Goal: Information Seeking & Learning: Check status

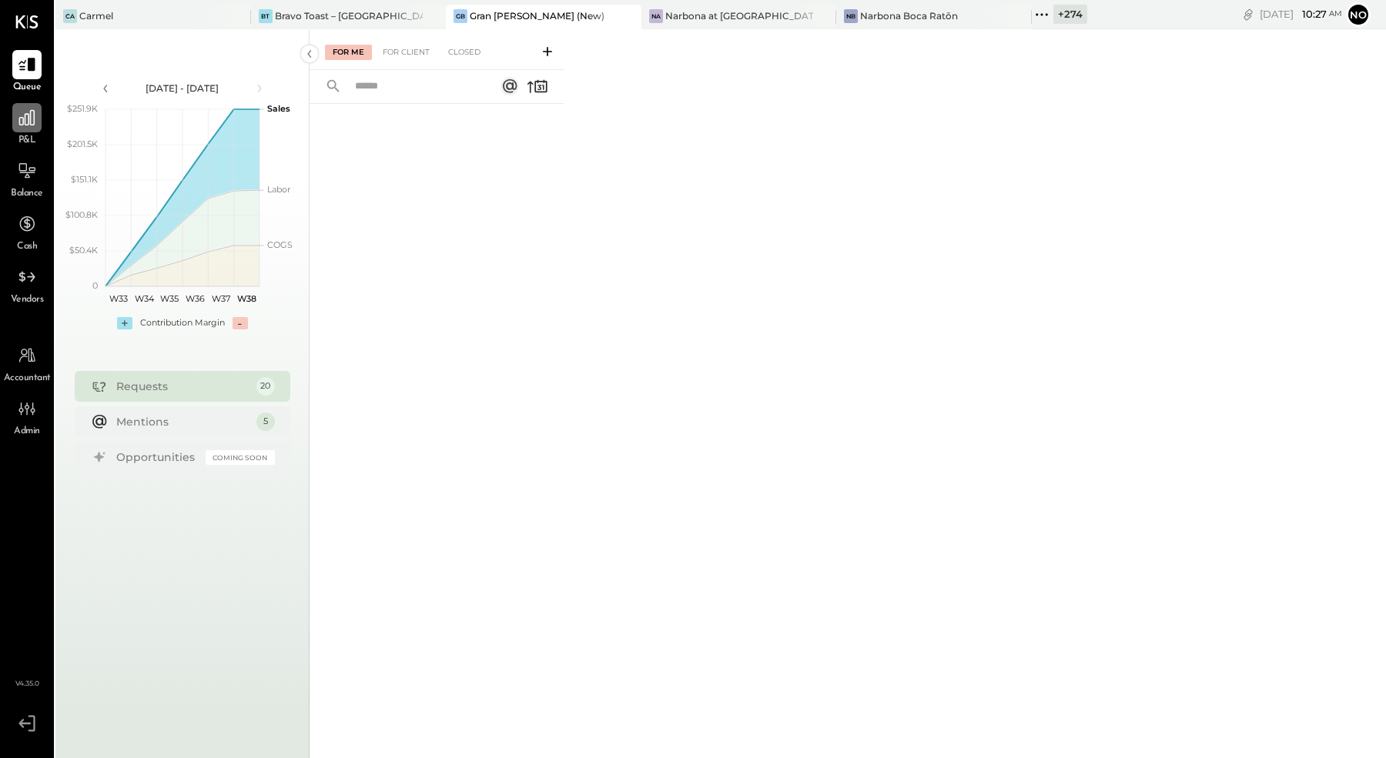
click at [25, 132] on div at bounding box center [26, 117] width 29 height 29
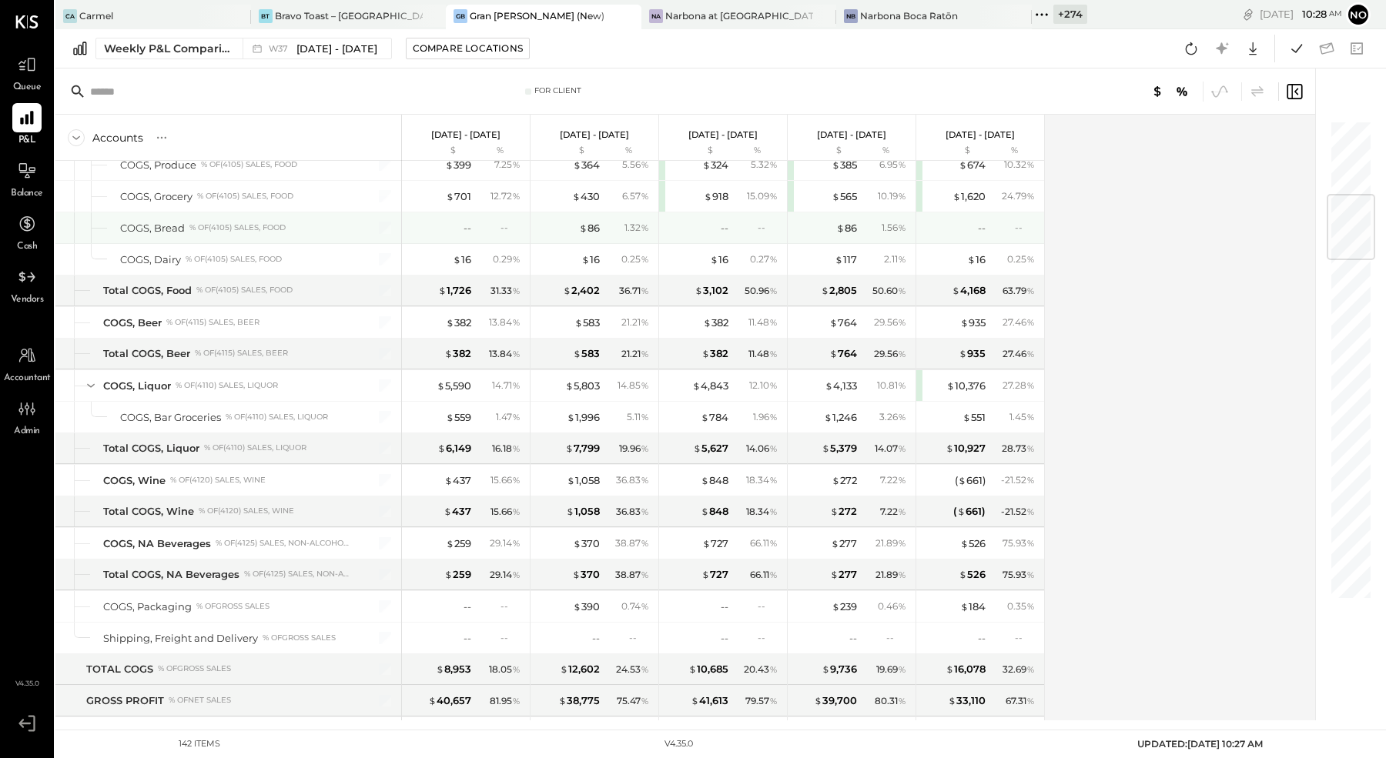
scroll to position [652, 0]
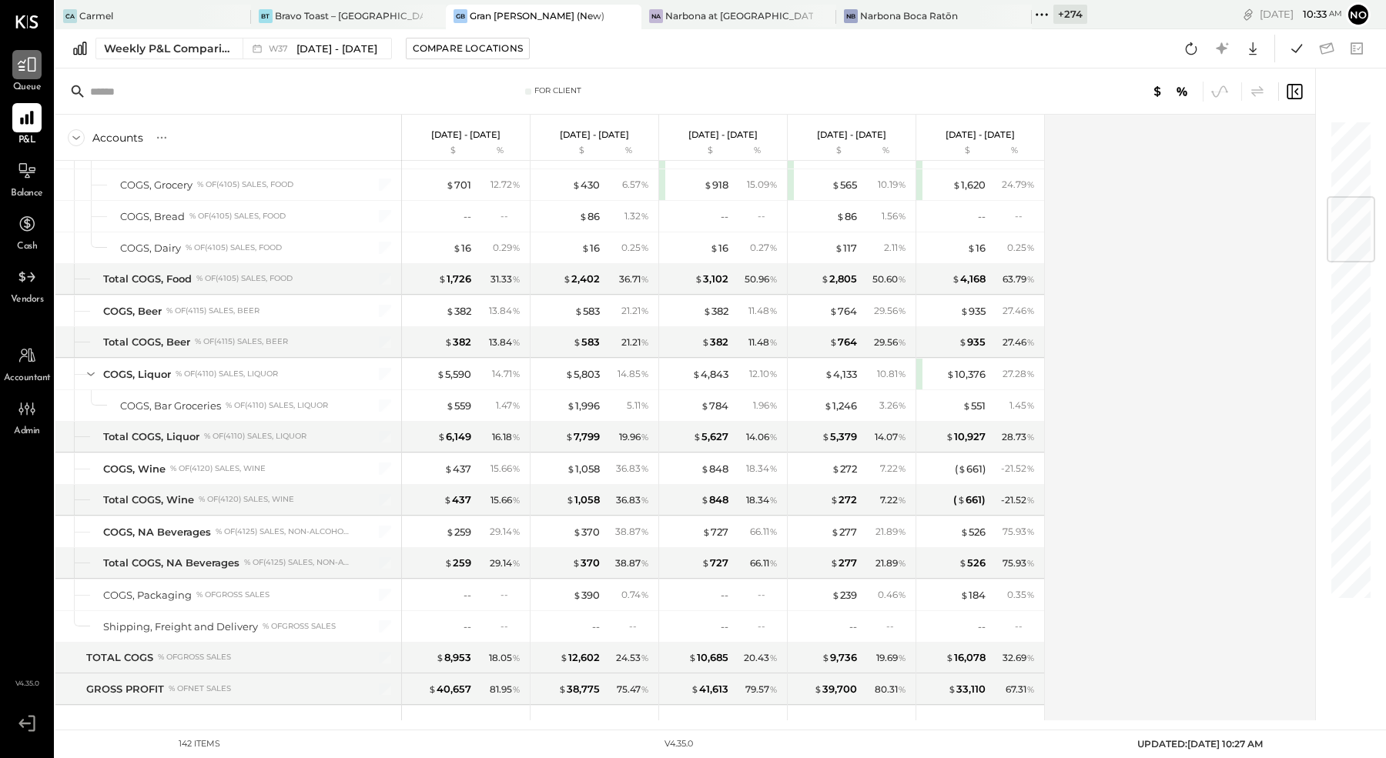
click at [28, 69] on icon at bounding box center [27, 65] width 18 height 15
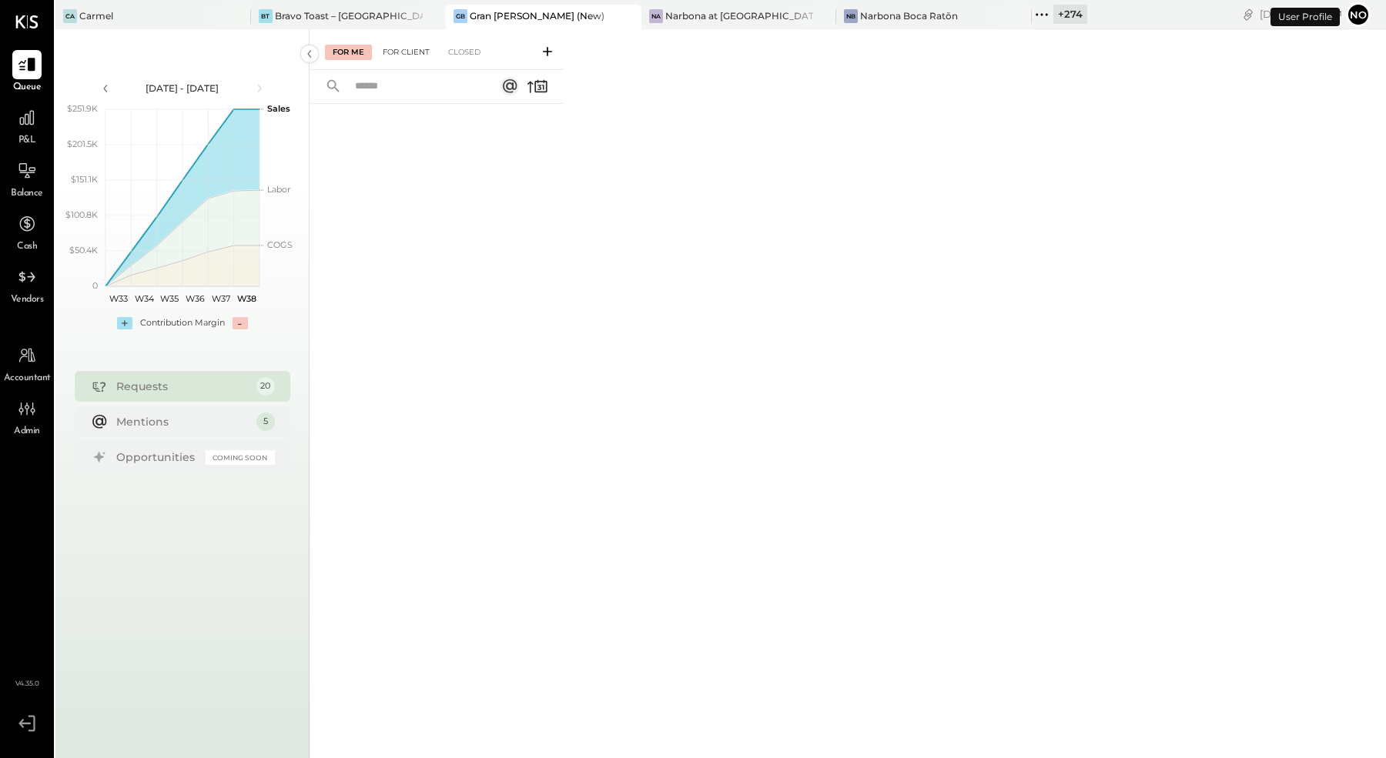
click at [414, 49] on div "For Client" at bounding box center [406, 52] width 62 height 15
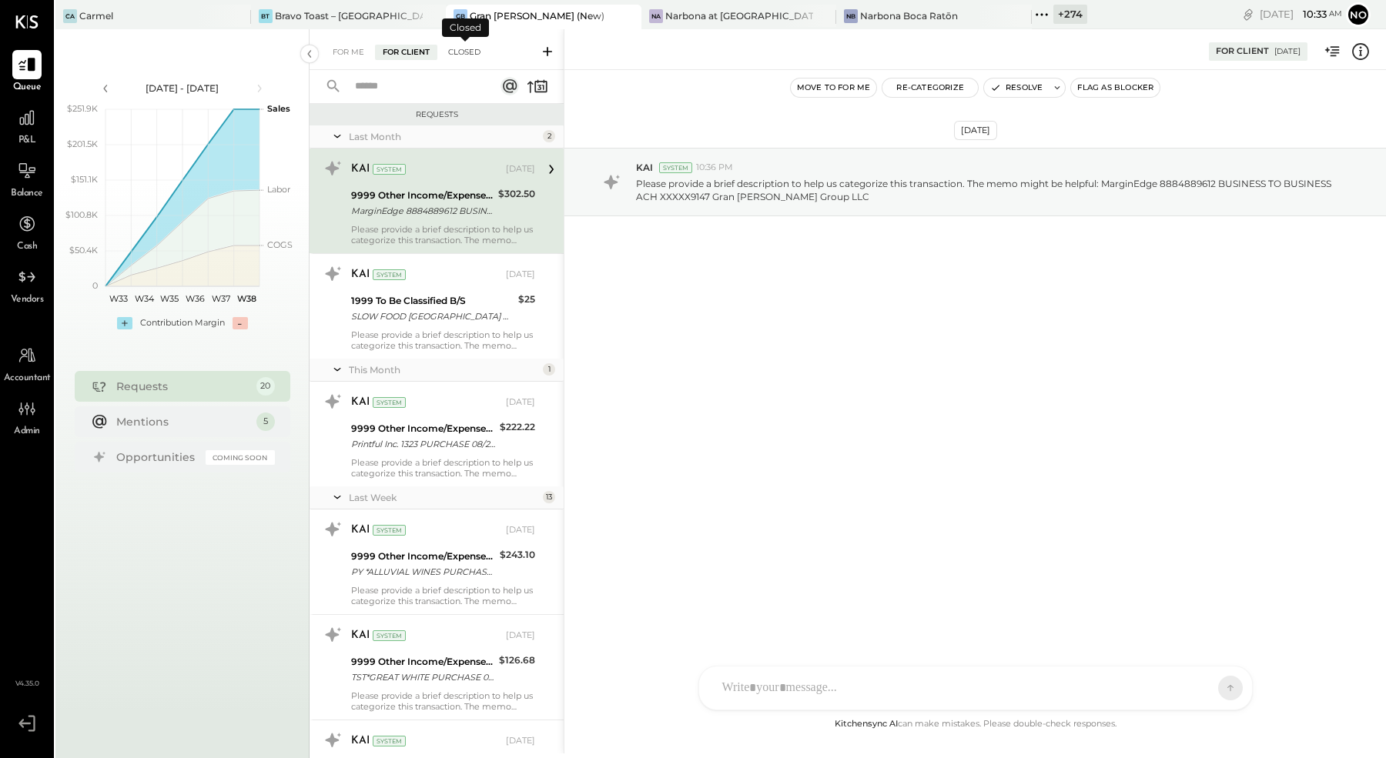
click at [461, 55] on div "Closed" at bounding box center [464, 52] width 48 height 15
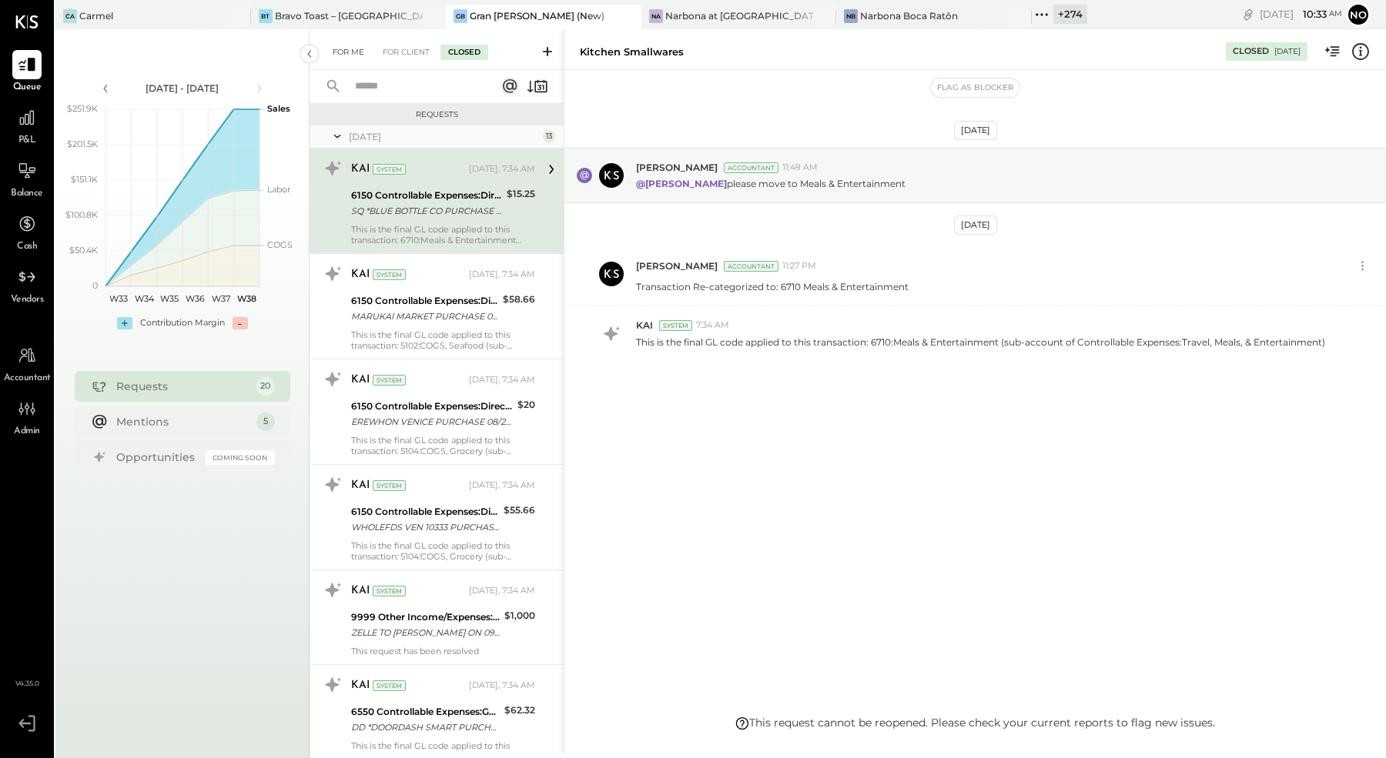
click at [345, 55] on div "For Me" at bounding box center [348, 52] width 47 height 15
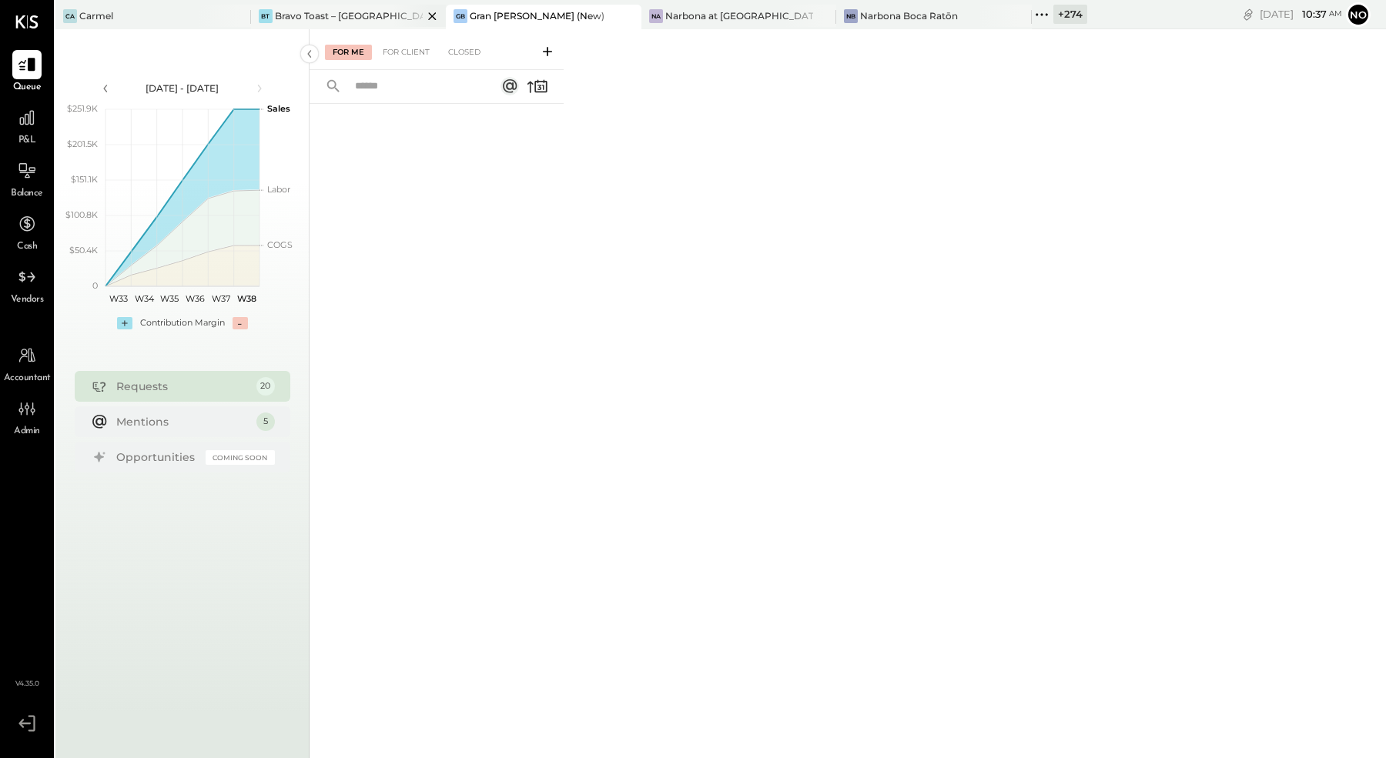
click at [331, 23] on div "BT Bravo Toast – West Hollywood" at bounding box center [349, 17] width 196 height 25
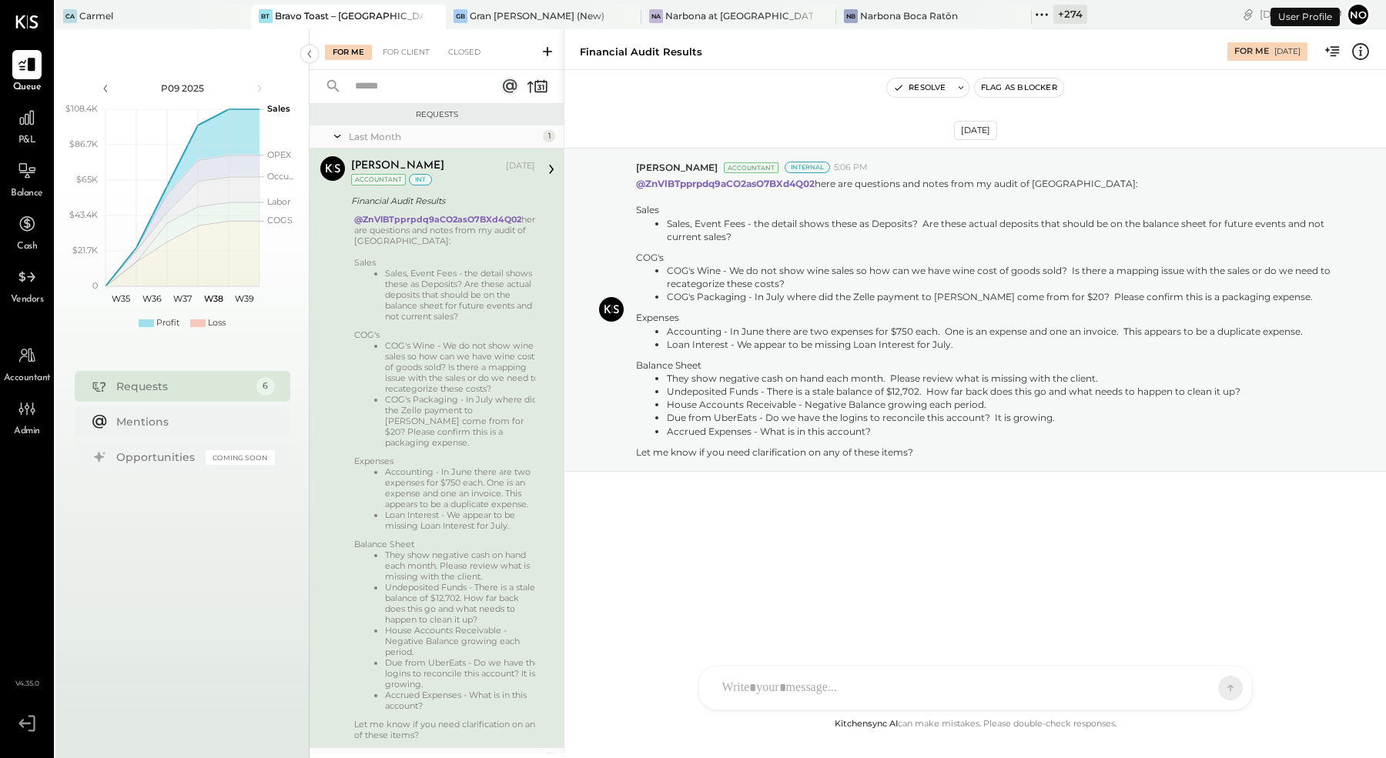
scroll to position [35, 0]
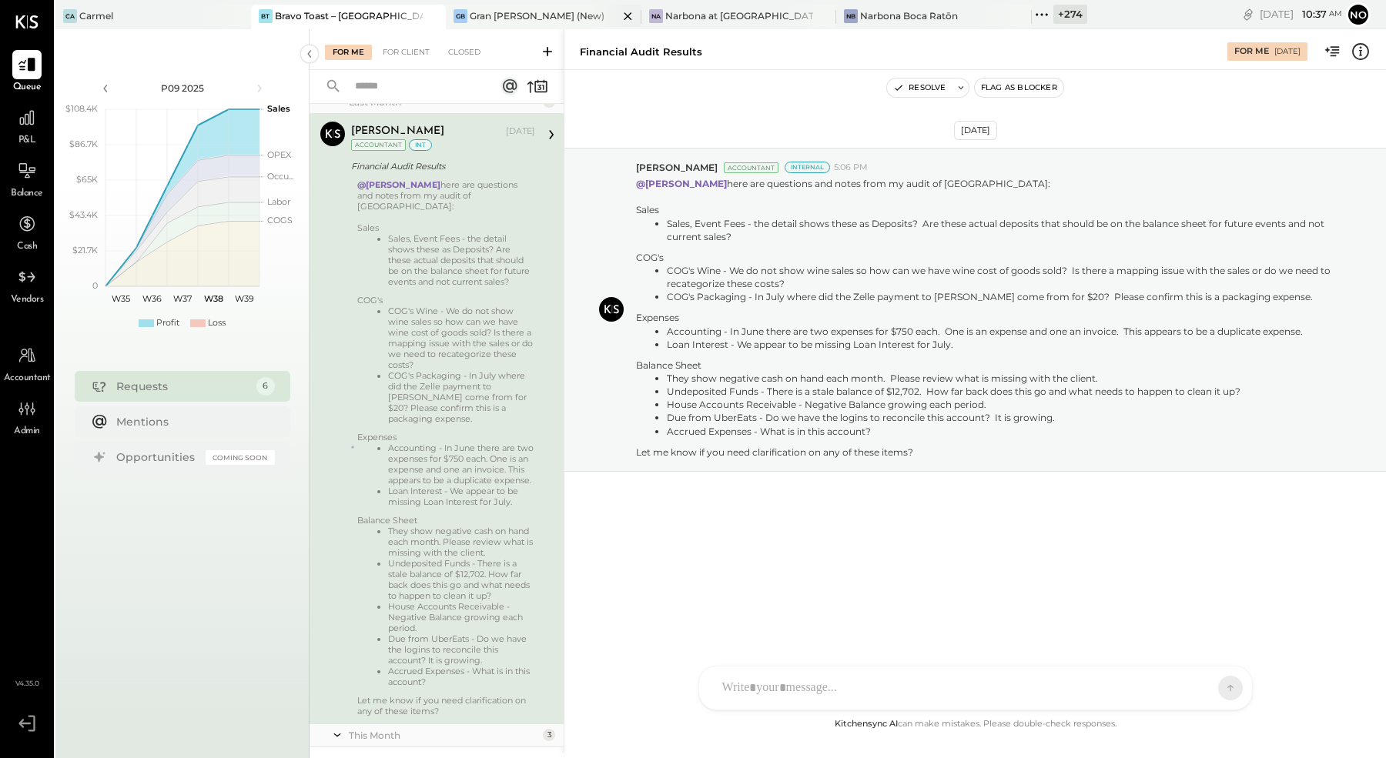
click at [470, 18] on div "Gran [PERSON_NAME] (New)" at bounding box center [537, 15] width 135 height 13
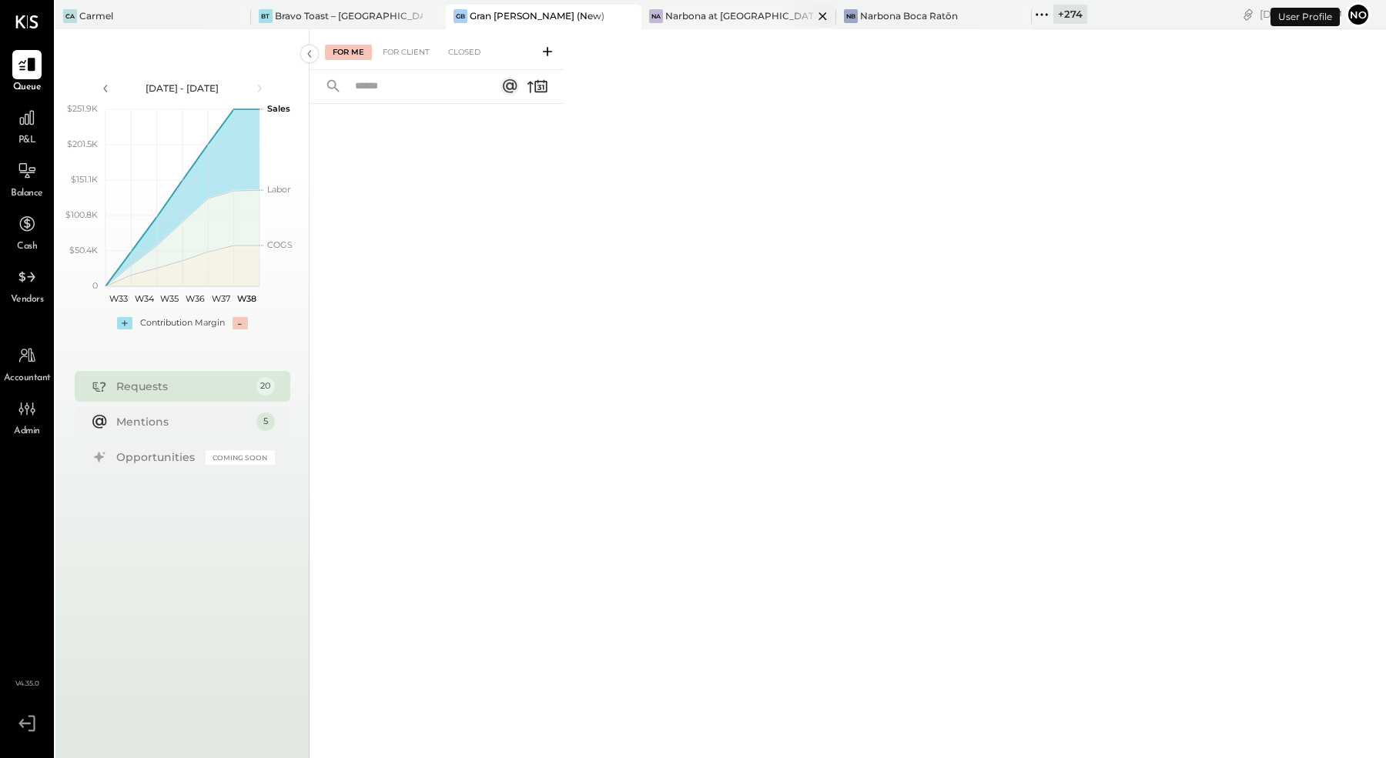
click at [694, 15] on div "Narbona at [GEOGRAPHIC_DATA] LLC" at bounding box center [739, 15] width 149 height 13
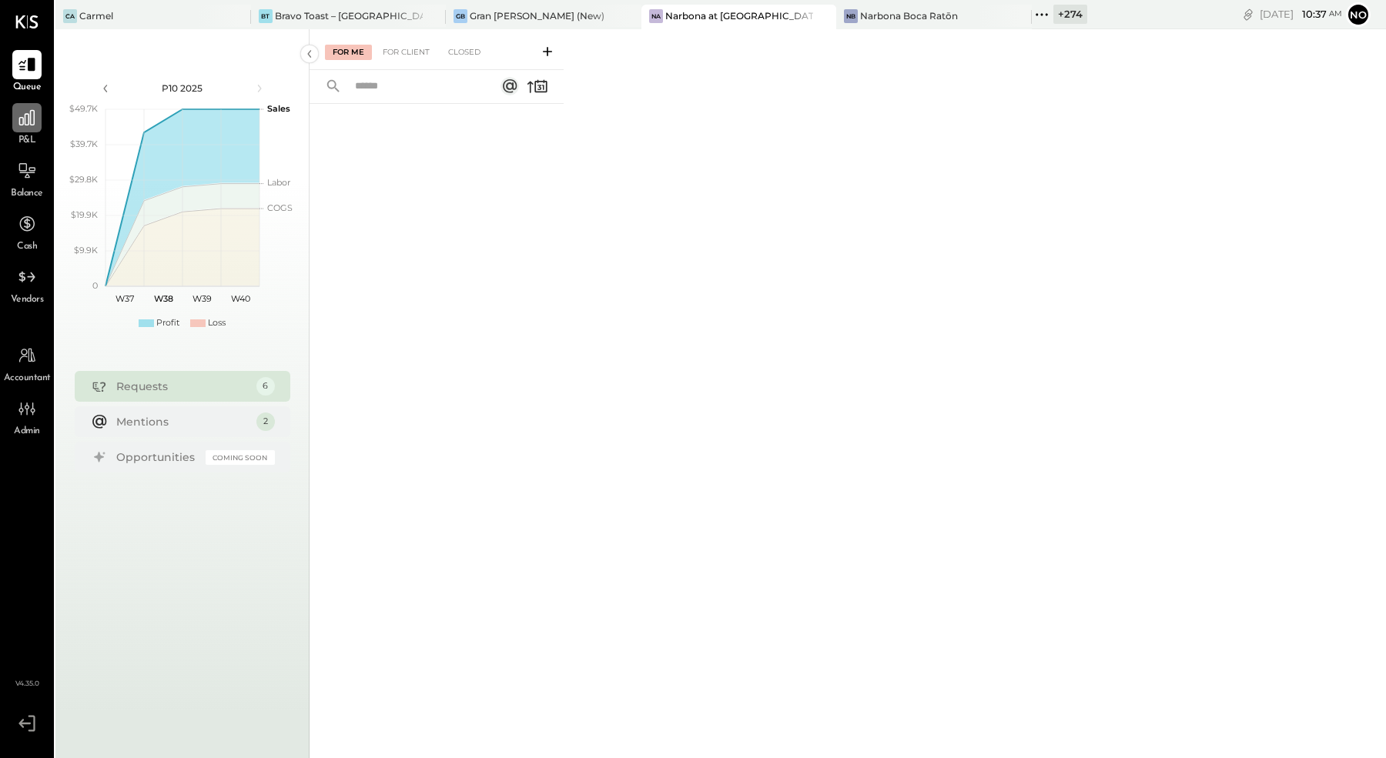
click at [25, 128] on div at bounding box center [26, 117] width 29 height 29
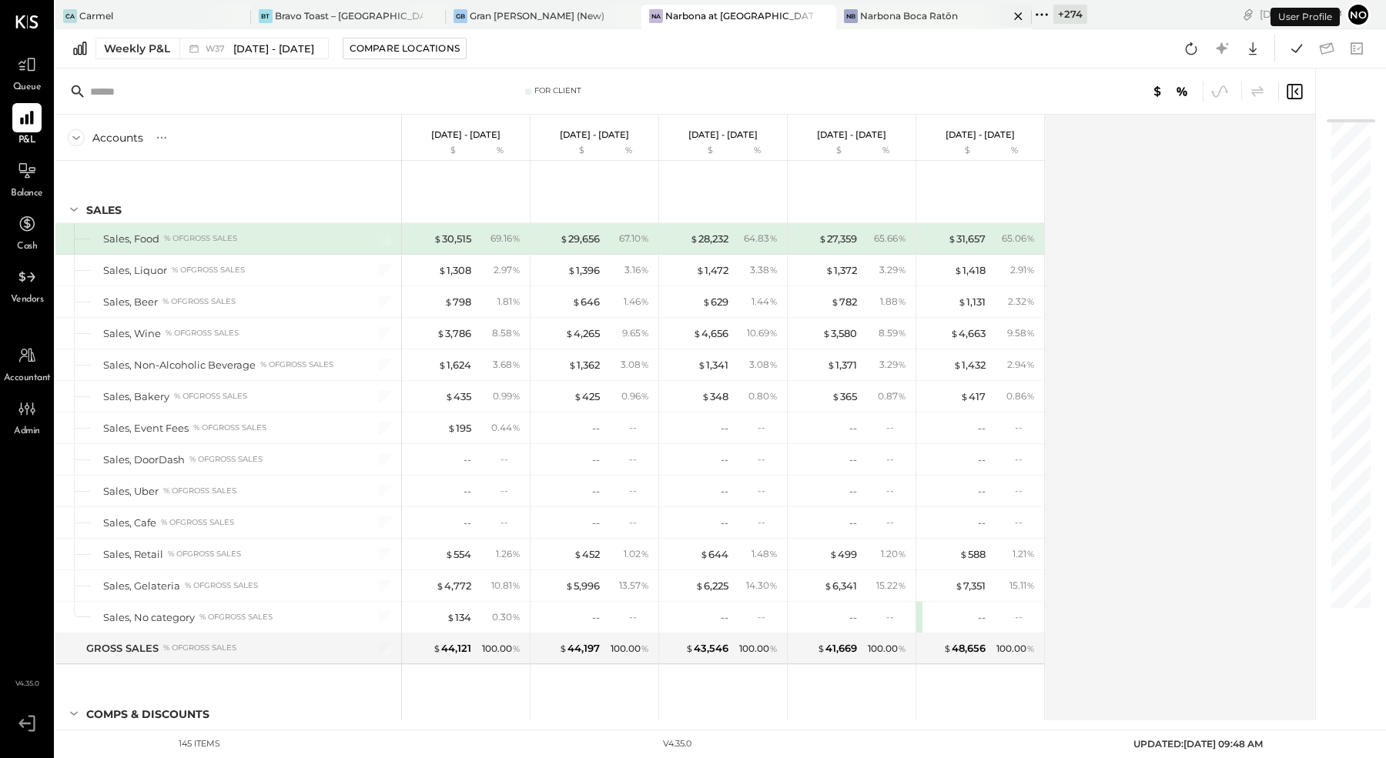
click at [860, 22] on div "Narbona Boca Ratōn" at bounding box center [909, 15] width 98 height 13
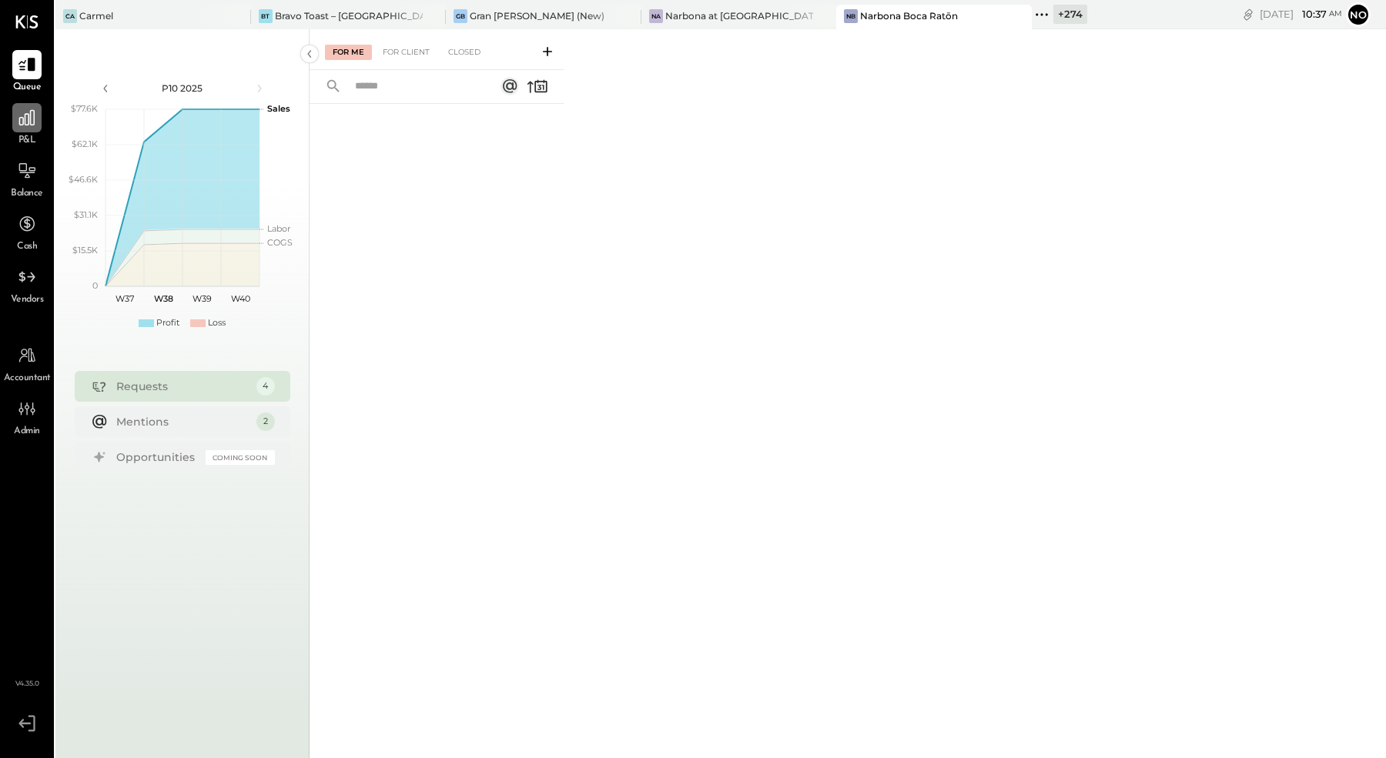
click at [18, 113] on icon at bounding box center [27, 118] width 20 height 20
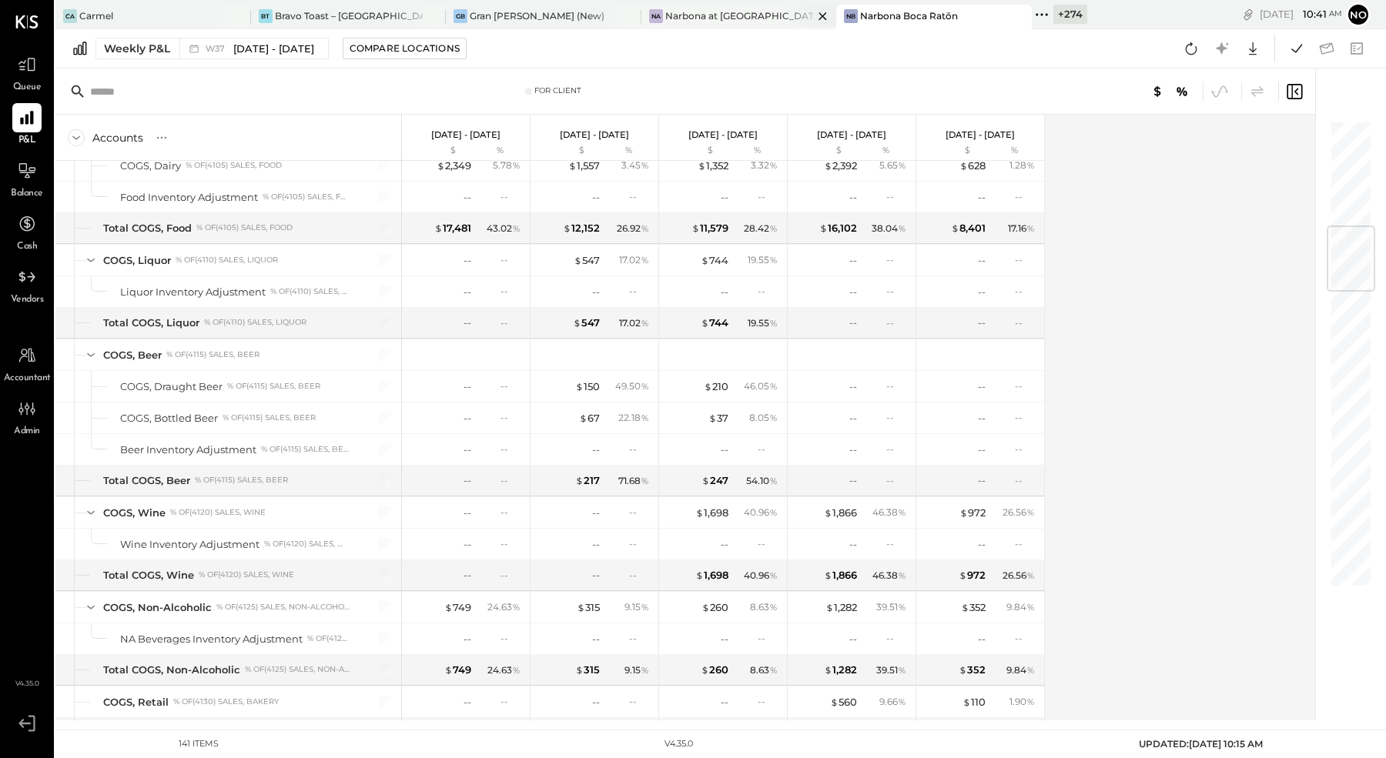
scroll to position [887, 0]
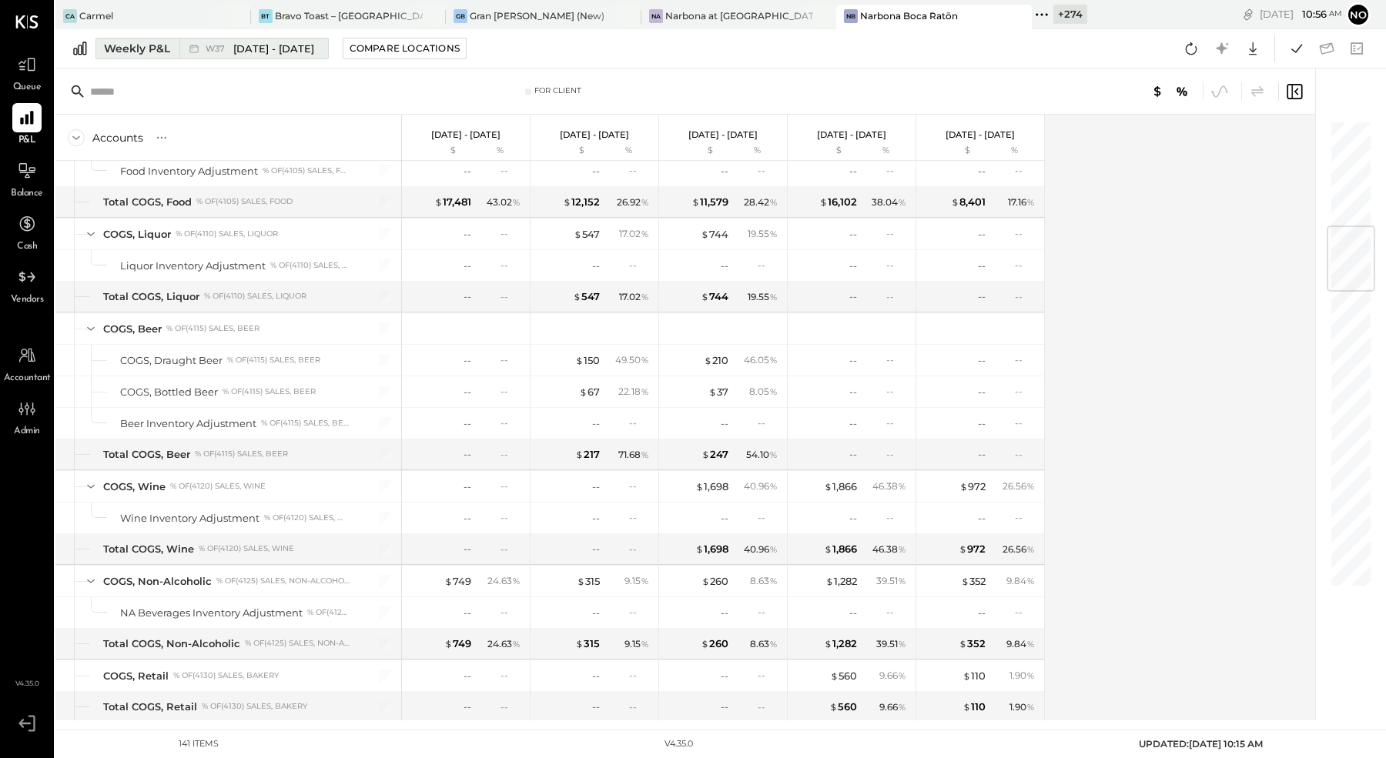
click at [144, 48] on div "Weekly P&L" at bounding box center [137, 48] width 66 height 15
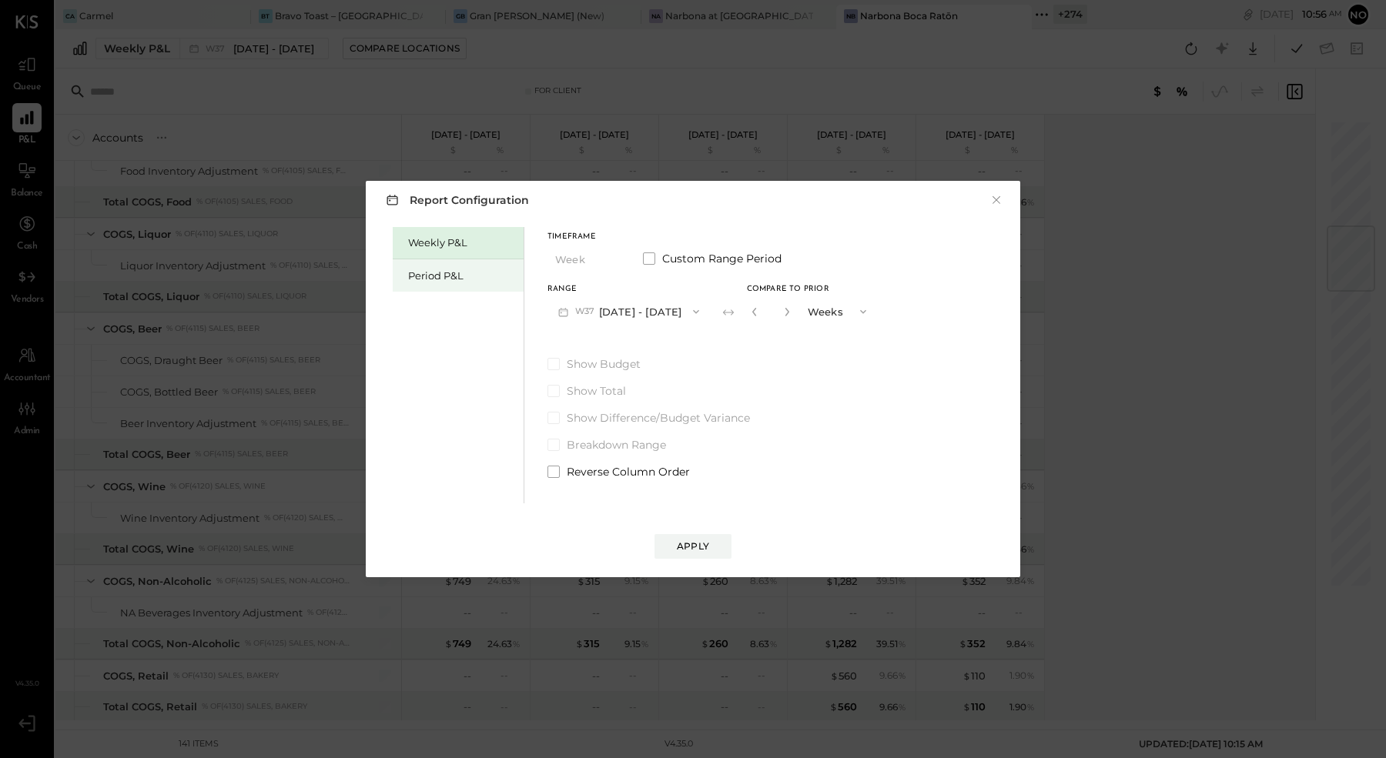
click at [431, 276] on div "Period P&L" at bounding box center [462, 276] width 108 height 15
click at [484, 280] on div "Period P&L" at bounding box center [462, 276] width 108 height 15
click at [651, 308] on button "P10 Sep 8 - Oct 5, 2025" at bounding box center [626, 311] width 158 height 28
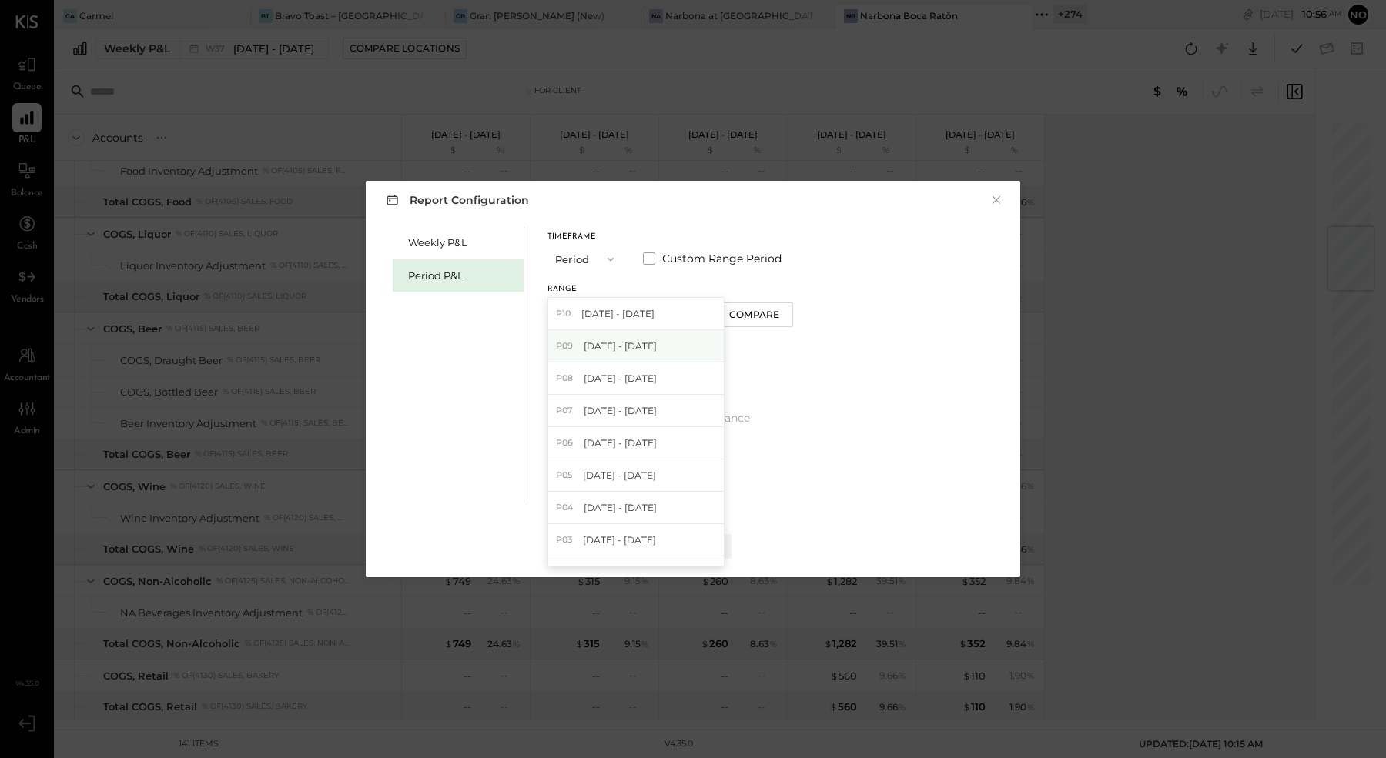
click at [650, 346] on span "Aug 11 - Sep 7, 2025" at bounding box center [620, 346] width 73 height 13
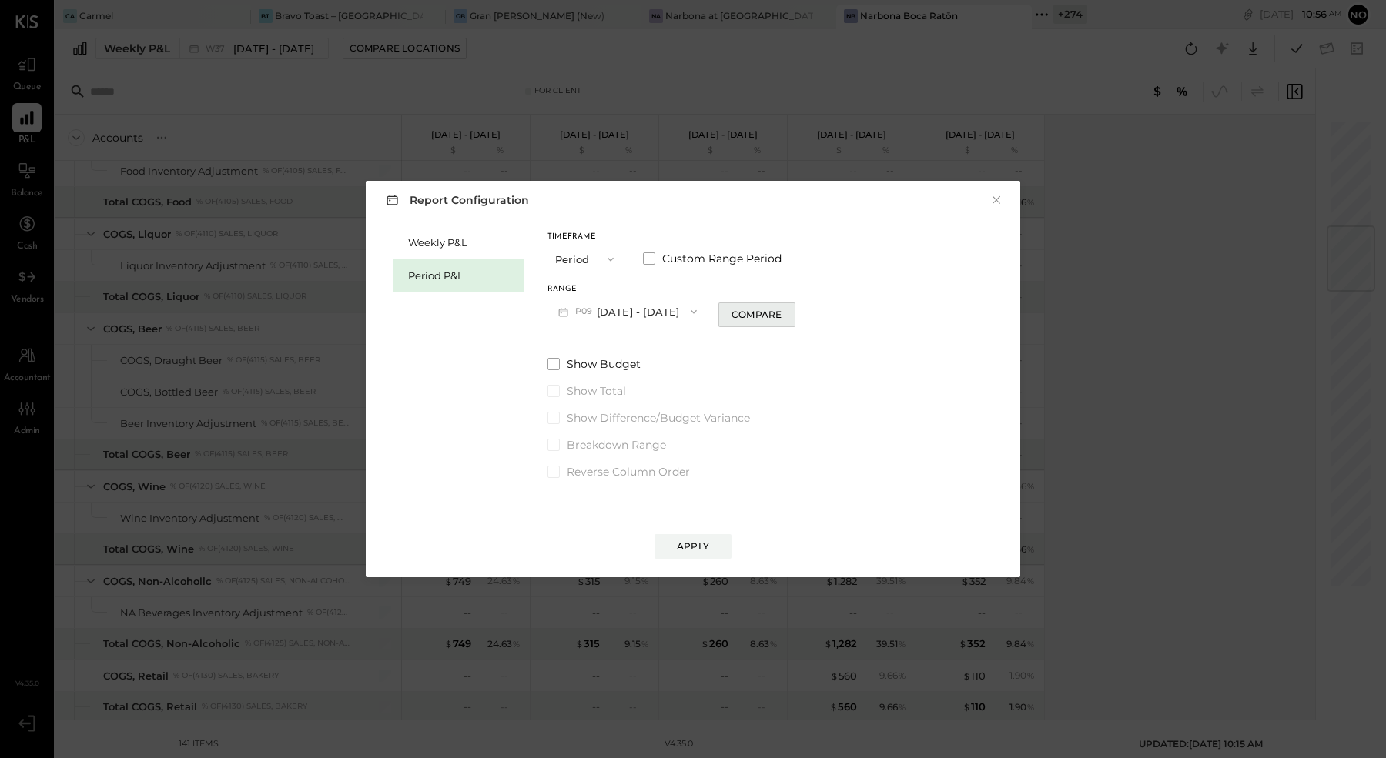
click at [757, 316] on div "Compare" at bounding box center [756, 314] width 50 height 13
click at [789, 313] on icon "button" at bounding box center [784, 311] width 9 height 9
type input "*"
click at [697, 550] on div "Apply" at bounding box center [693, 546] width 32 height 13
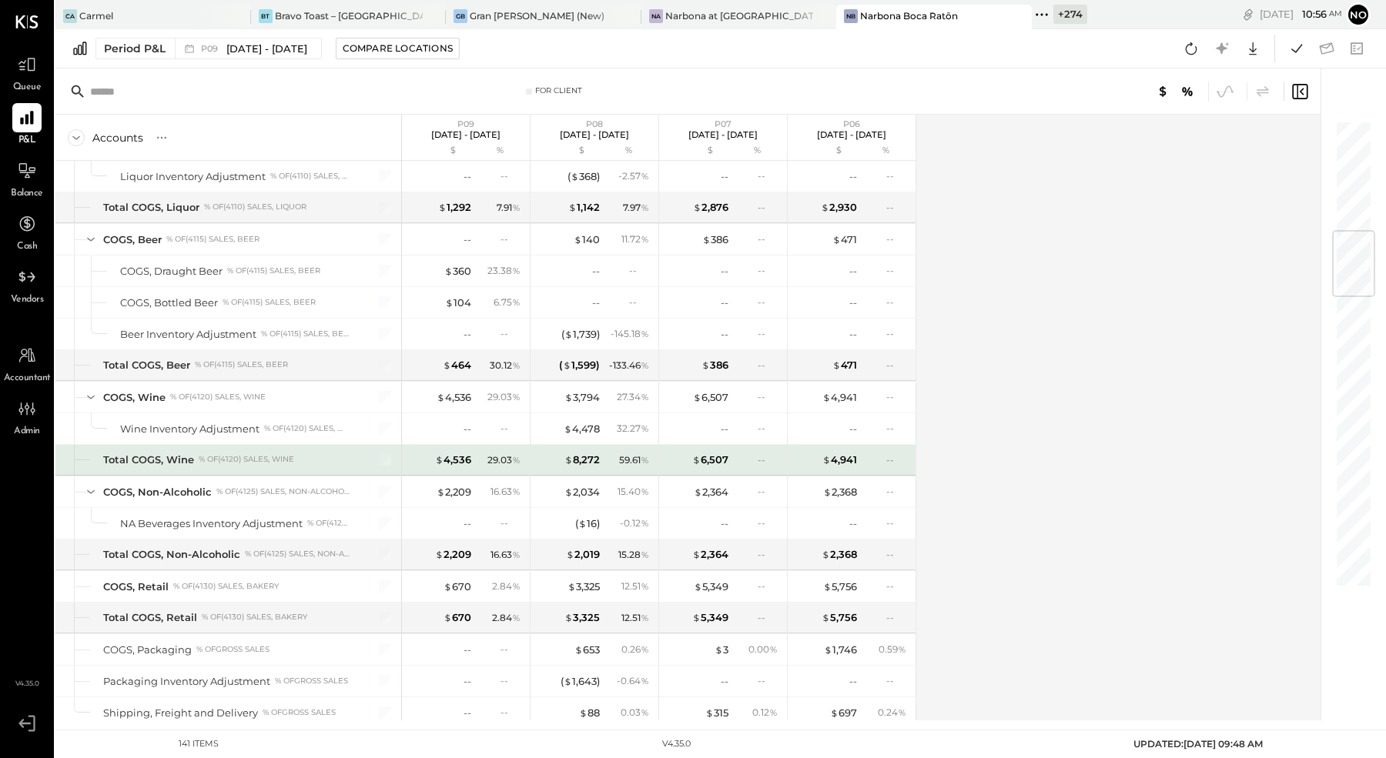
scroll to position [901, 0]
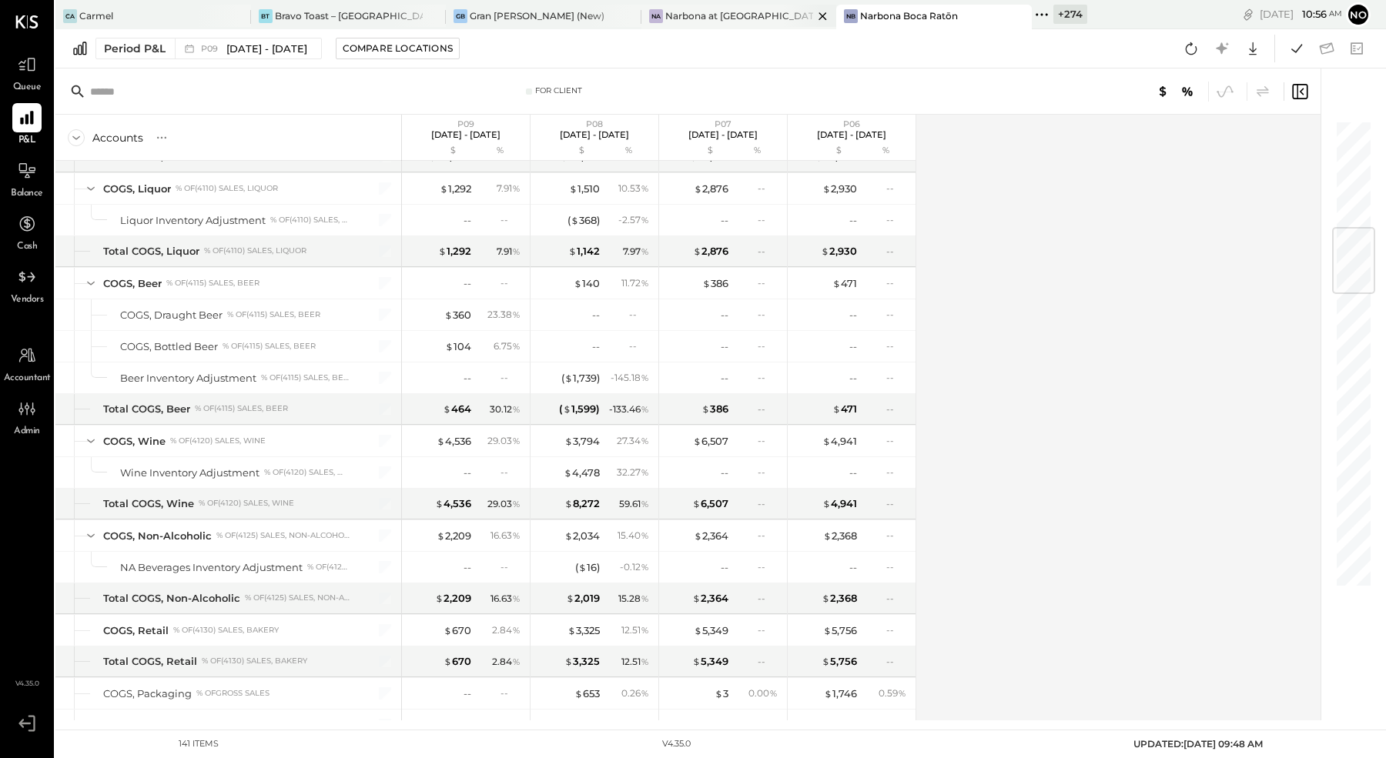
click at [697, 18] on div "Narbona at [GEOGRAPHIC_DATA] LLC" at bounding box center [739, 15] width 149 height 13
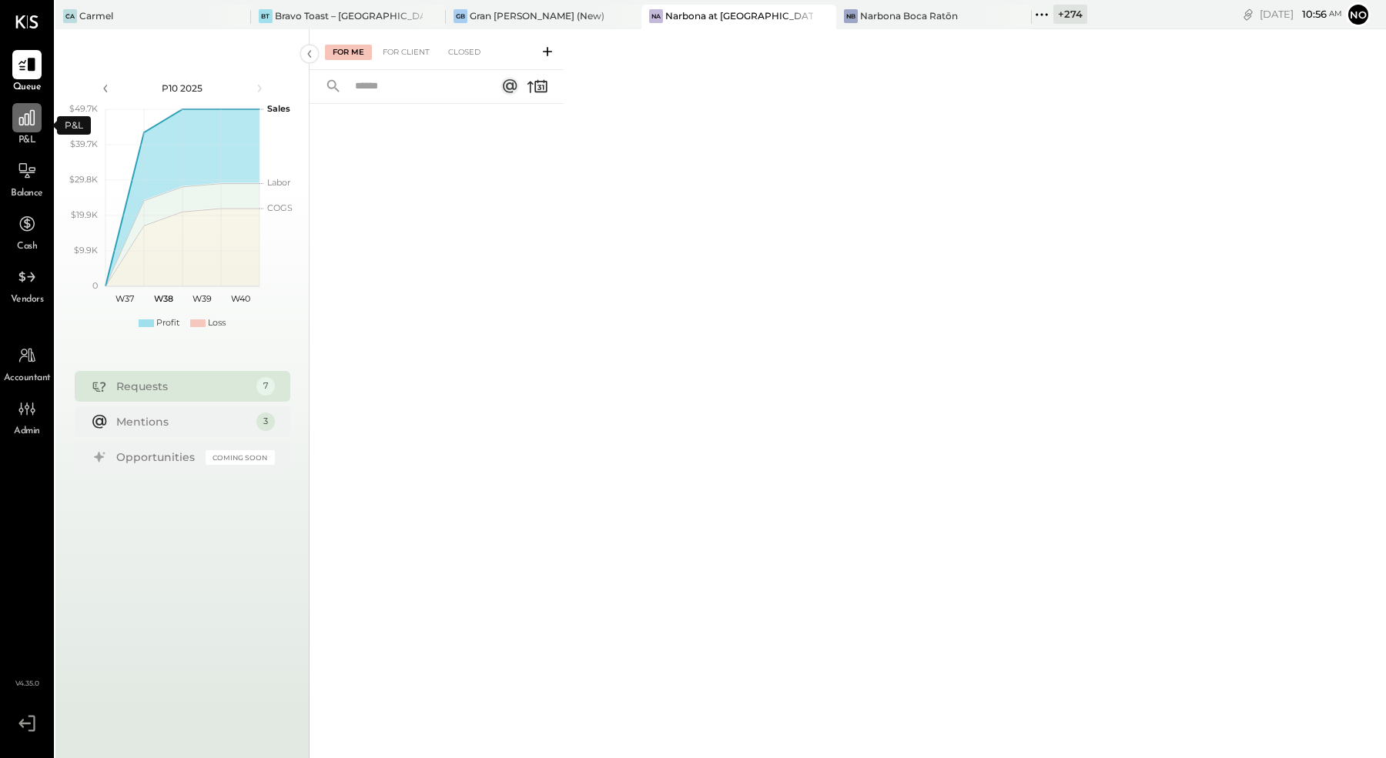
click at [24, 126] on icon at bounding box center [27, 118] width 20 height 20
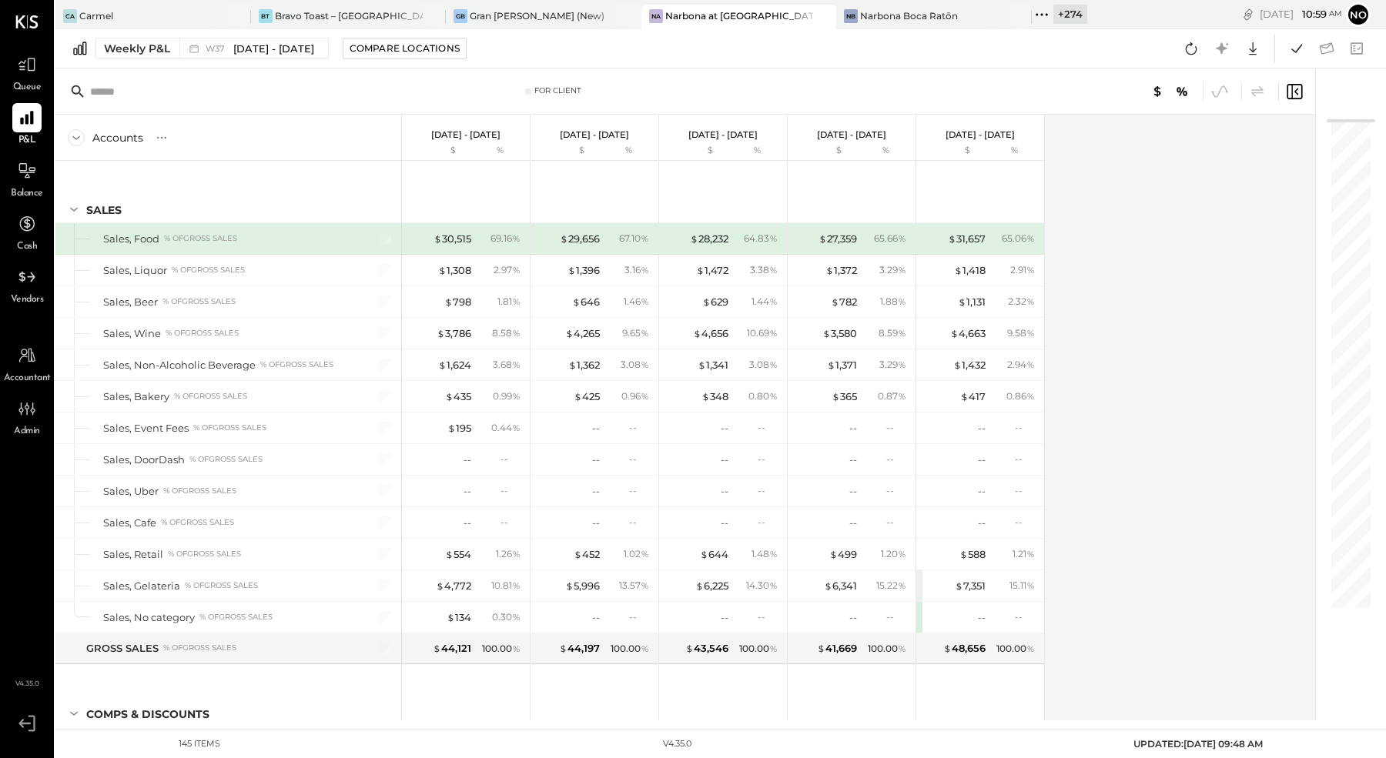
click at [14, 194] on span "Balance" at bounding box center [27, 194] width 32 height 14
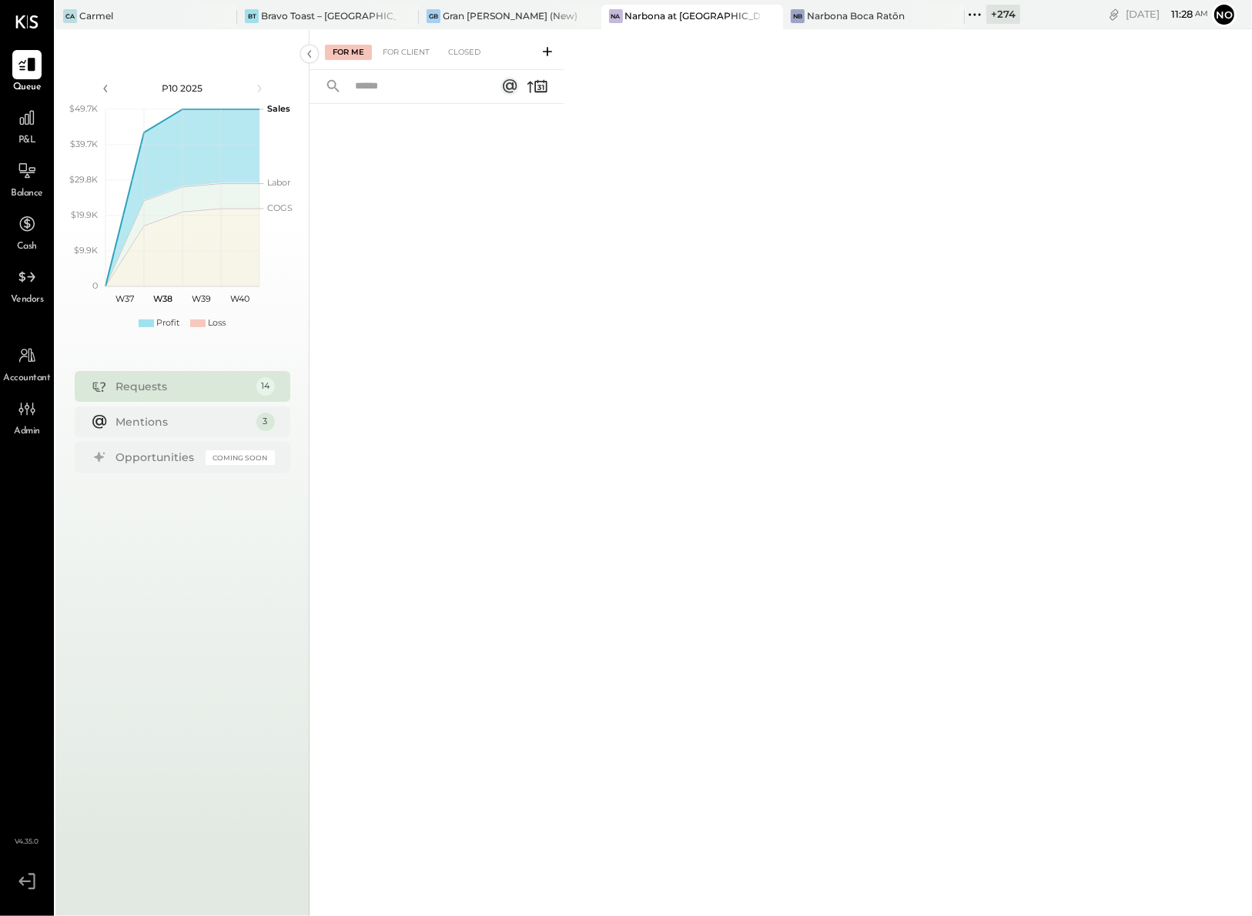
click at [12, 124] on div "P&L" at bounding box center [26, 125] width 29 height 45
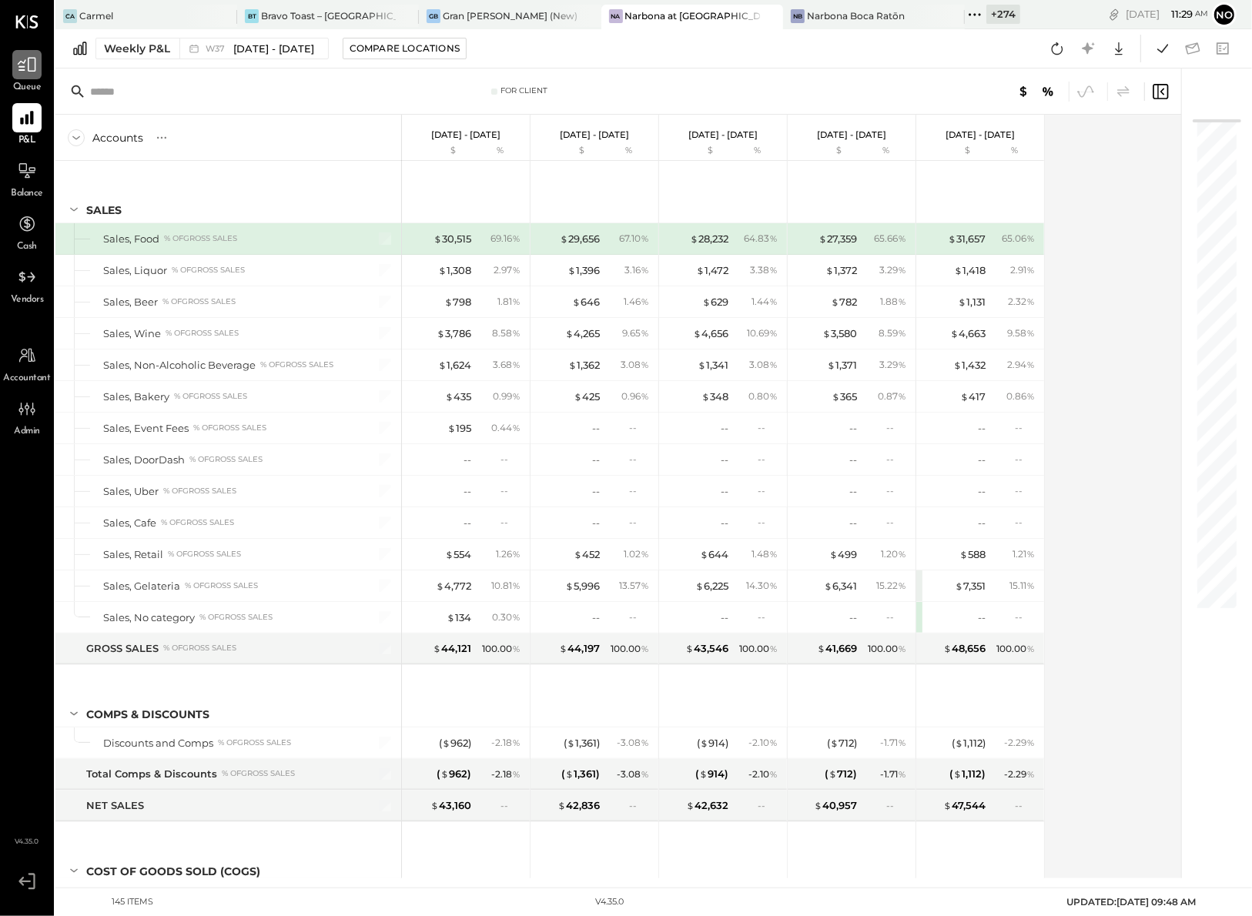
click at [24, 71] on icon at bounding box center [27, 65] width 20 height 20
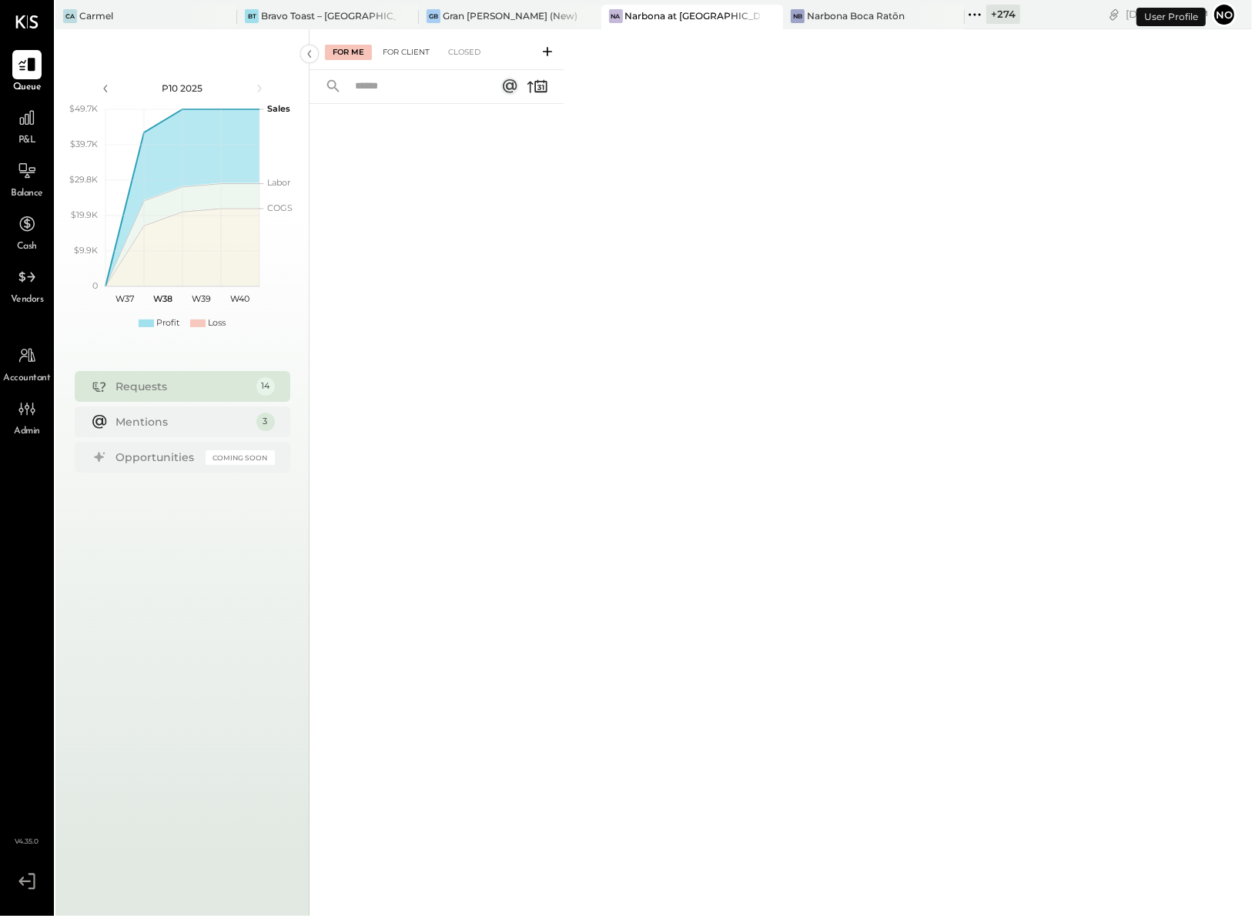
click at [400, 51] on div "For Client" at bounding box center [406, 52] width 62 height 15
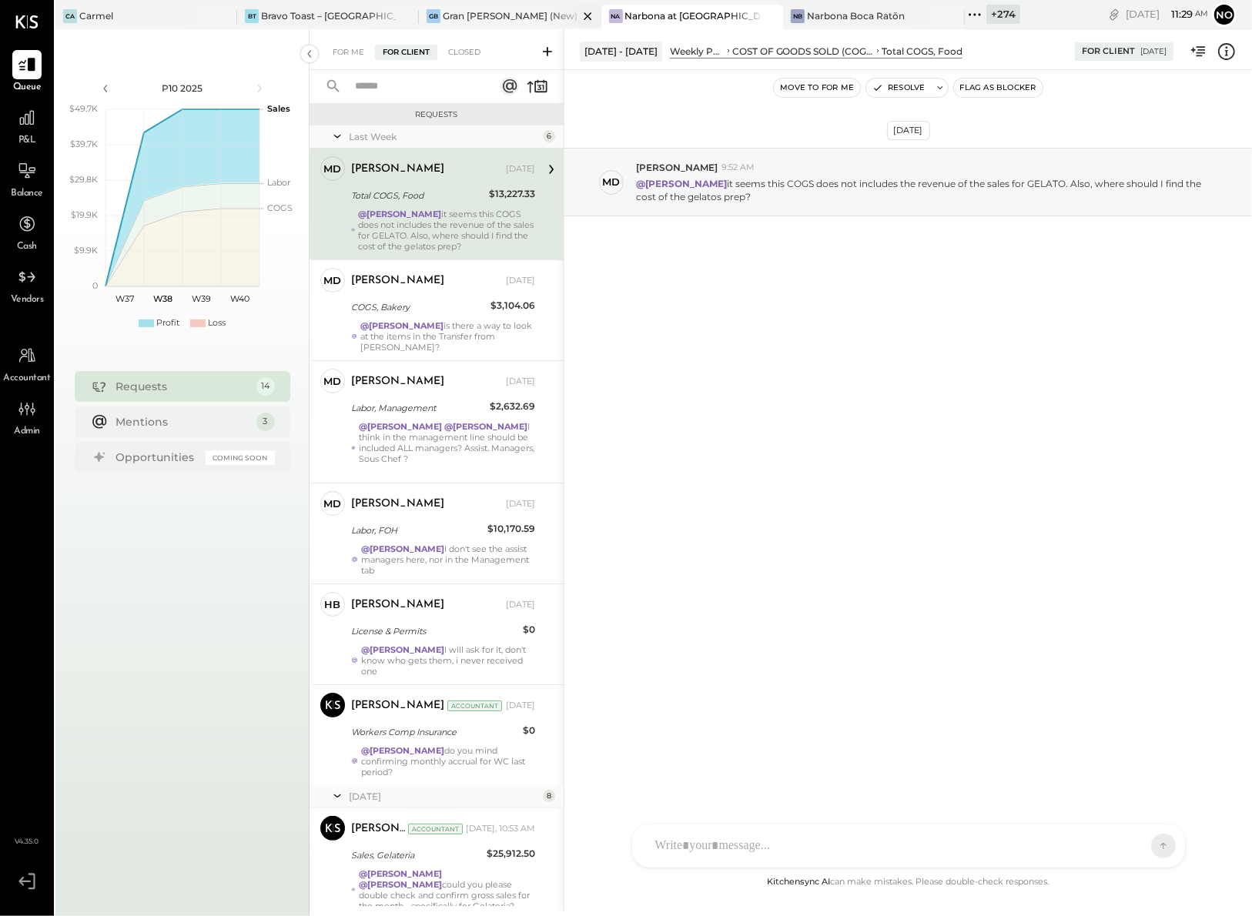
click at [456, 14] on div "Gran [PERSON_NAME] (New)" at bounding box center [510, 15] width 135 height 13
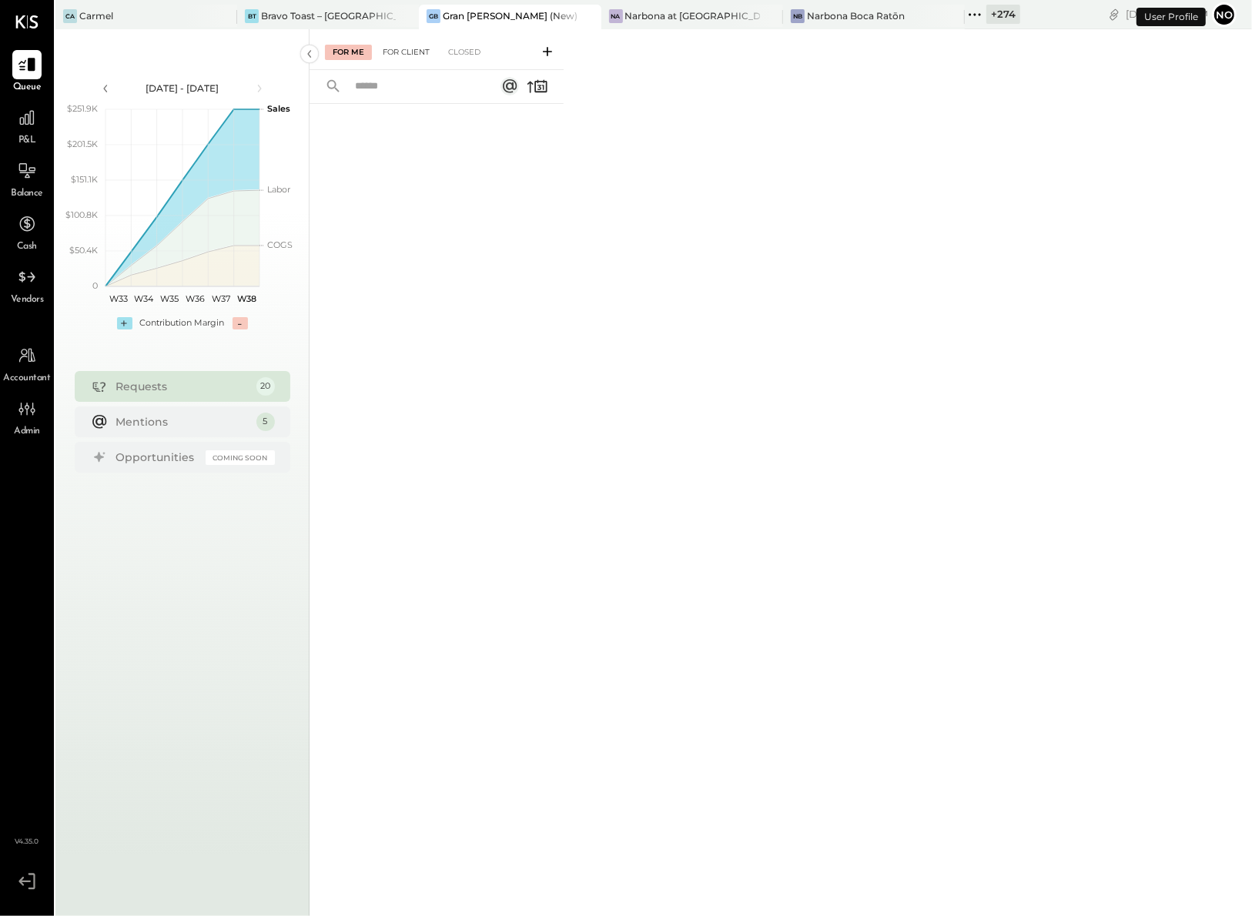
click at [407, 59] on div "For Me For Client Closed" at bounding box center [437, 49] width 254 height 41
click at [408, 47] on div "For Client" at bounding box center [406, 52] width 62 height 15
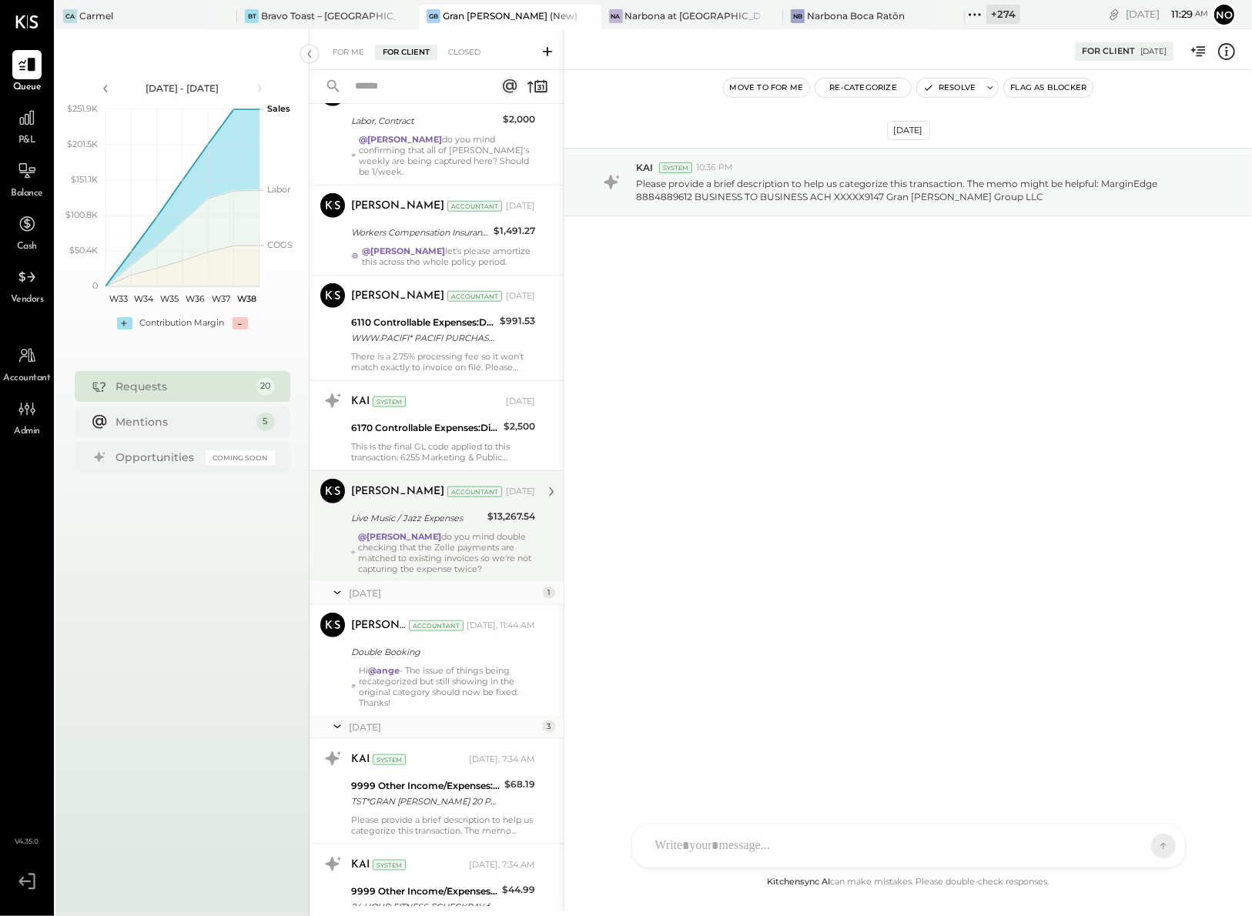
scroll to position [972, 0]
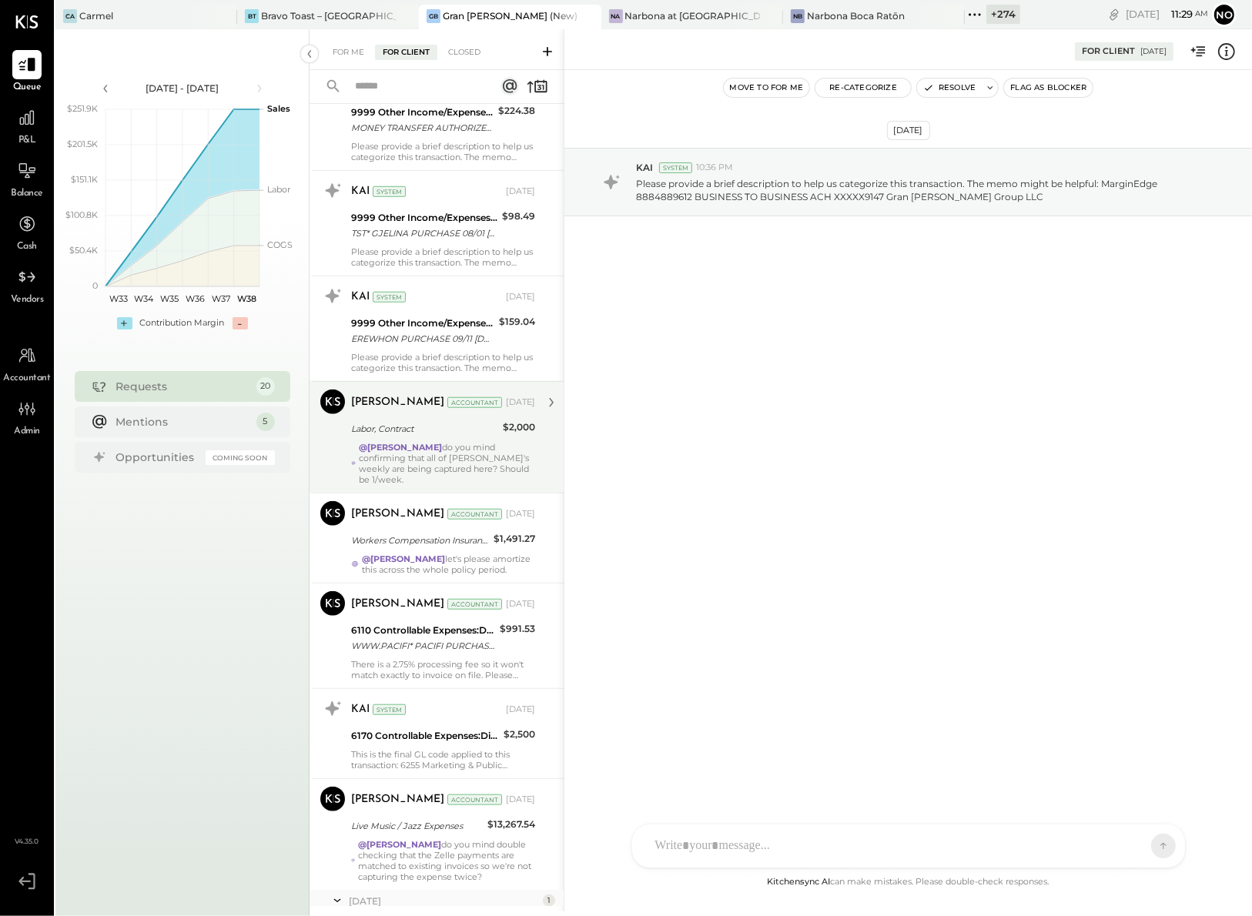
click at [393, 437] on div "Labor, Contract" at bounding box center [424, 429] width 147 height 18
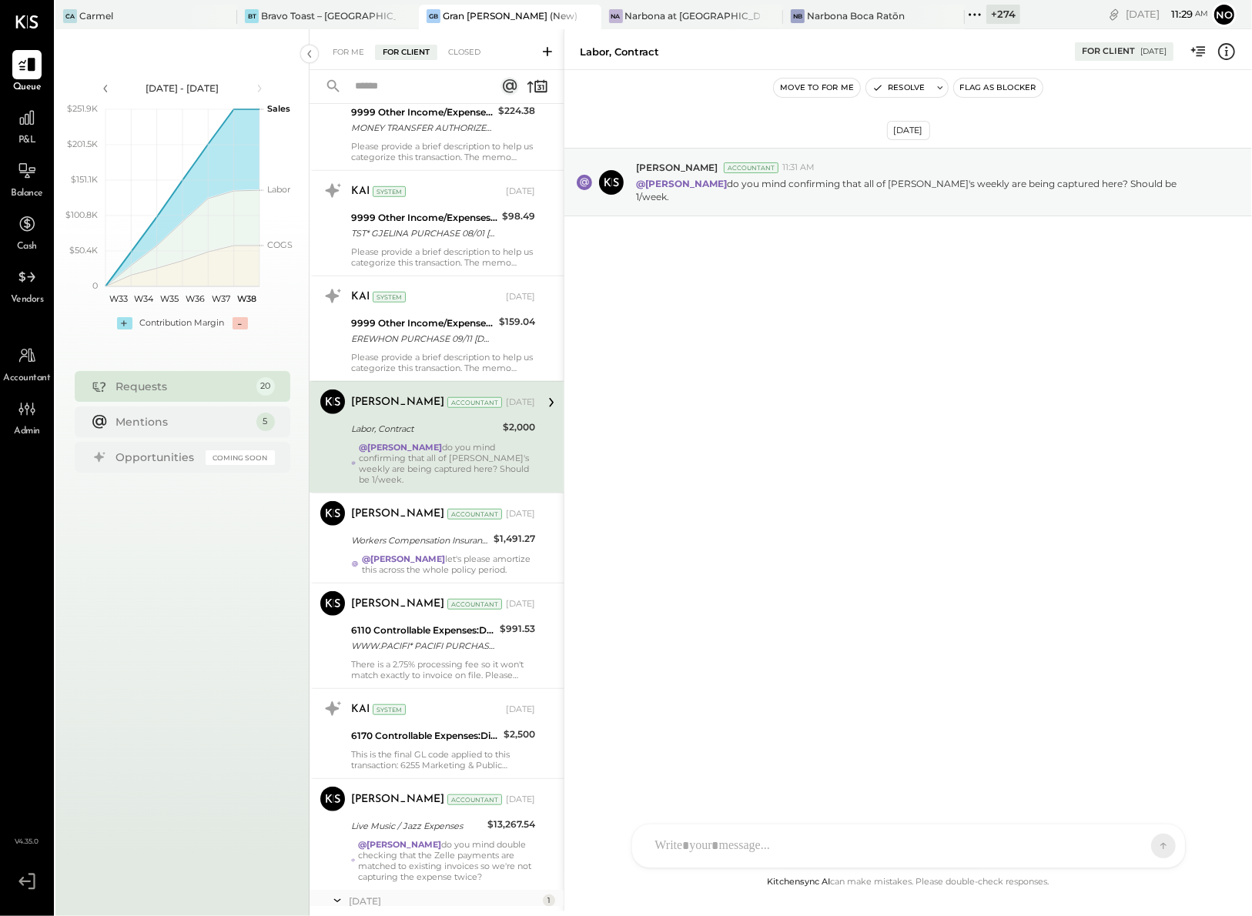
click at [817, 89] on button "Move to for me" at bounding box center [817, 88] width 86 height 18
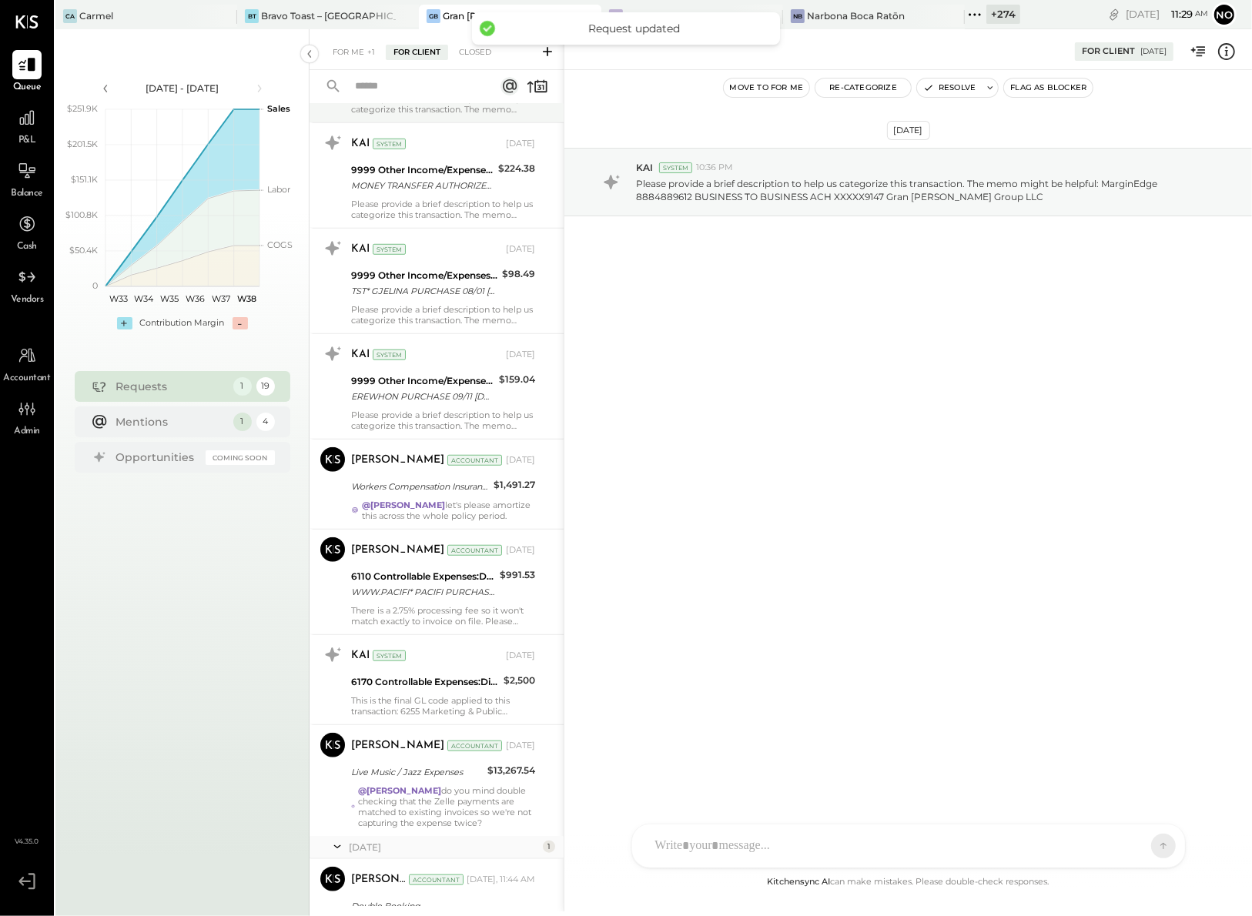
scroll to position [1047, 0]
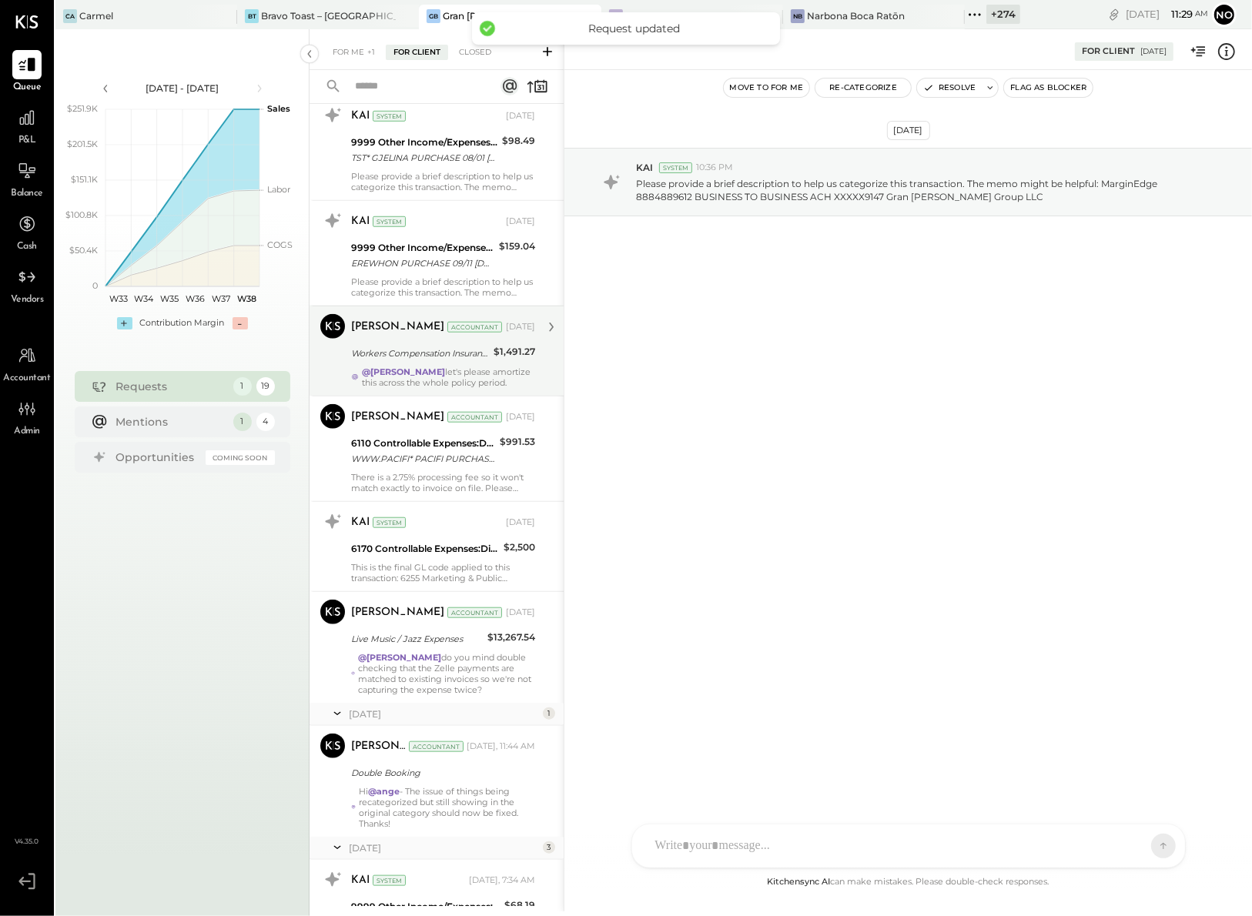
click at [403, 377] on div "@Noemi Balmaceda let's please amortize this across the whole policy period." at bounding box center [448, 377] width 173 height 22
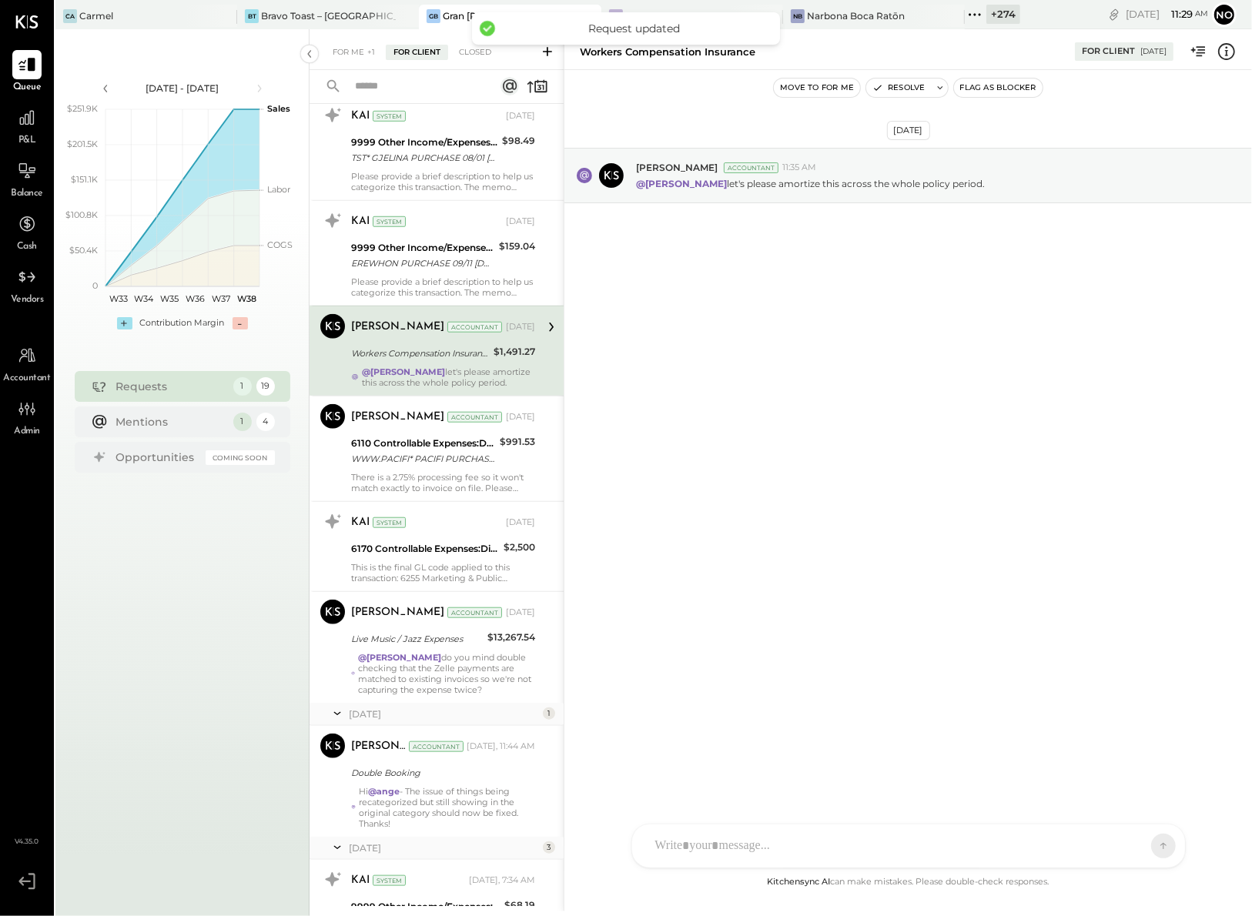
click at [808, 88] on button "Move to for me" at bounding box center [817, 88] width 86 height 18
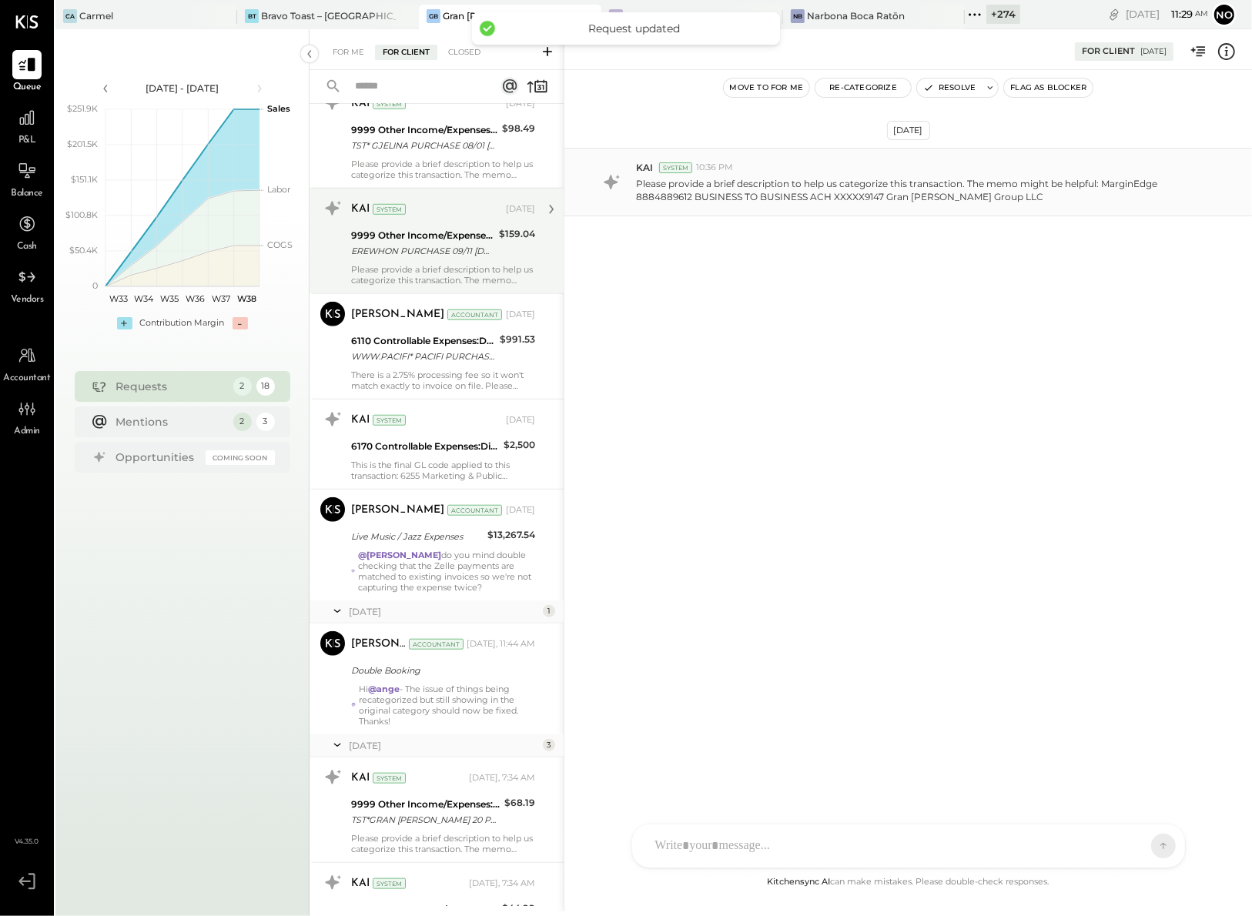
scroll to position [1269, 0]
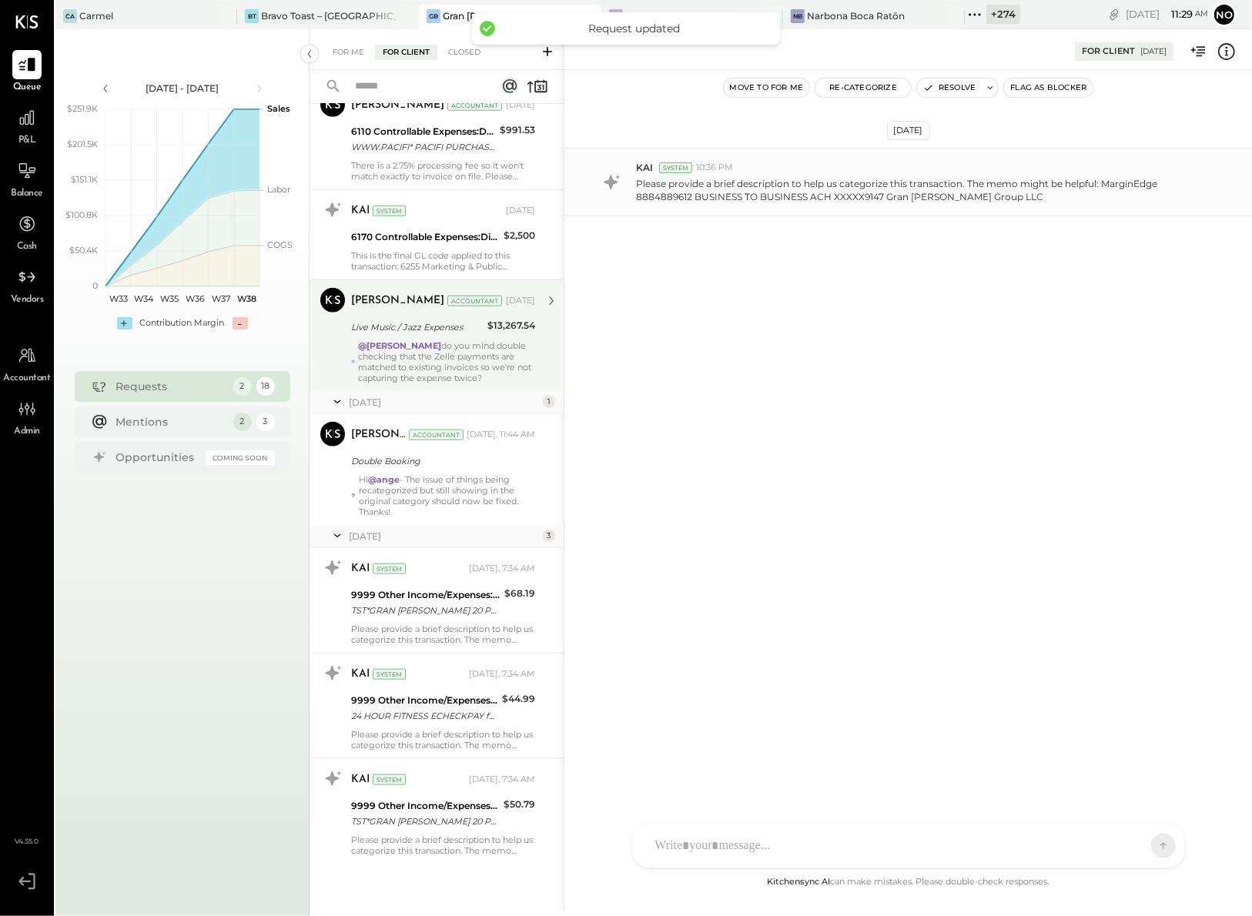
click at [410, 380] on div "@Noemi Balmaceda do you mind double checking that the Zelle payments are matche…" at bounding box center [446, 361] width 177 height 43
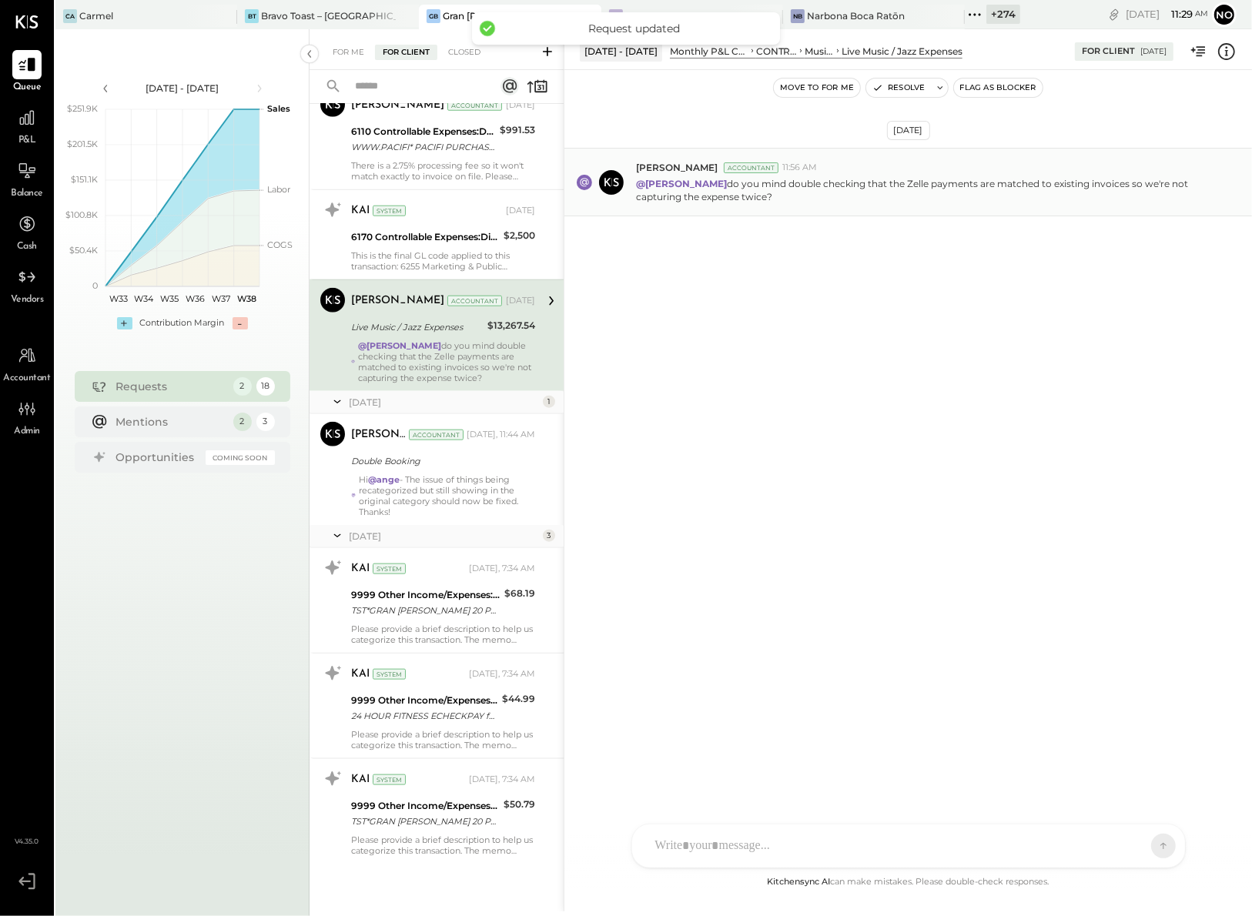
click at [807, 89] on button "Move to for me" at bounding box center [817, 88] width 86 height 18
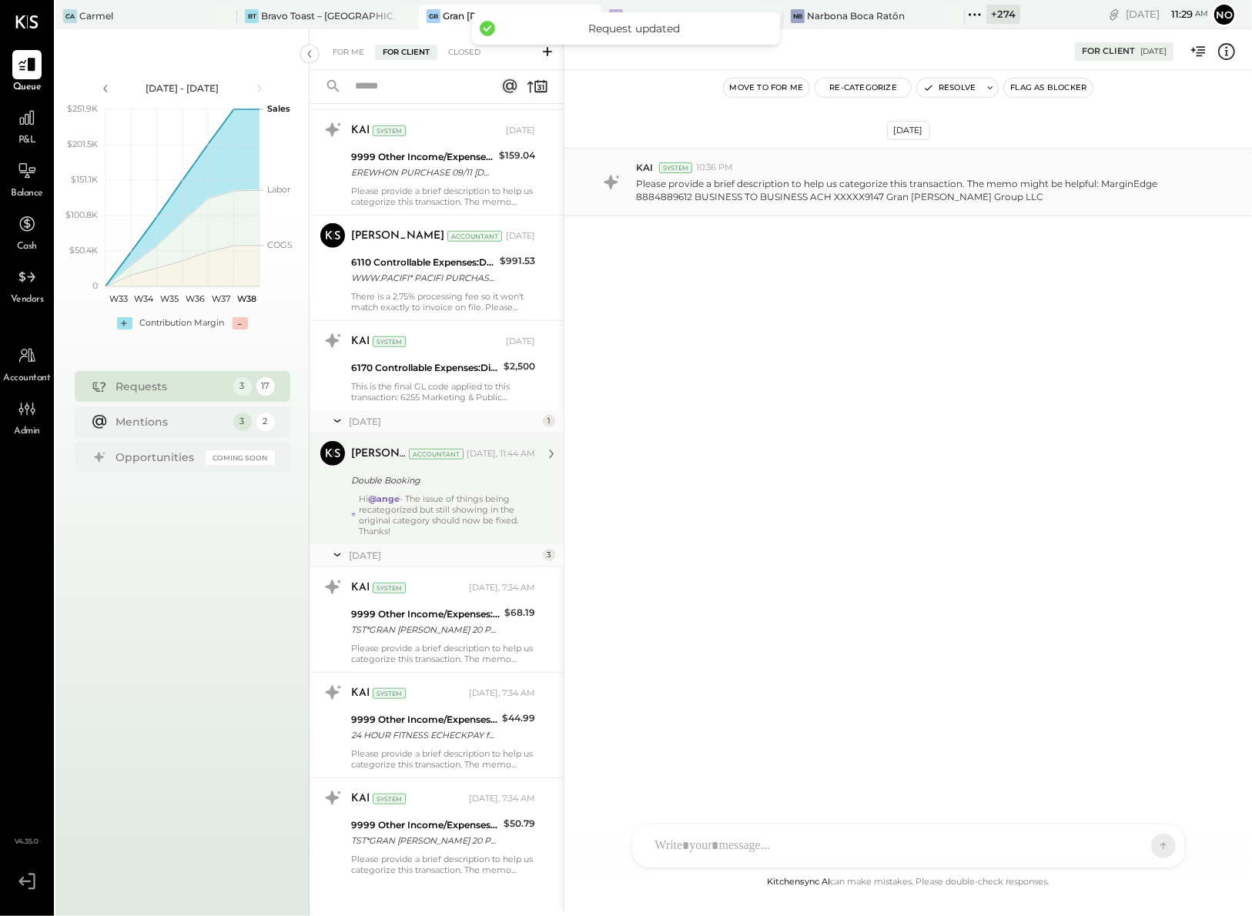
scroll to position [1163, 0]
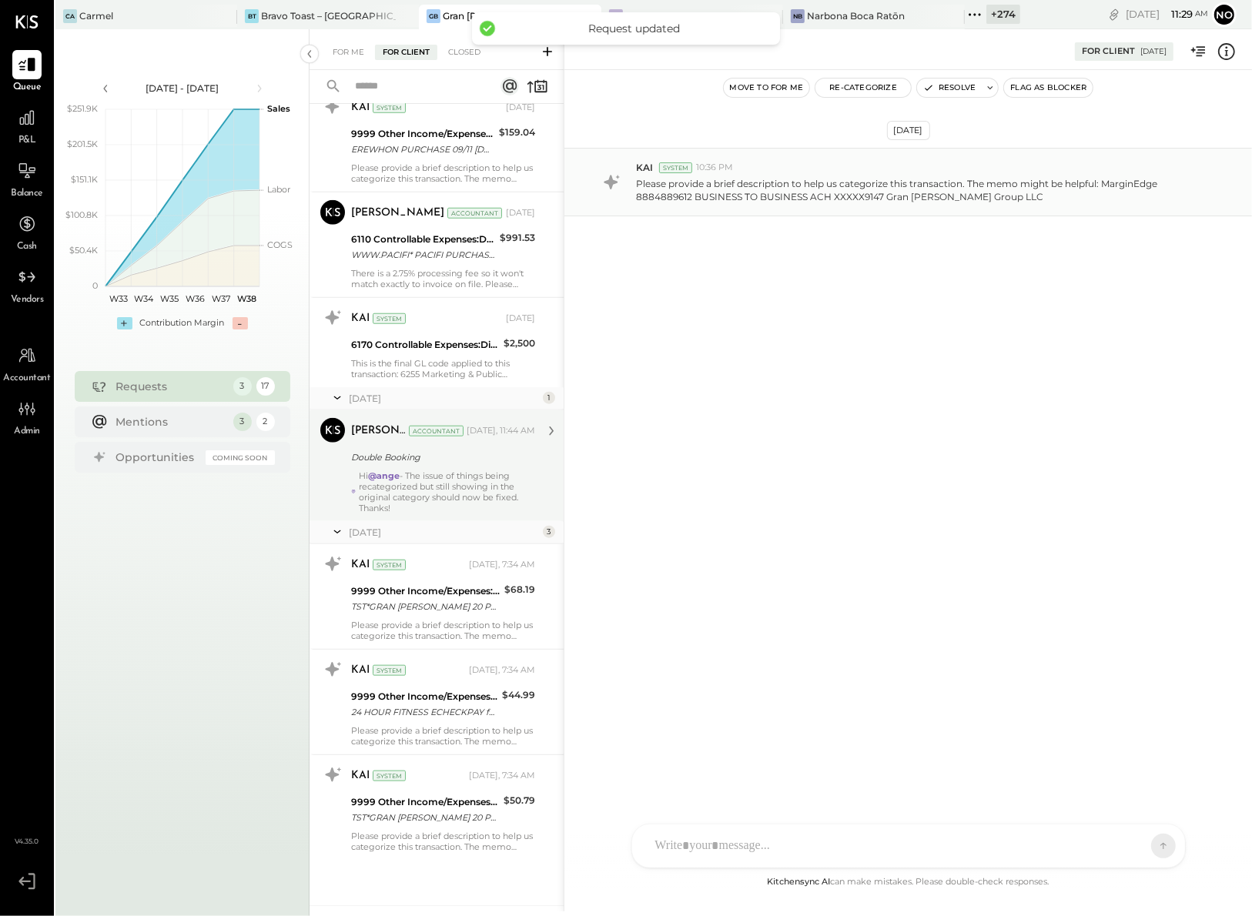
click at [395, 484] on div "Hi @ange - The issue of things being recategorized but still showing in the ori…" at bounding box center [447, 491] width 176 height 43
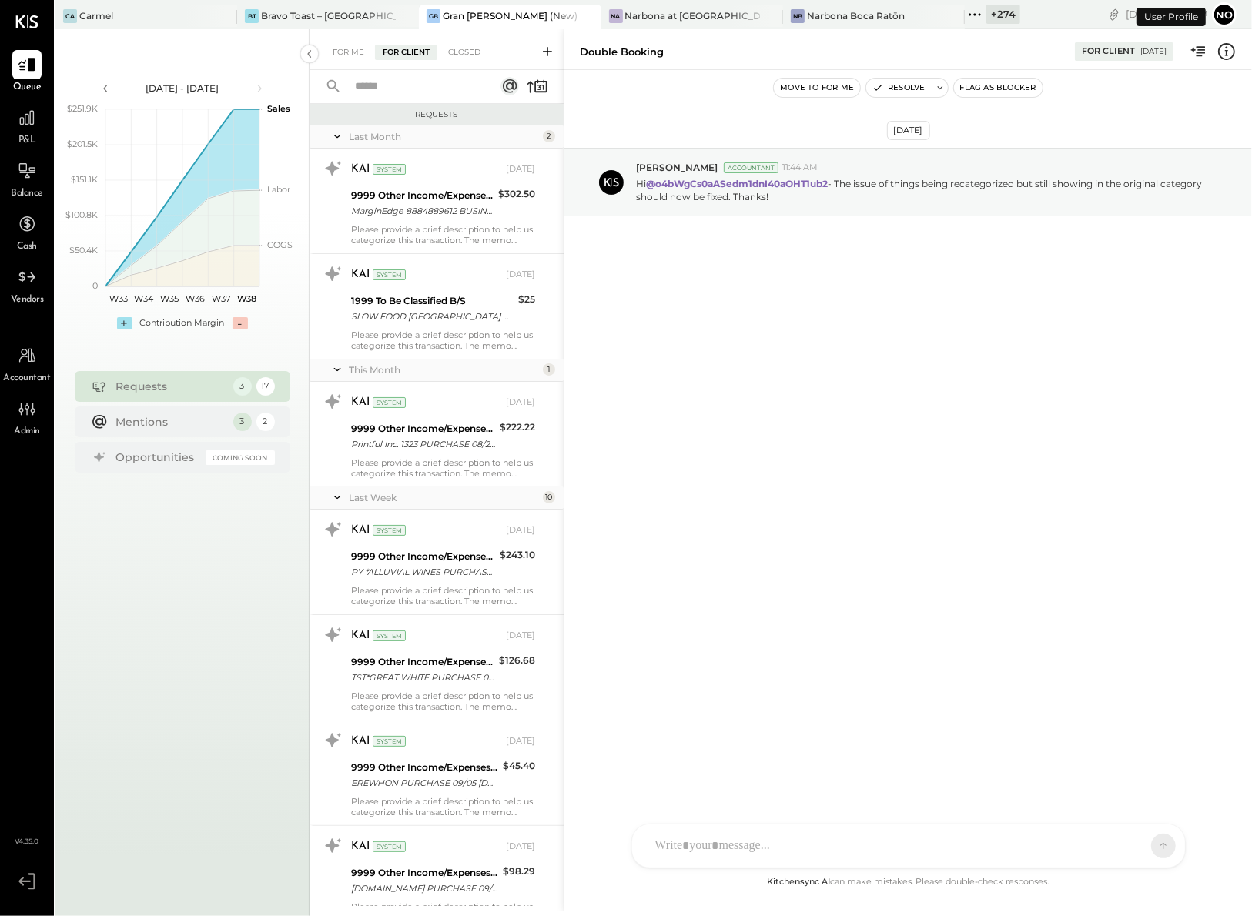
scroll to position [1129, 0]
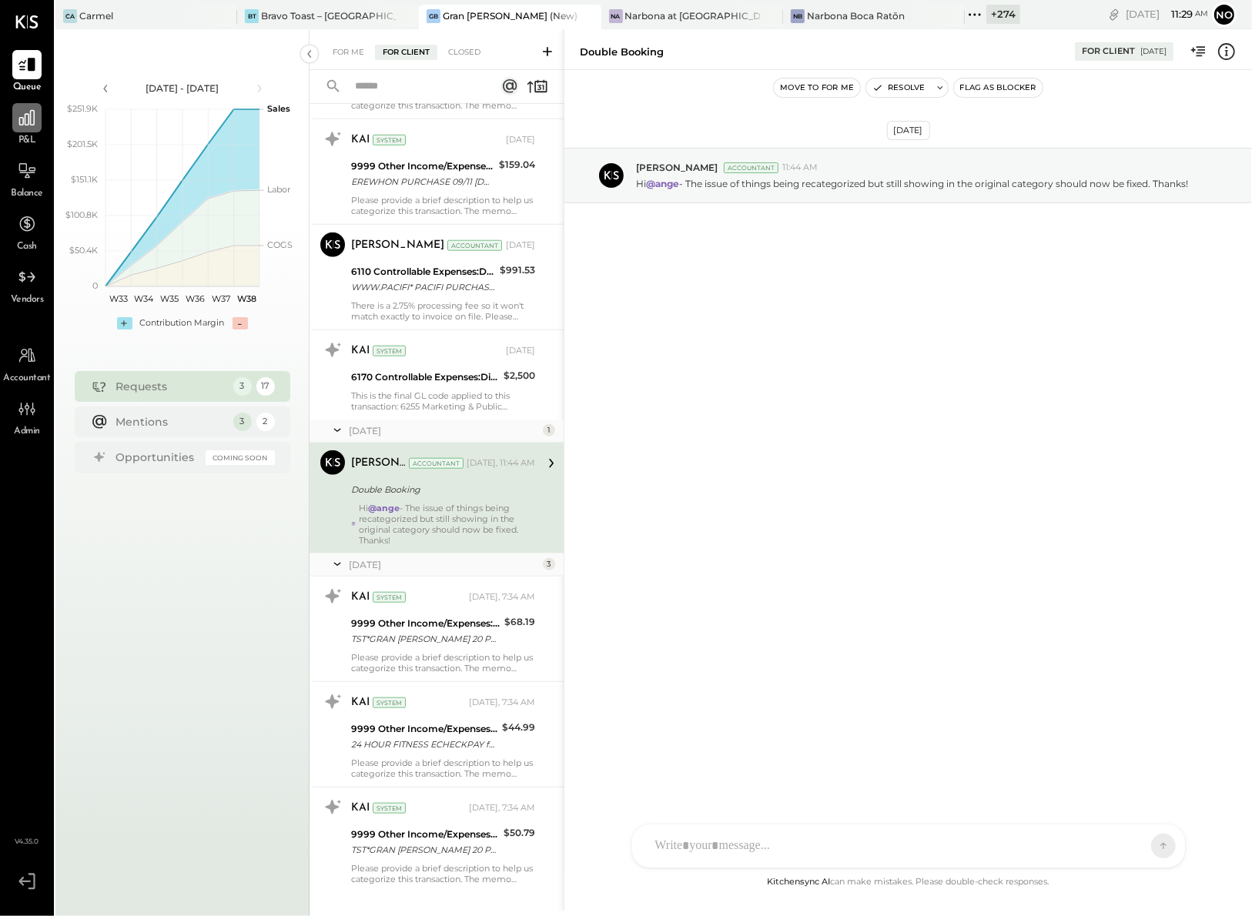
click at [26, 117] on icon at bounding box center [27, 118] width 20 height 20
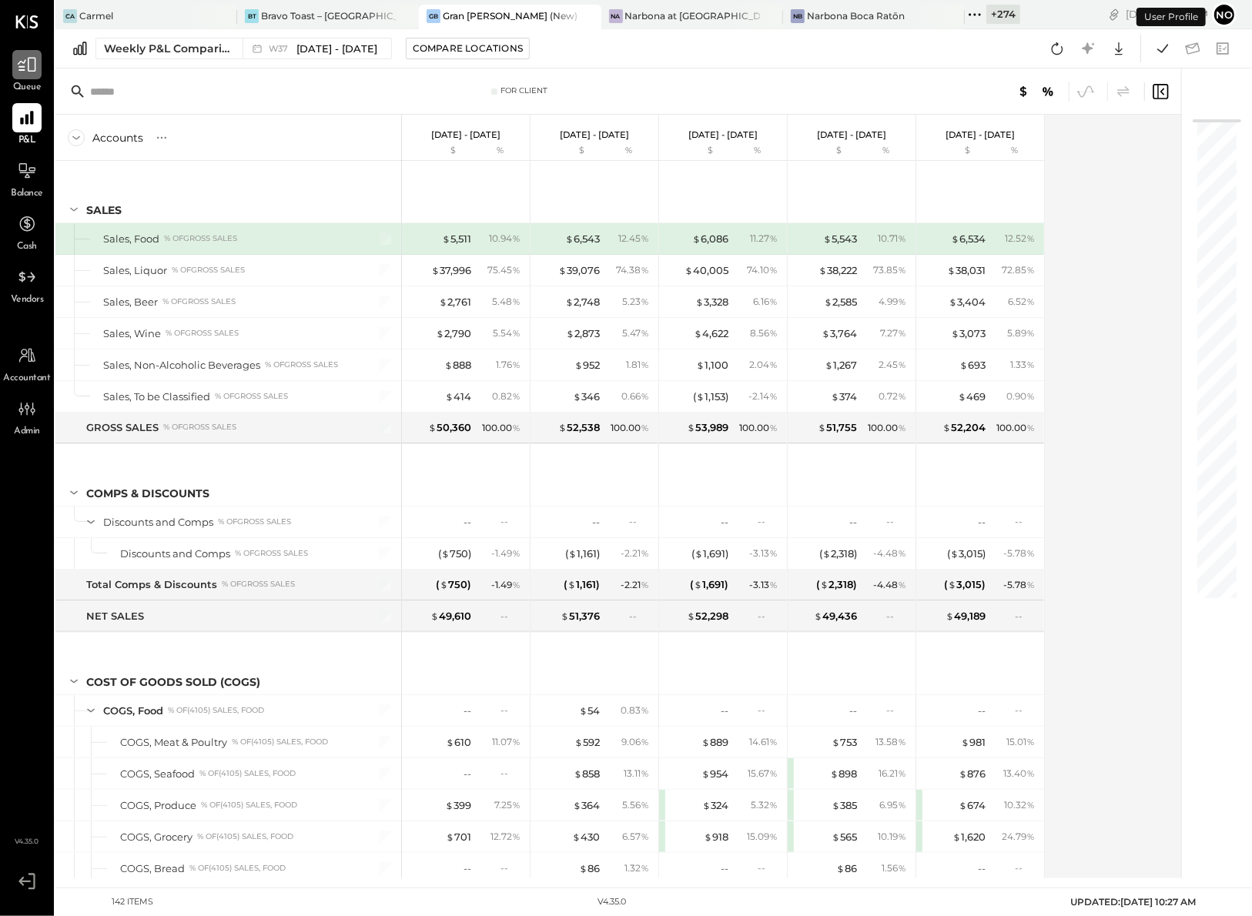
click at [17, 69] on icon at bounding box center [27, 65] width 20 height 20
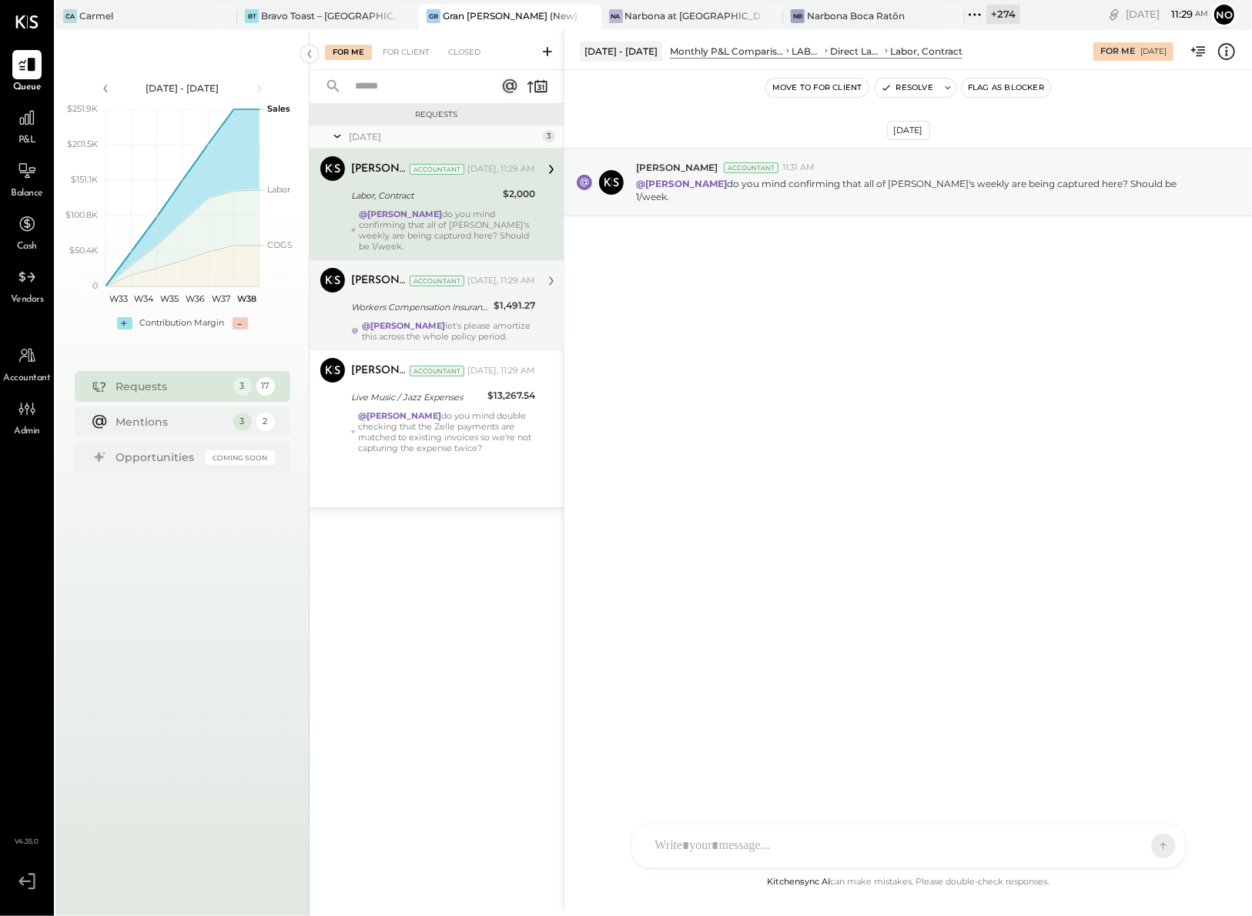
click at [384, 301] on div "Workers Compensation Insurance" at bounding box center [420, 306] width 138 height 15
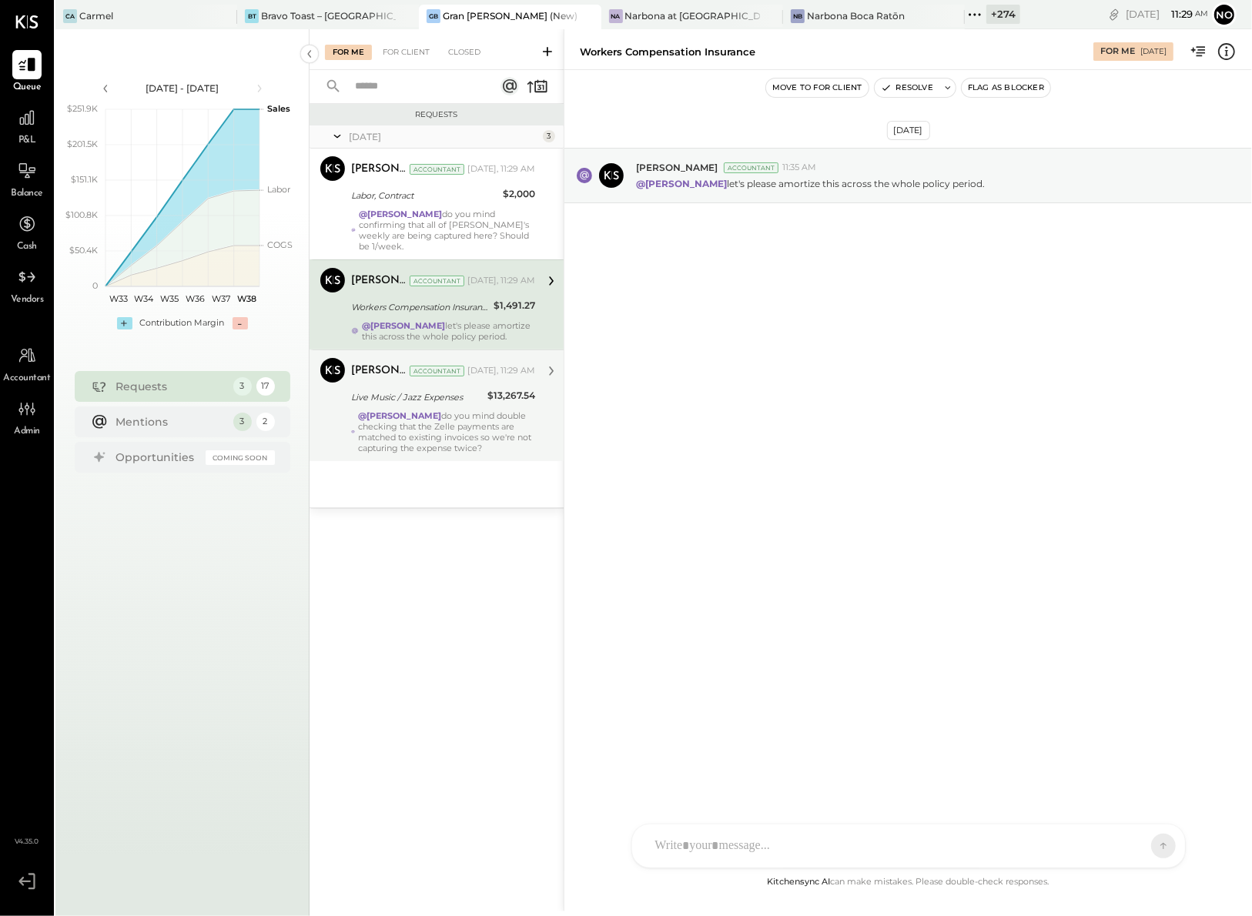
click at [380, 424] on div "@[PERSON_NAME] do you mind double checking that the Zelle payments are matched …" at bounding box center [446, 431] width 177 height 43
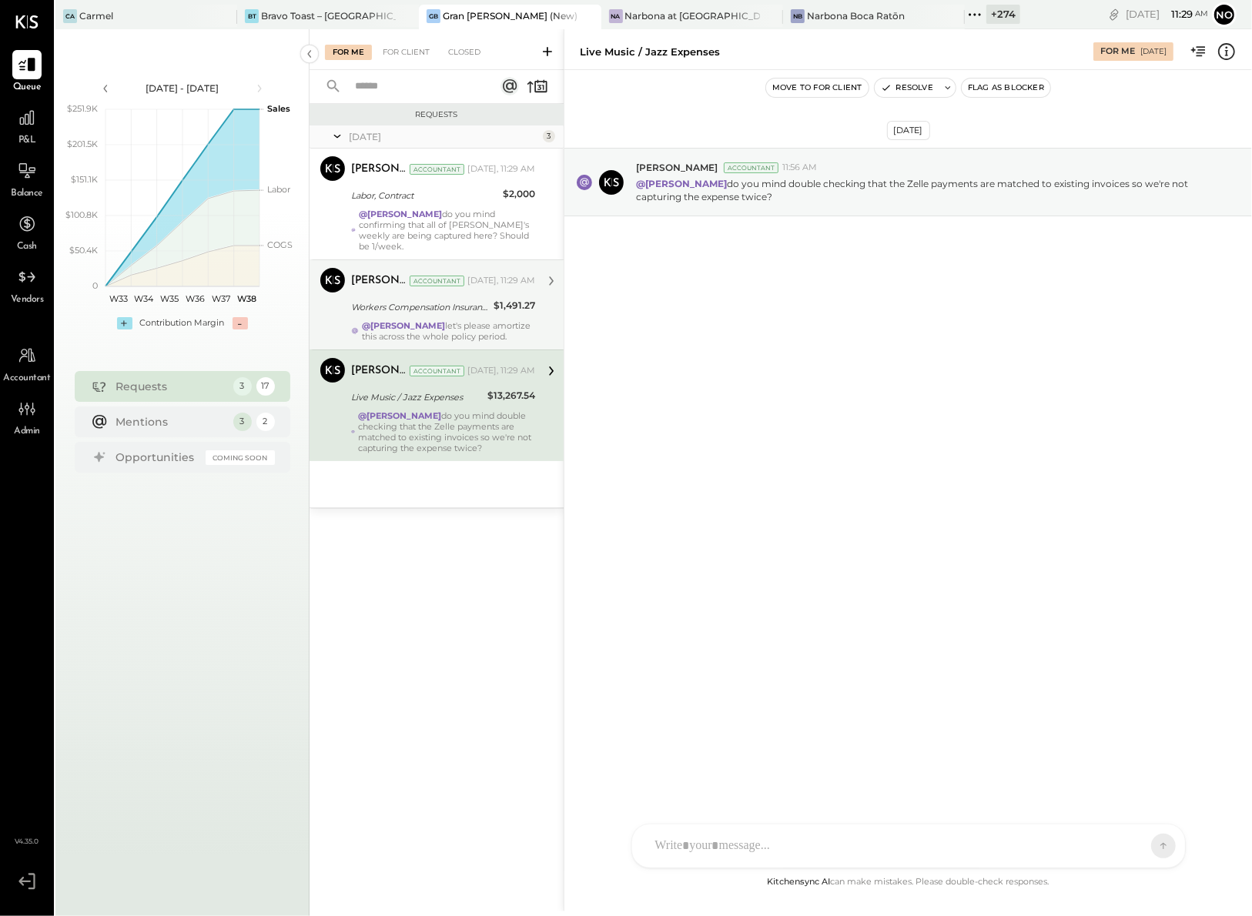
drag, startPoint x: 386, startPoint y: 307, endPoint x: 386, endPoint y: 296, distance: 10.8
click at [386, 306] on div "Margot Bloch Accountant Today, 11:29 AM Workers Compensation Insurance $1,491.2…" at bounding box center [443, 305] width 184 height 74
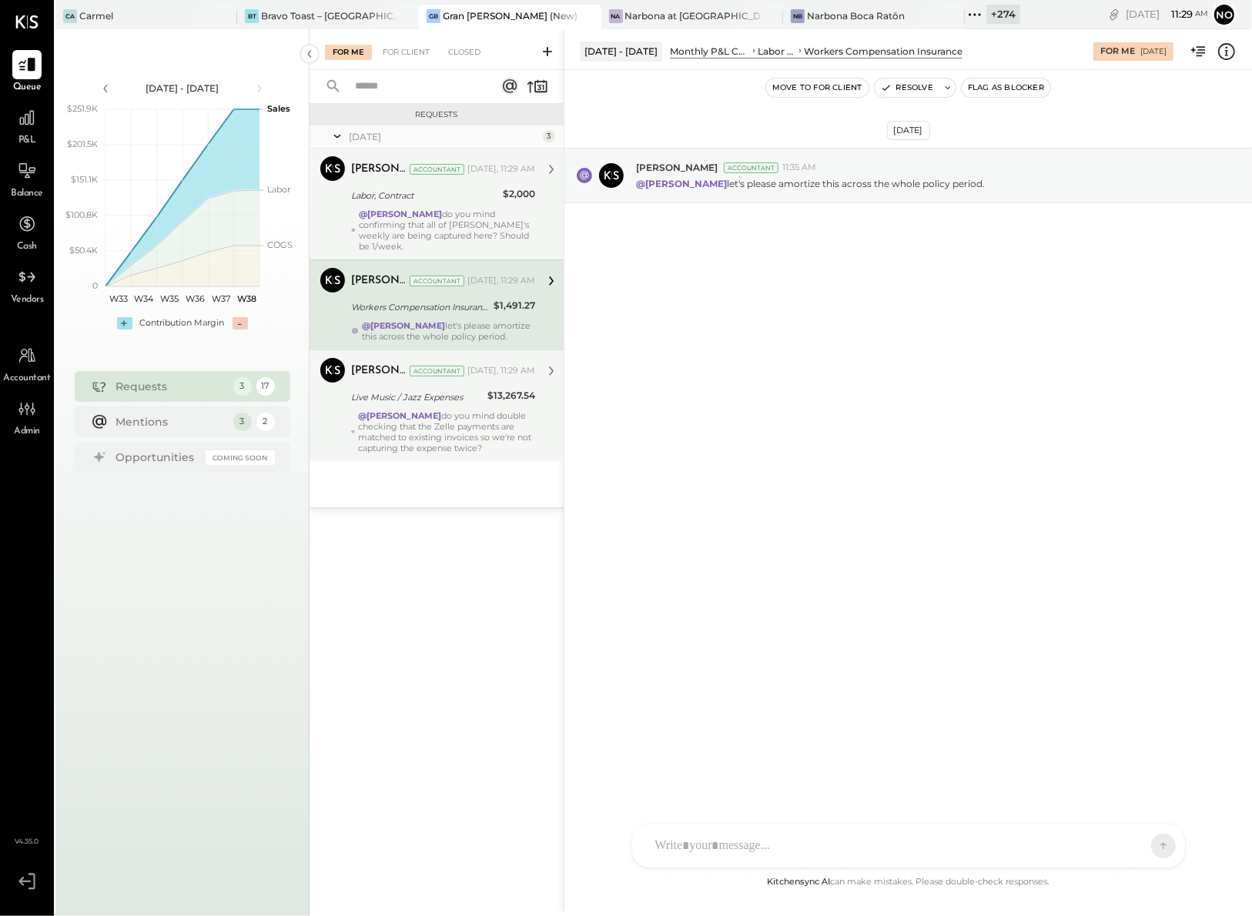
click at [386, 206] on div "Margot Bloch Accountant Today, 11:29 AM Labor, Contract $2,000 @Noemi Balmaceda…" at bounding box center [443, 203] width 184 height 95
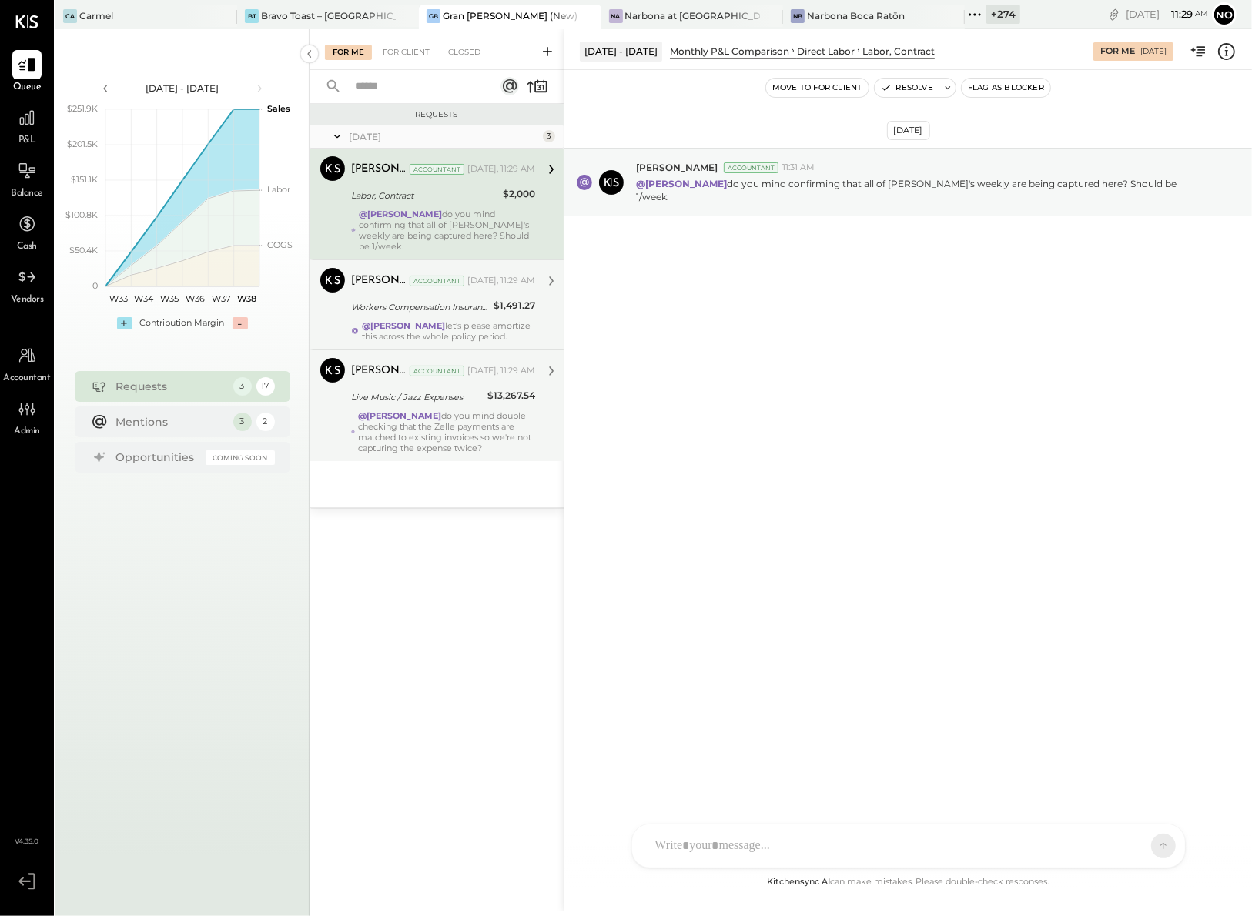
click at [386, 299] on div "Workers Compensation Insurance" at bounding box center [420, 306] width 138 height 15
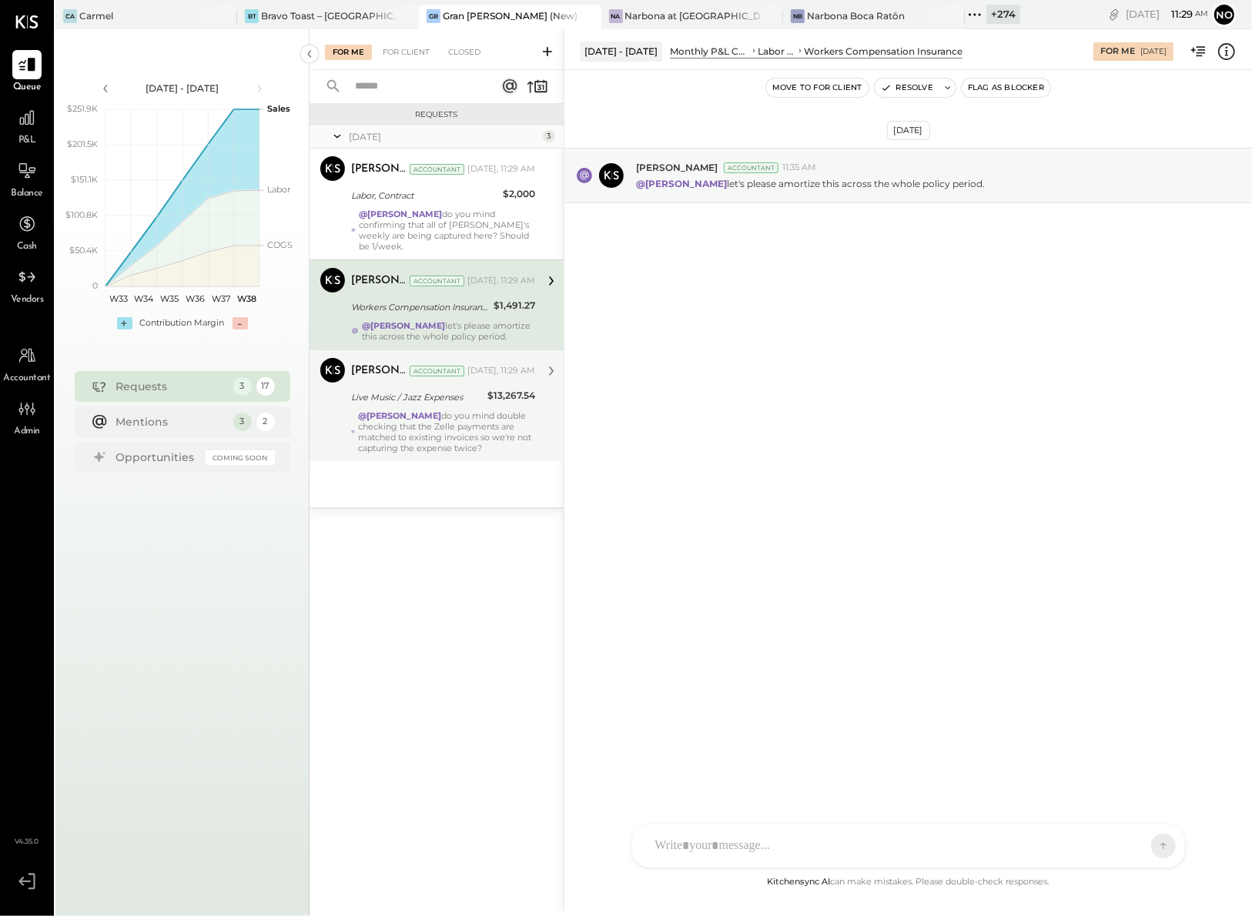
click at [377, 390] on div "Live Music / Jazz Expenses" at bounding box center [417, 397] width 132 height 15
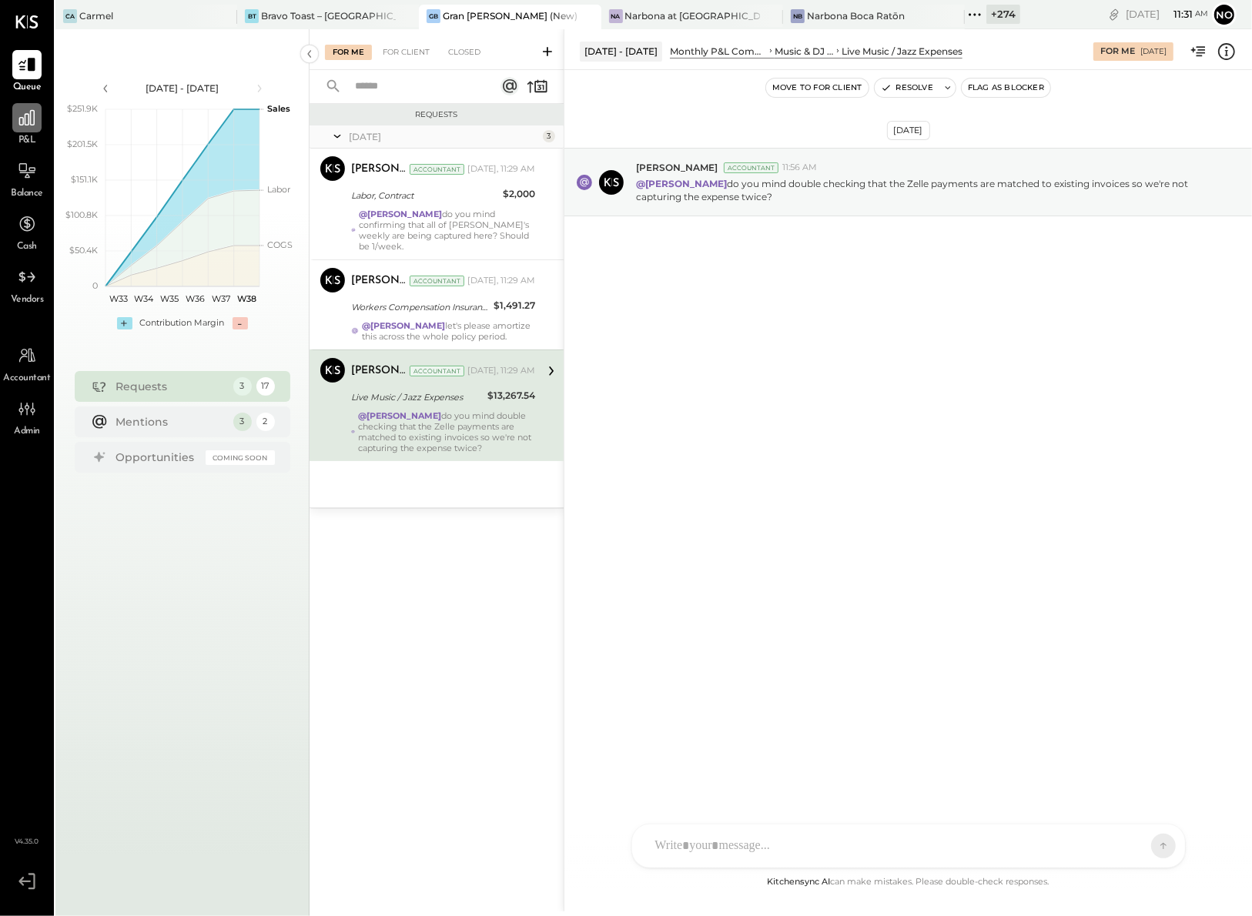
click at [26, 119] on icon at bounding box center [27, 118] width 20 height 20
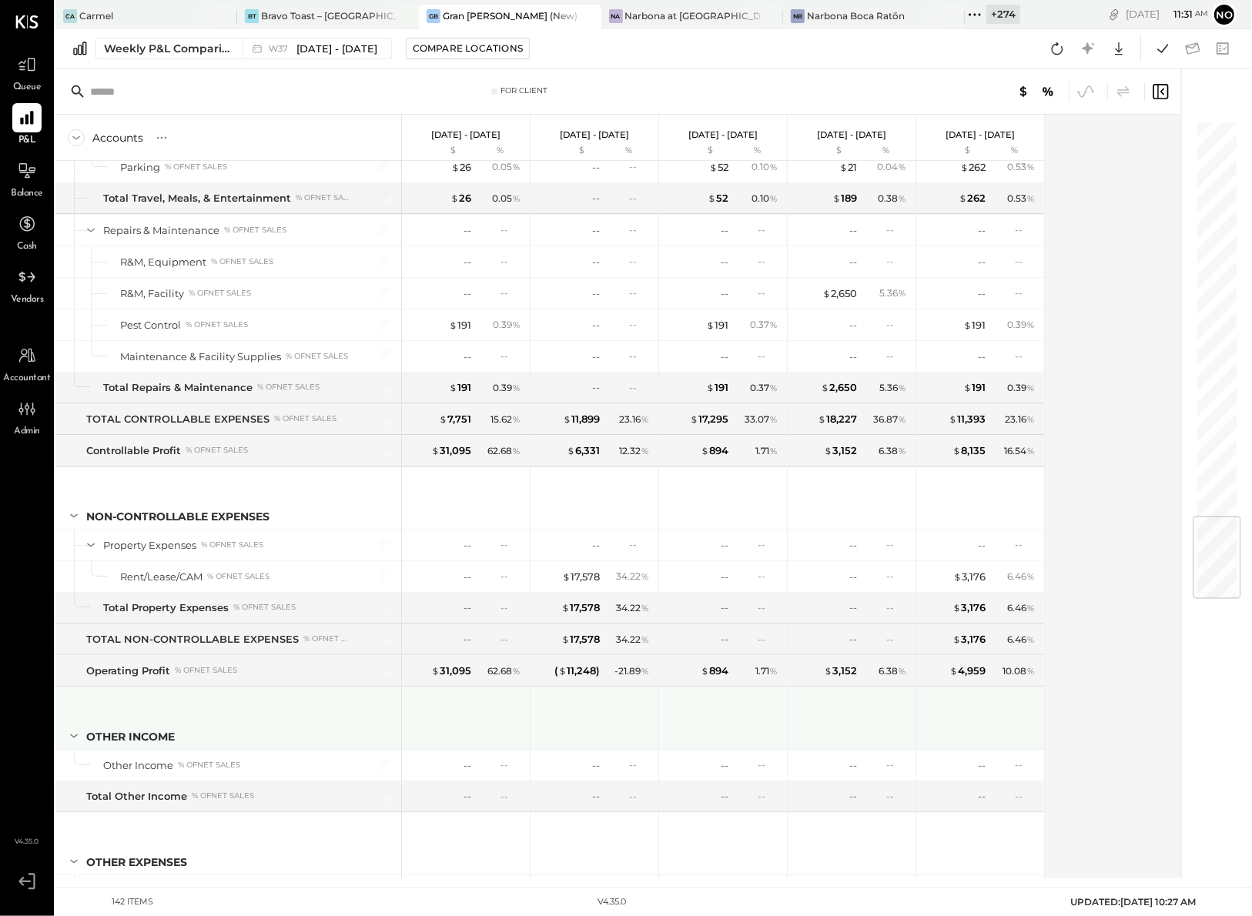
scroll to position [3408, 0]
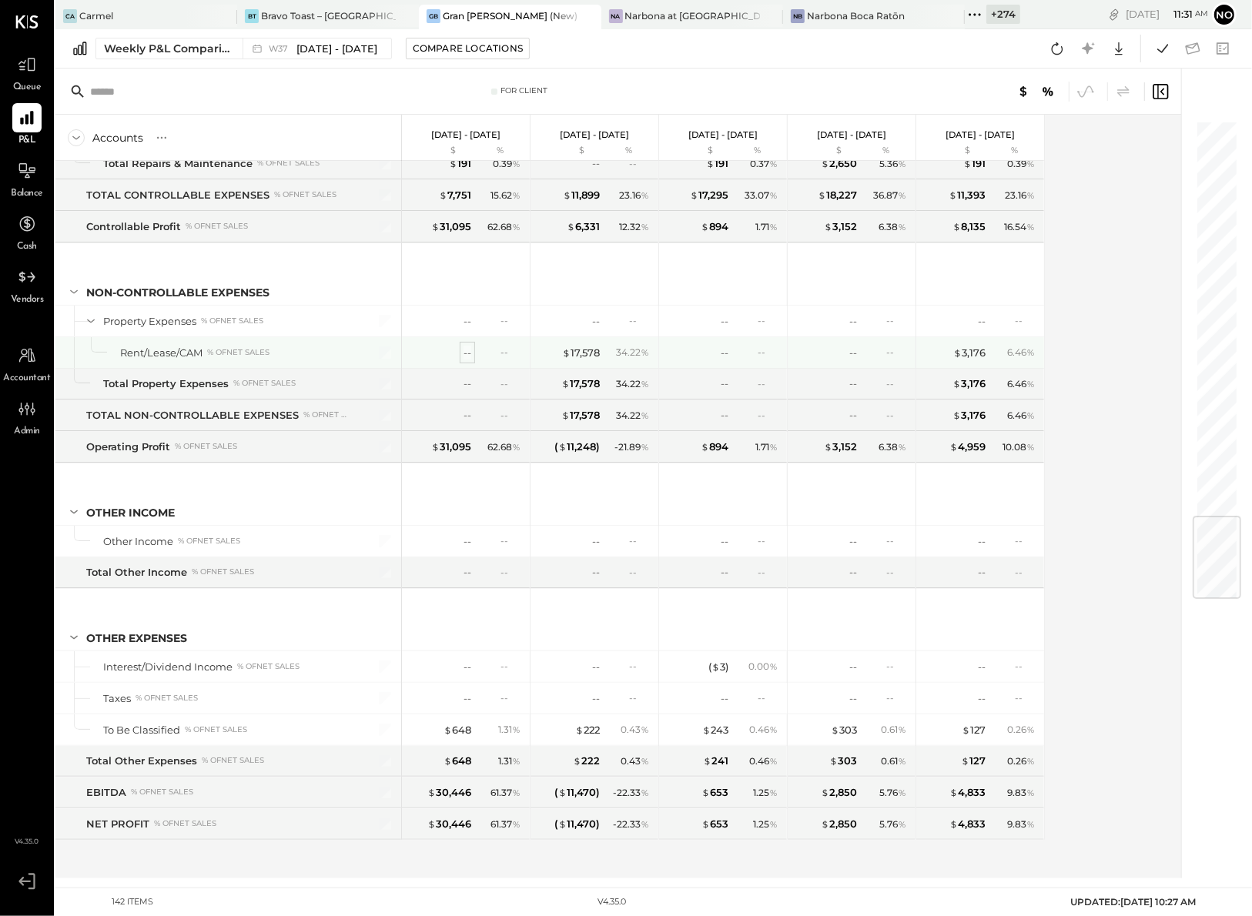
click at [462, 353] on div "--" at bounding box center [441, 353] width 62 height 15
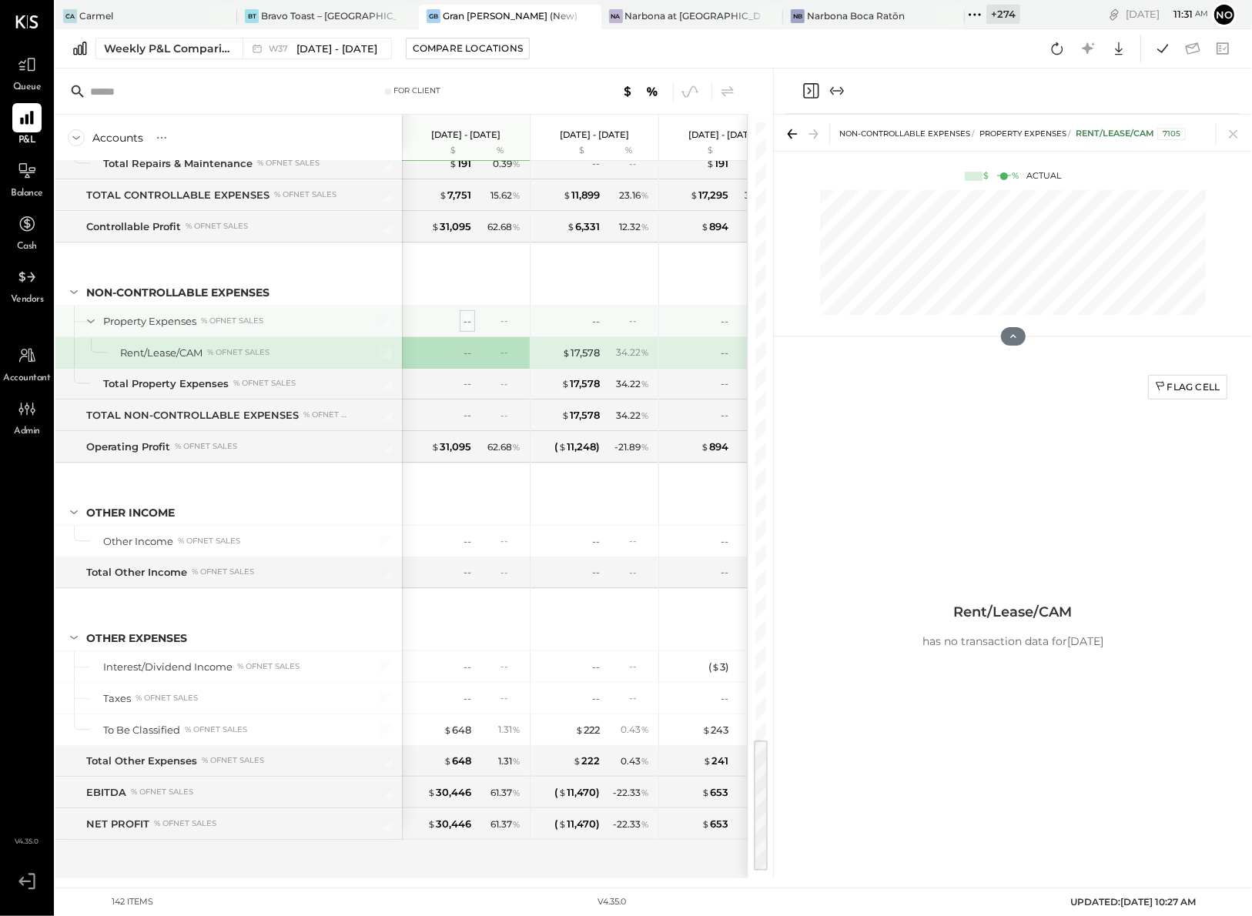
click at [467, 320] on div "--" at bounding box center [467, 321] width 8 height 15
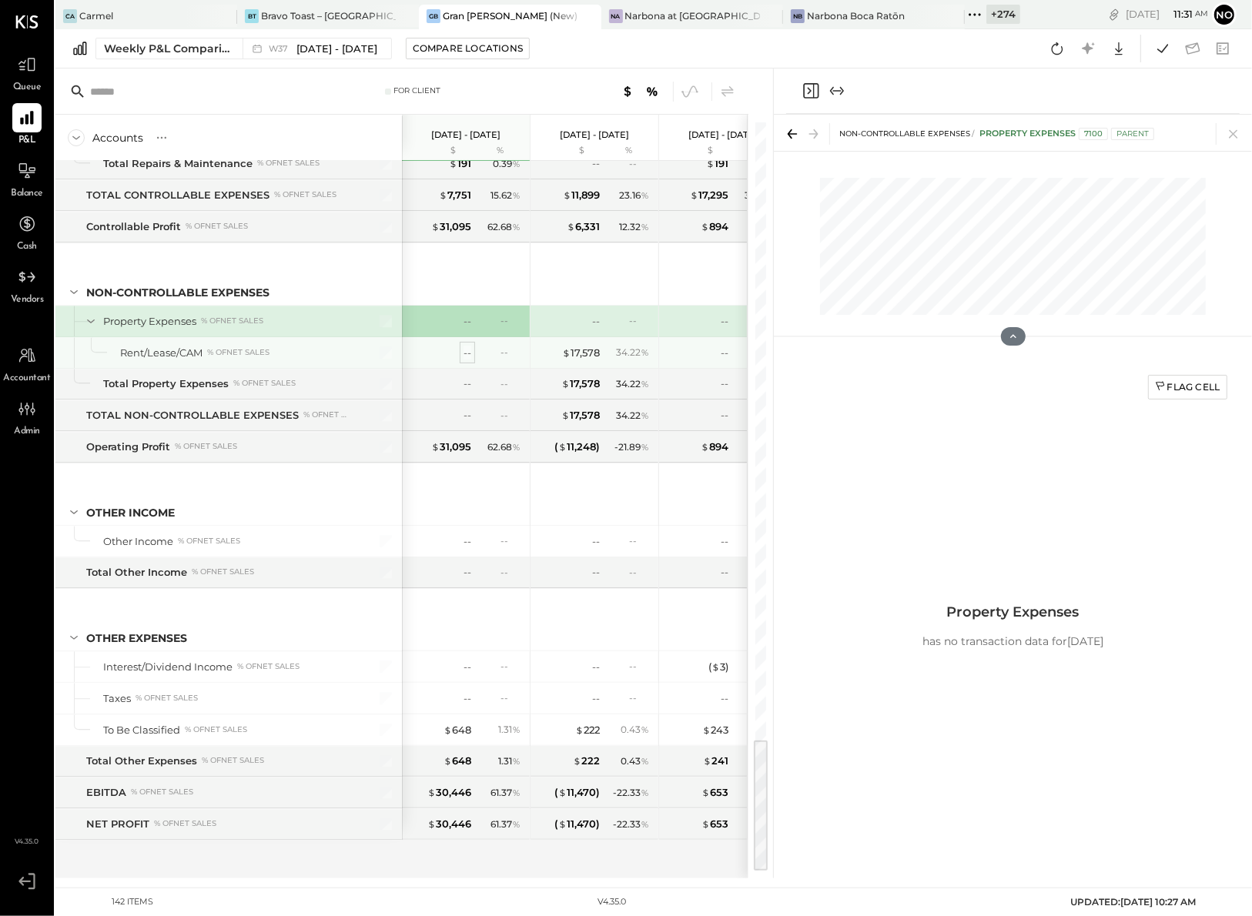
click at [463, 349] on div "--" at bounding box center [467, 353] width 8 height 15
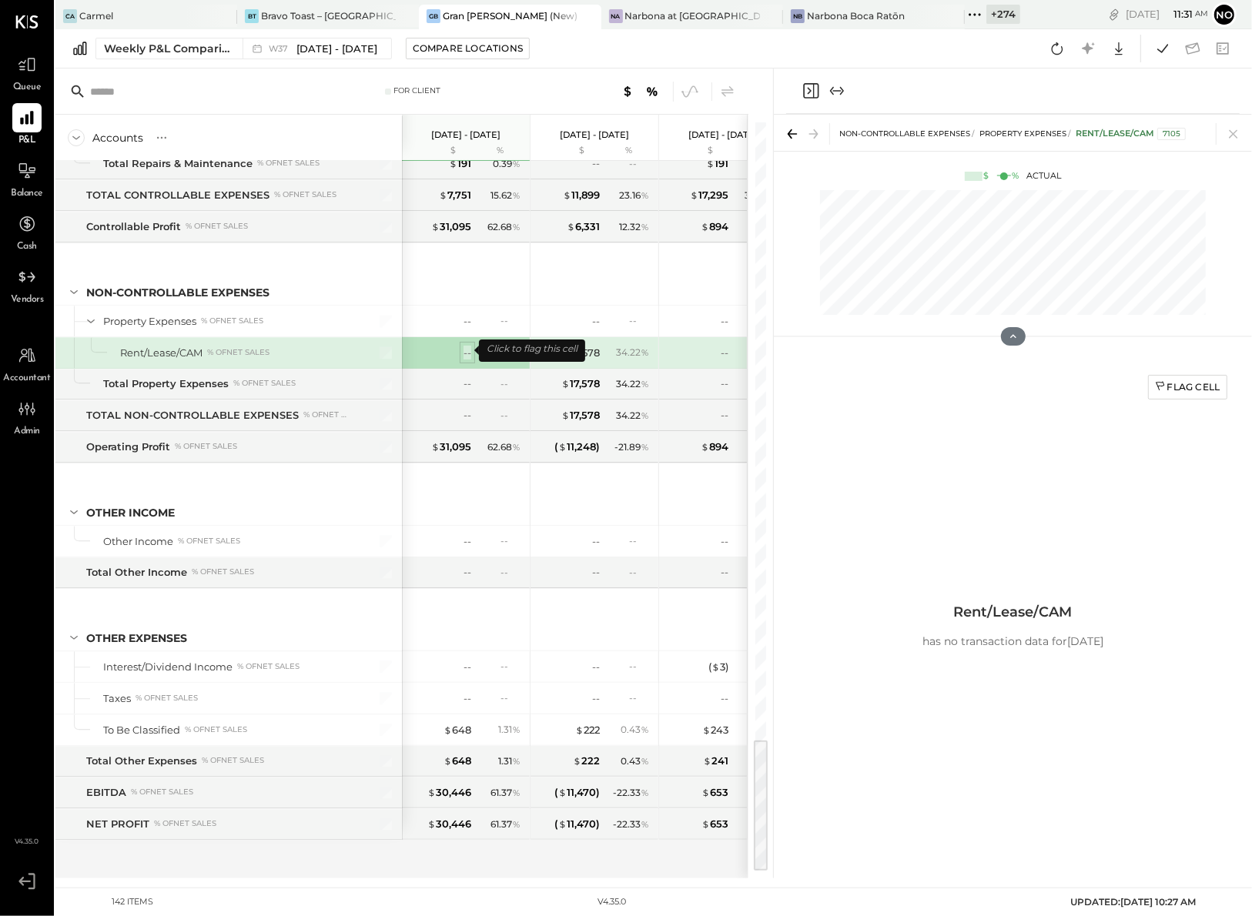
scroll to position [3172, 0]
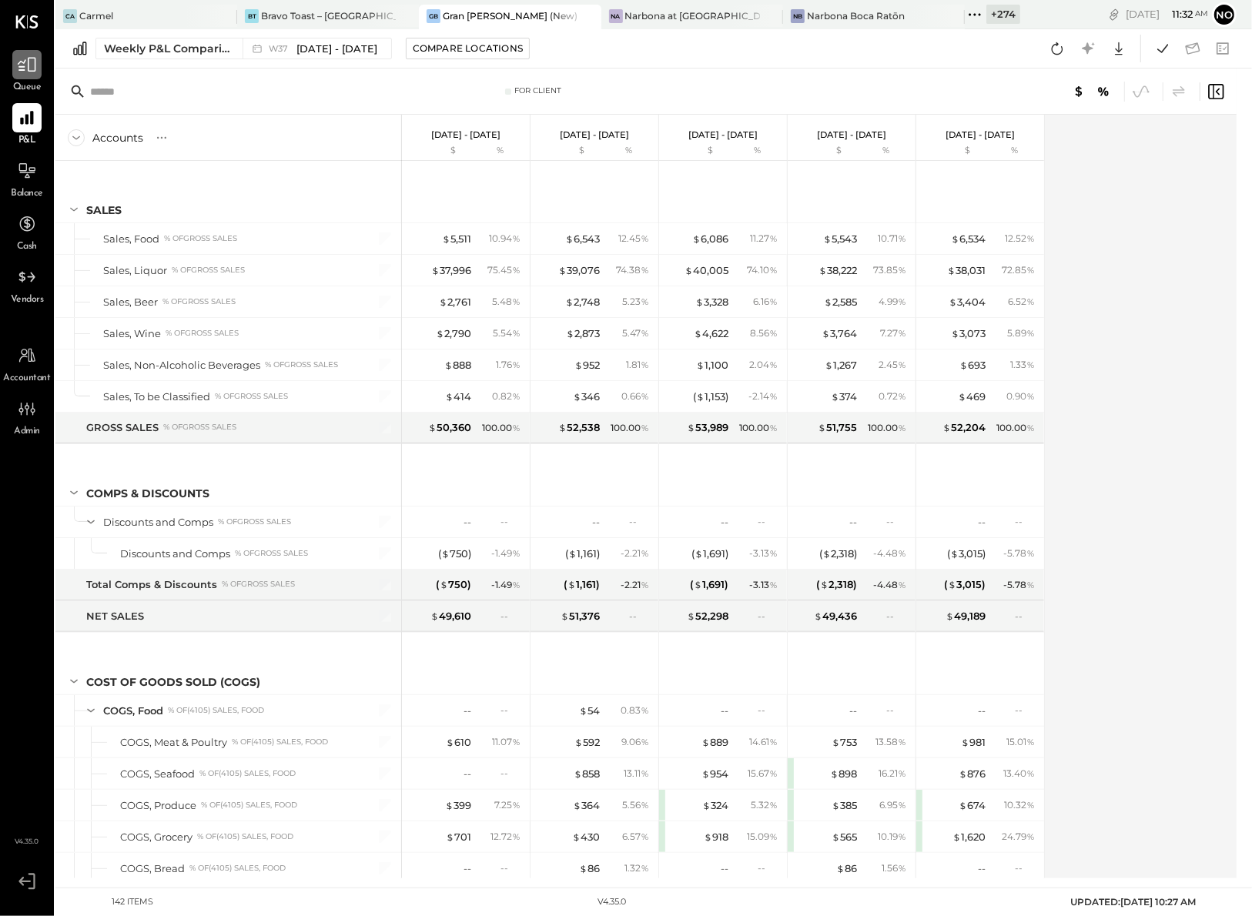
click at [29, 75] on div at bounding box center [26, 64] width 29 height 29
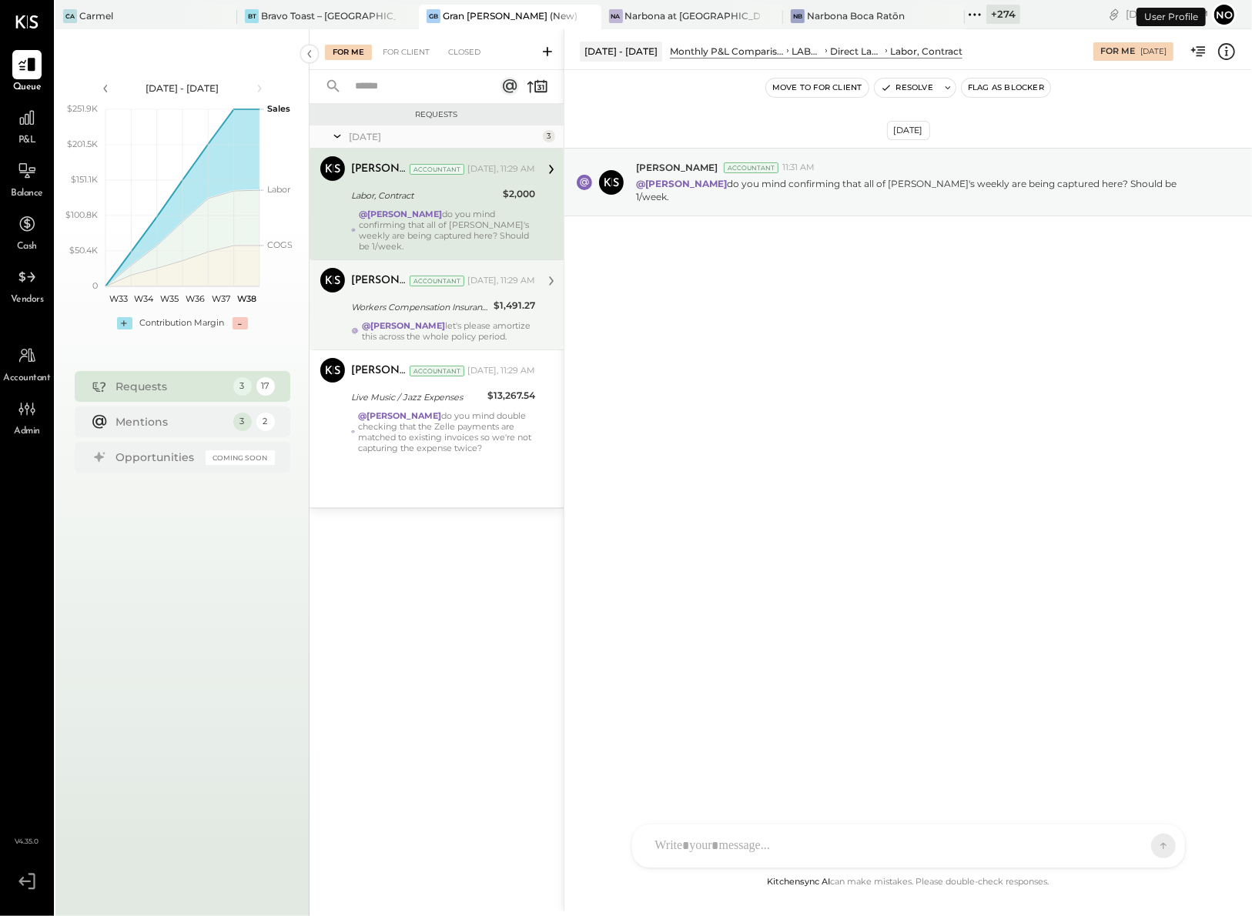
click at [380, 299] on div "Workers Compensation Insurance" at bounding box center [420, 306] width 138 height 15
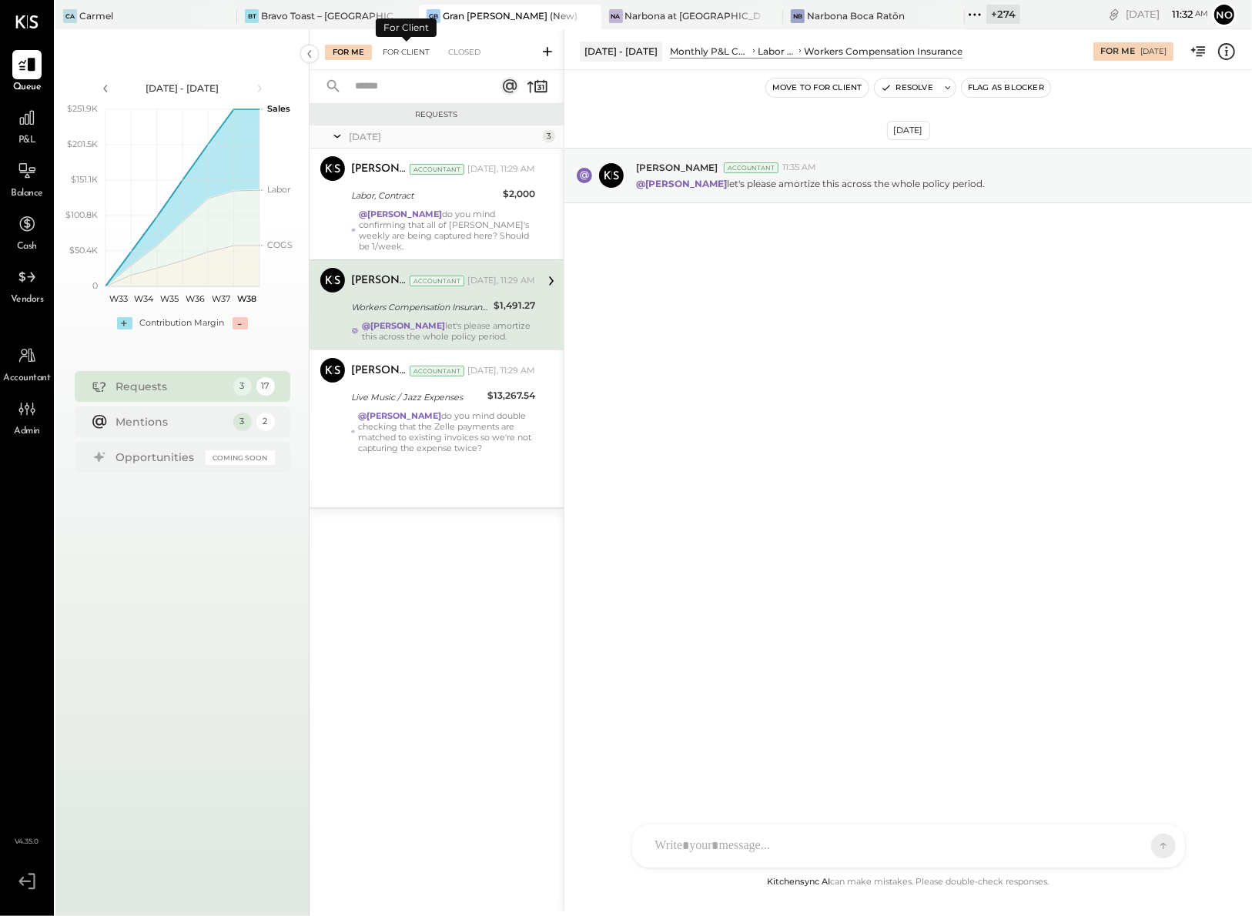
click at [407, 52] on div "For Client" at bounding box center [406, 52] width 62 height 15
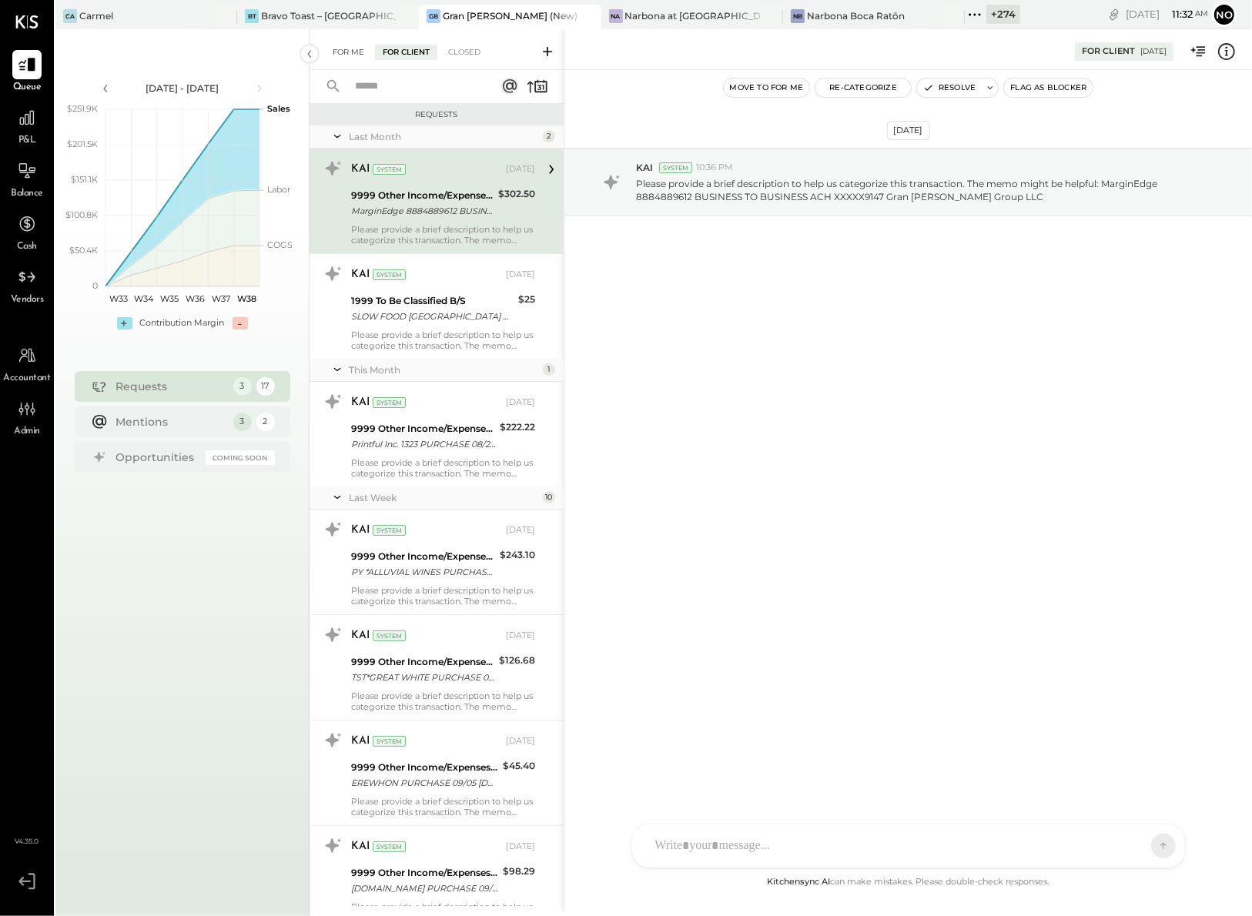
click at [347, 51] on div "For Me" at bounding box center [348, 52] width 47 height 15
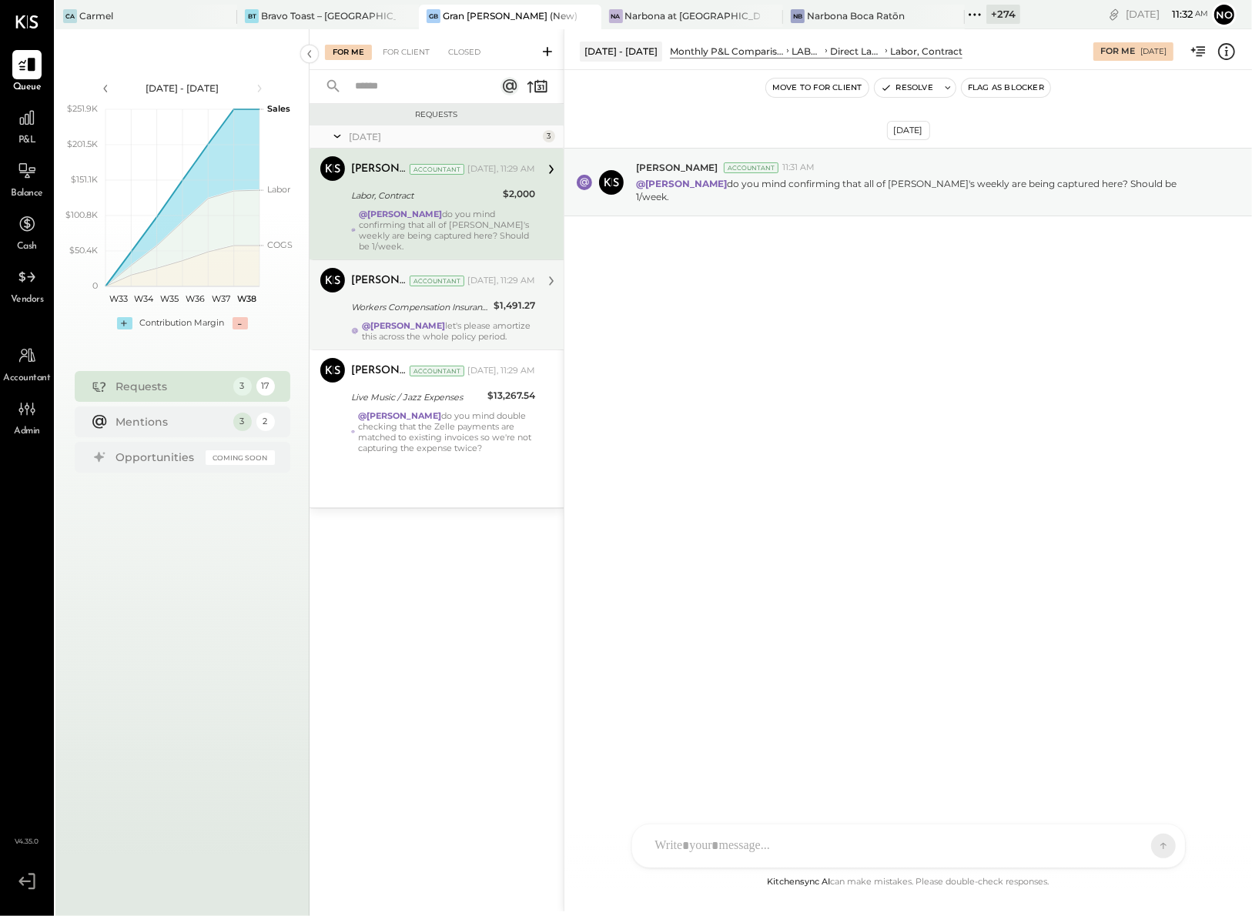
click at [393, 299] on div "Workers Compensation Insurance" at bounding box center [420, 306] width 138 height 15
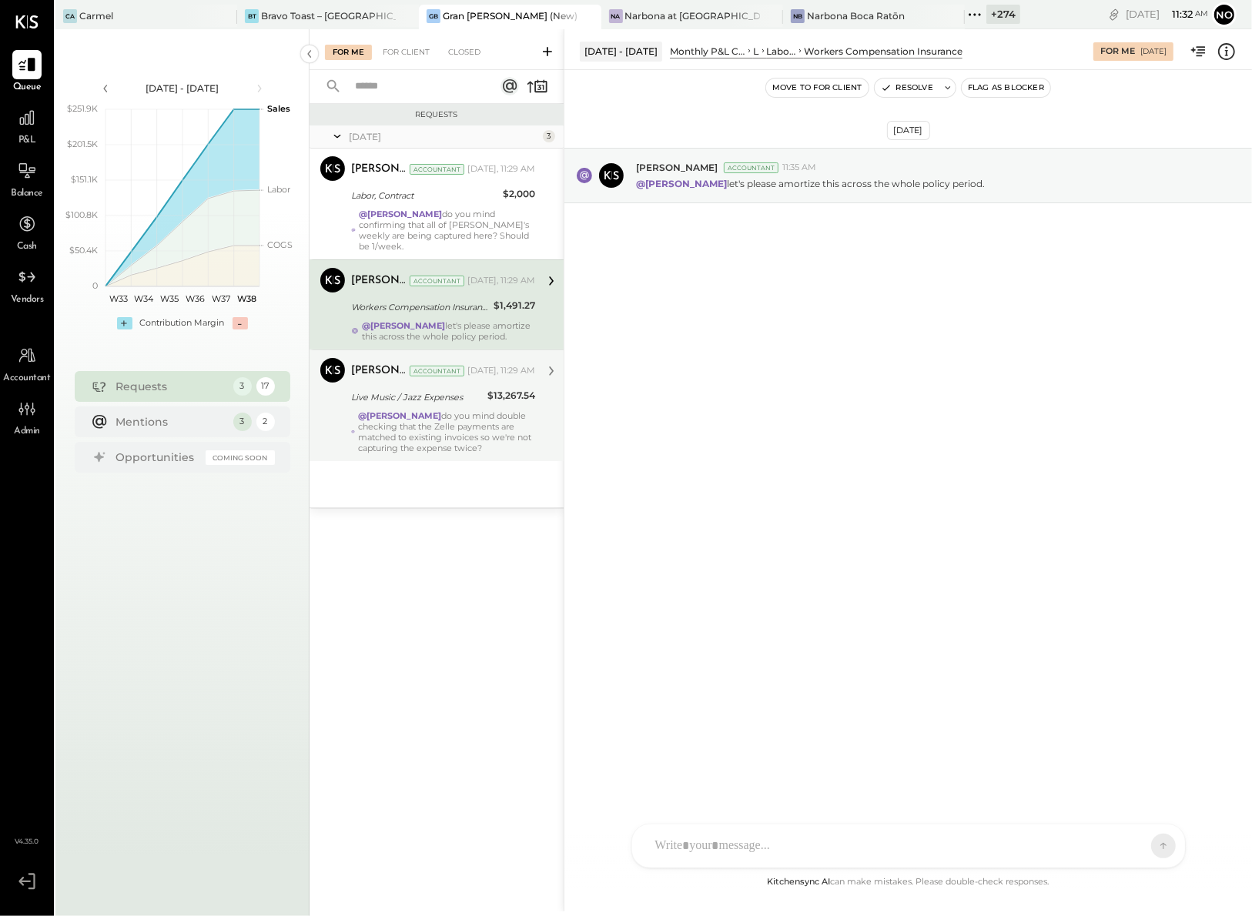
click at [383, 400] on div "Live Music / Jazz Expenses" at bounding box center [417, 397] width 132 height 15
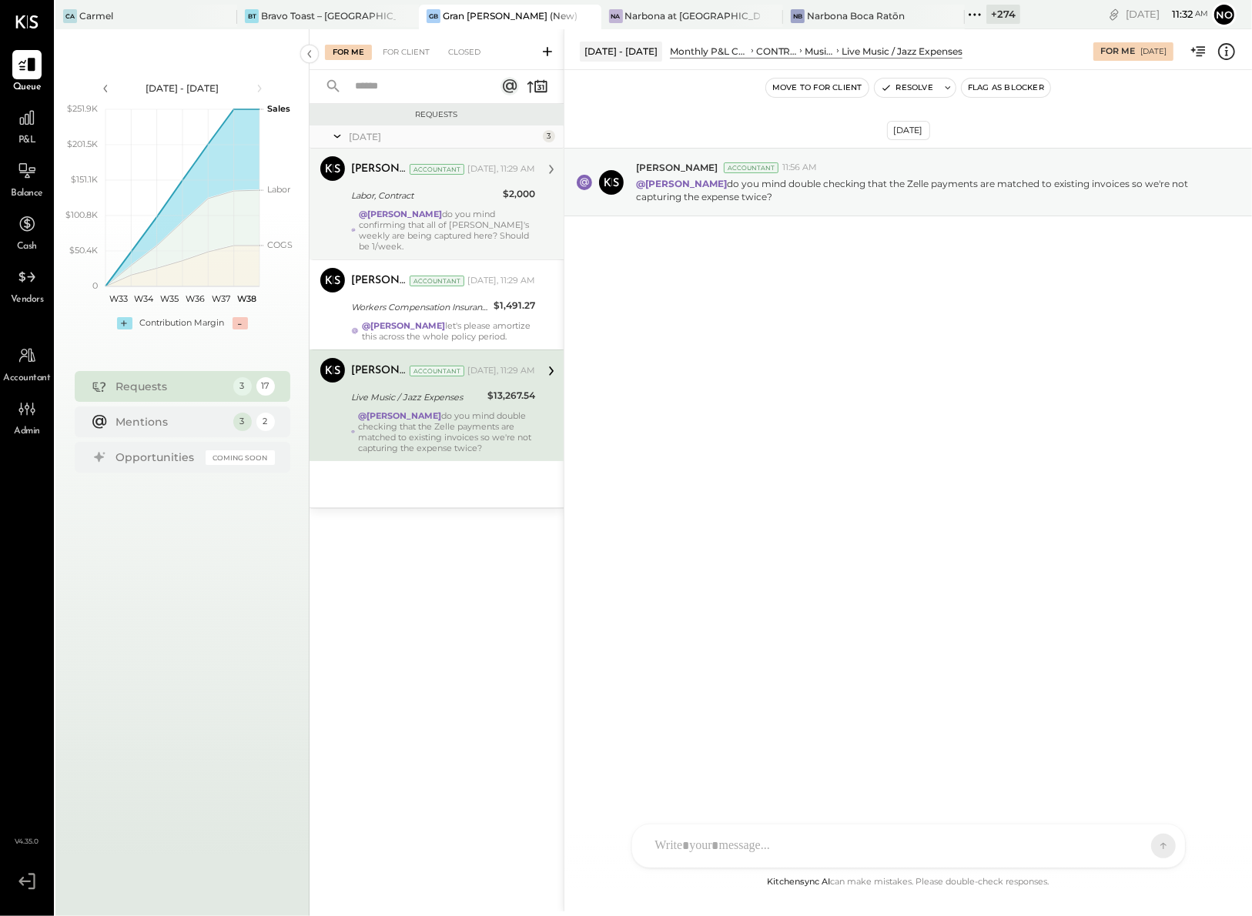
click at [389, 198] on div "Labor, Contract" at bounding box center [424, 195] width 147 height 15
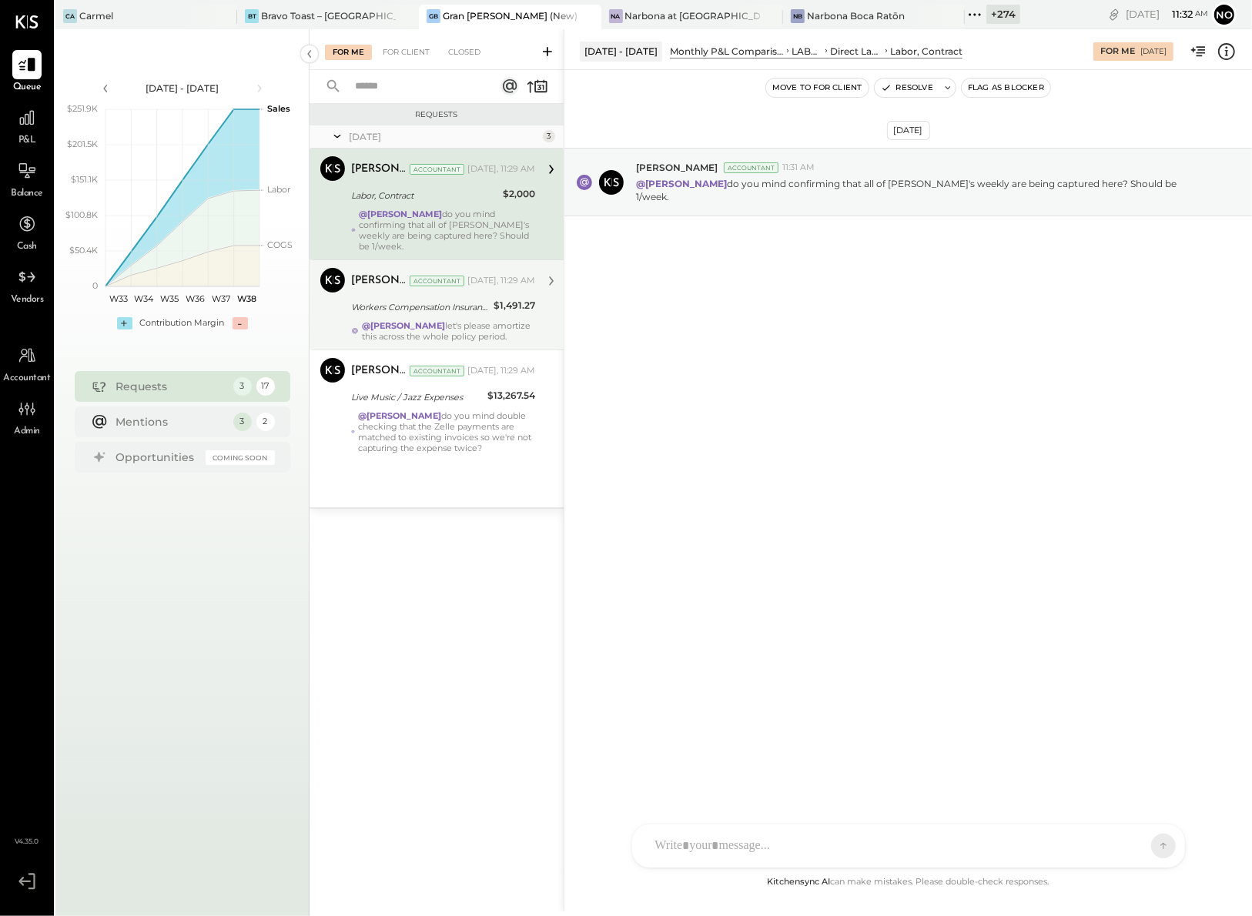
click at [393, 298] on div "Workers Compensation Insurance" at bounding box center [420, 307] width 138 height 18
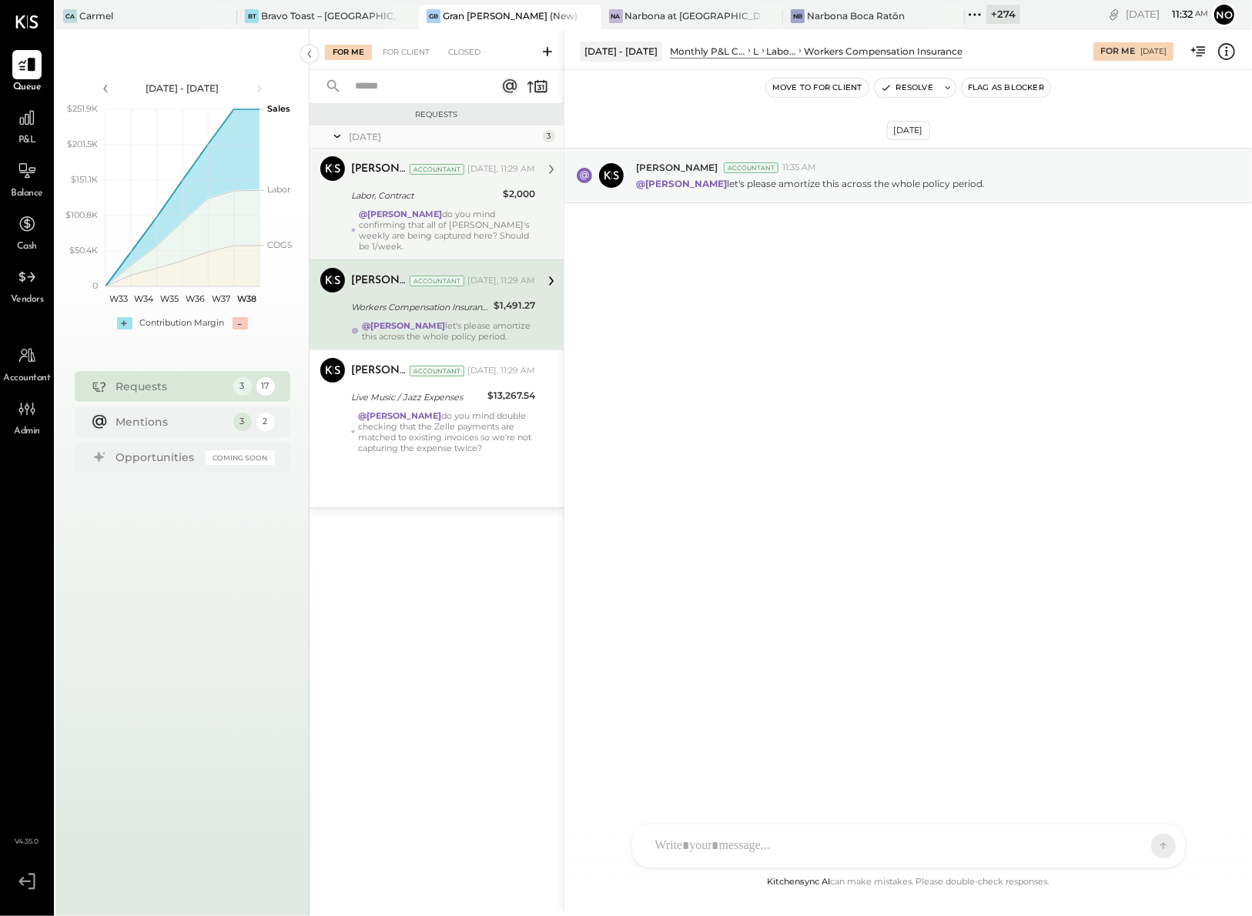
click at [393, 212] on strong "@[PERSON_NAME]" at bounding box center [400, 214] width 83 height 11
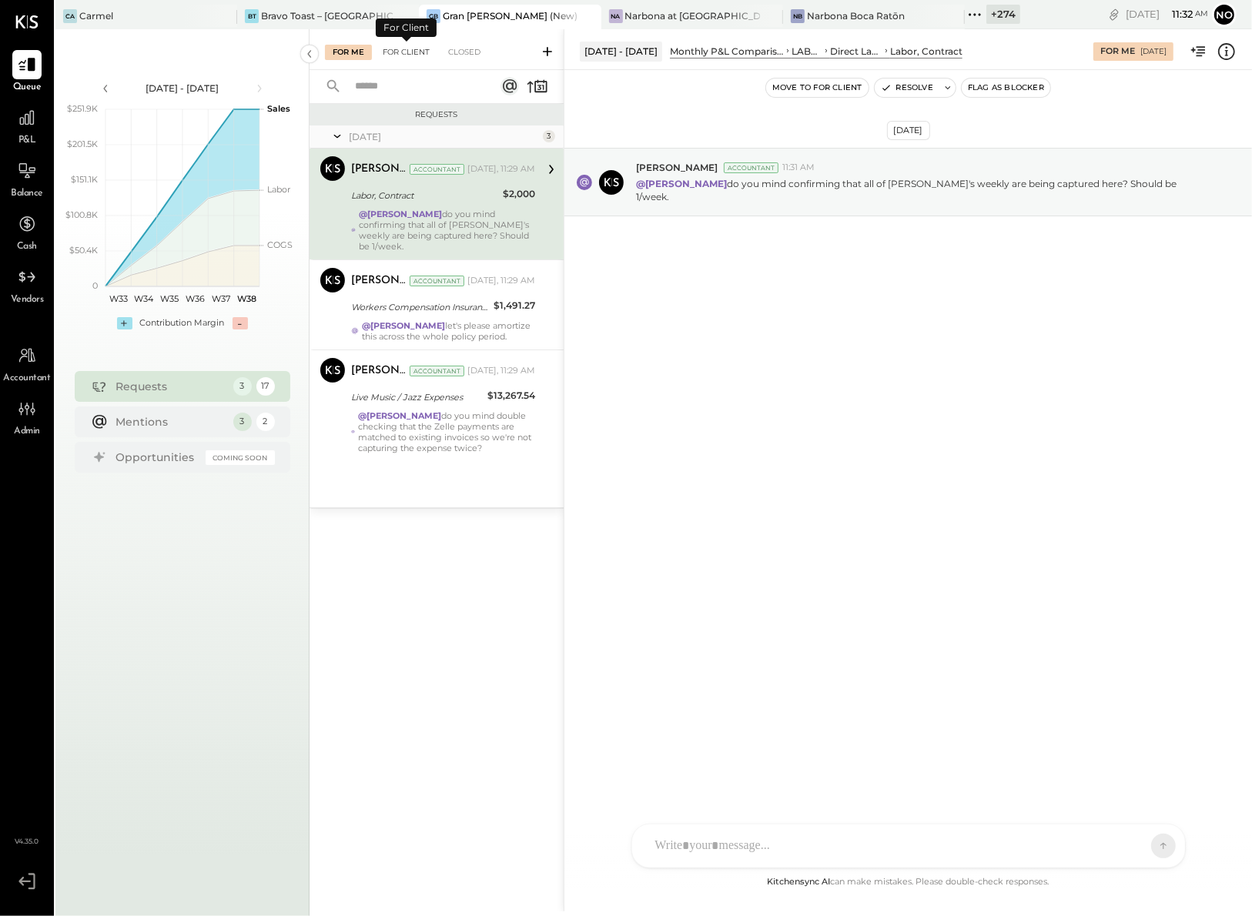
click at [400, 49] on div "For Client" at bounding box center [406, 52] width 62 height 15
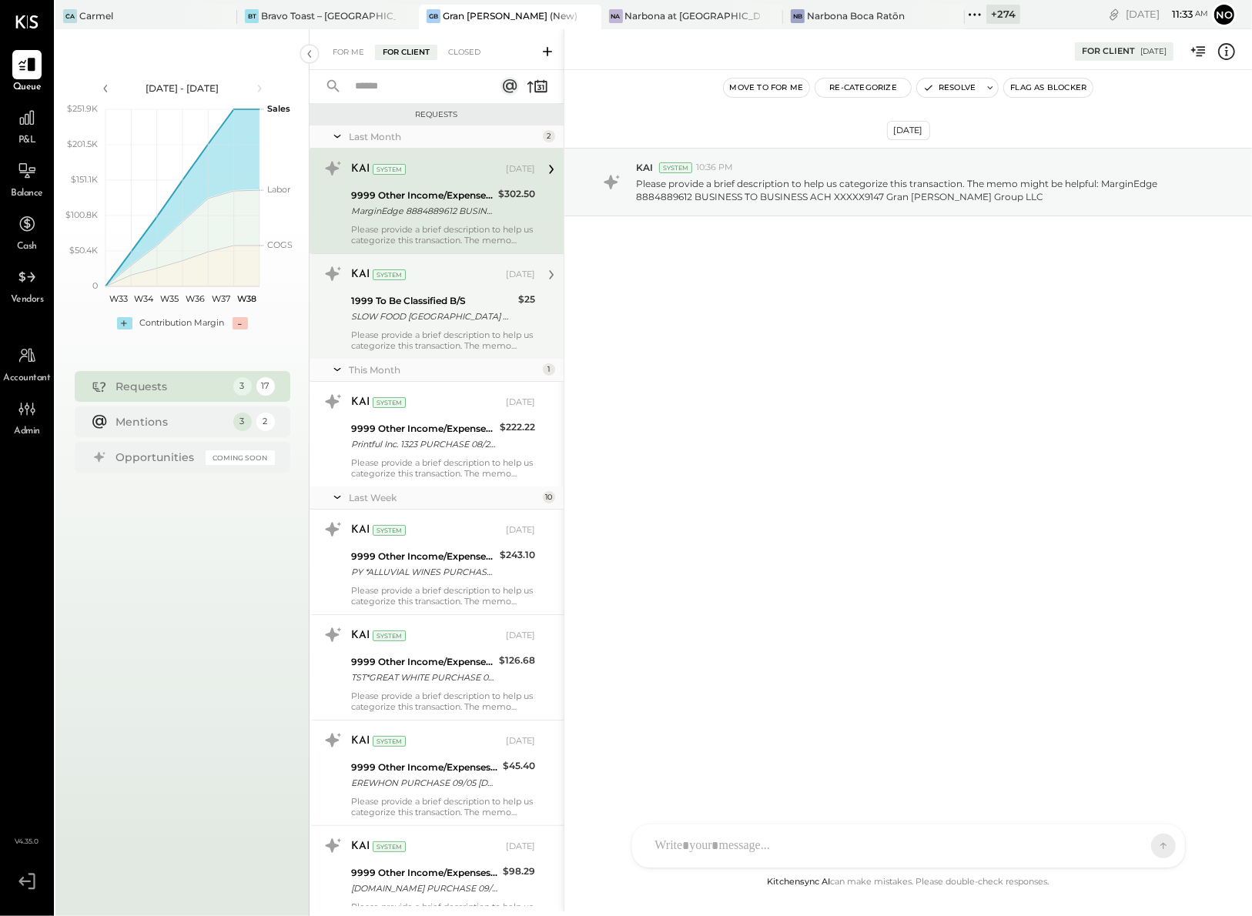
click at [449, 310] on div "SLOW FOOD [GEOGRAPHIC_DATA] PURCHASE 08/26 [GEOGRAPHIC_DATA]O NY CARD 5397" at bounding box center [432, 316] width 162 height 15
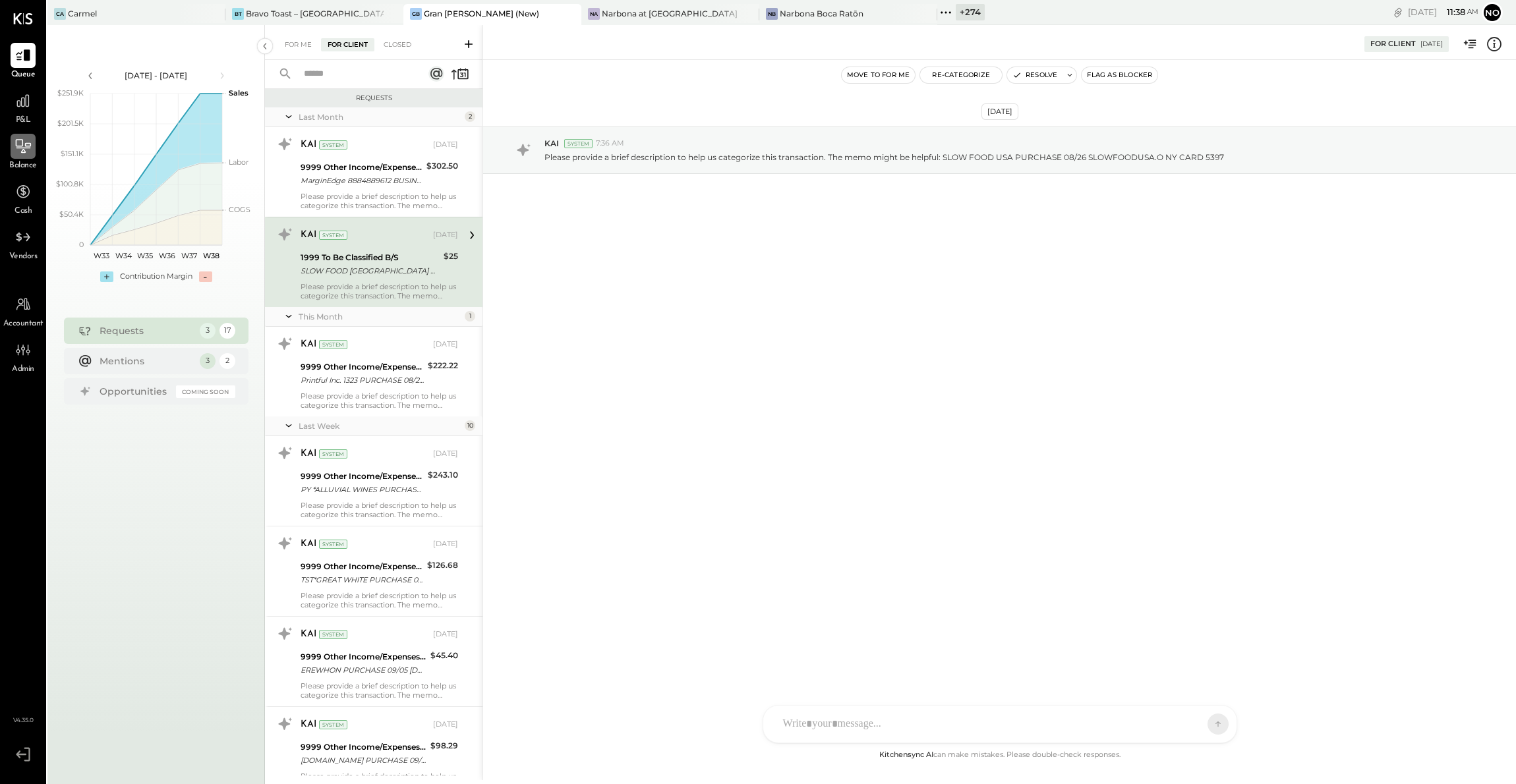
click at [22, 147] on icon at bounding box center [23, 146] width 17 height 17
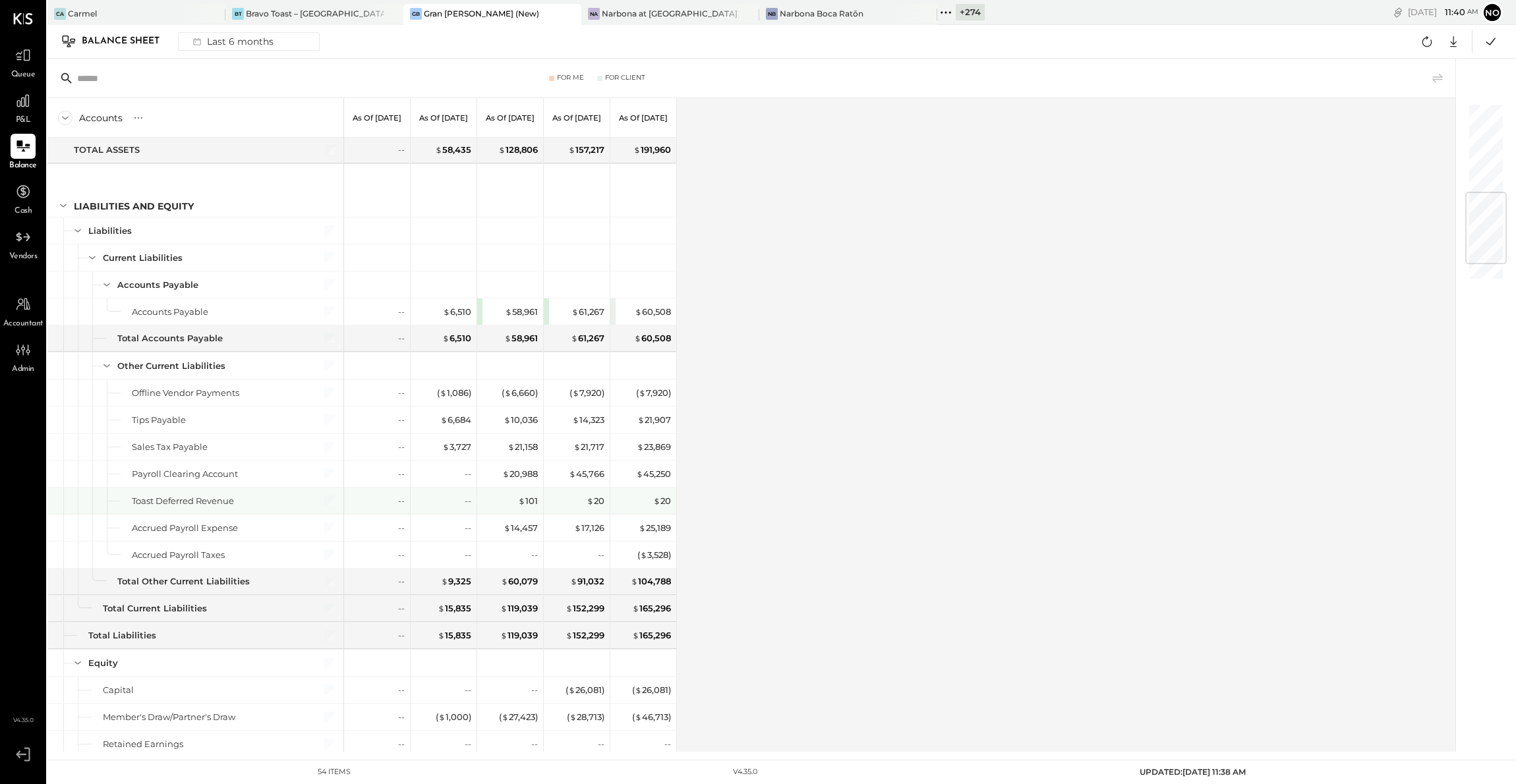
scroll to position [883, 0]
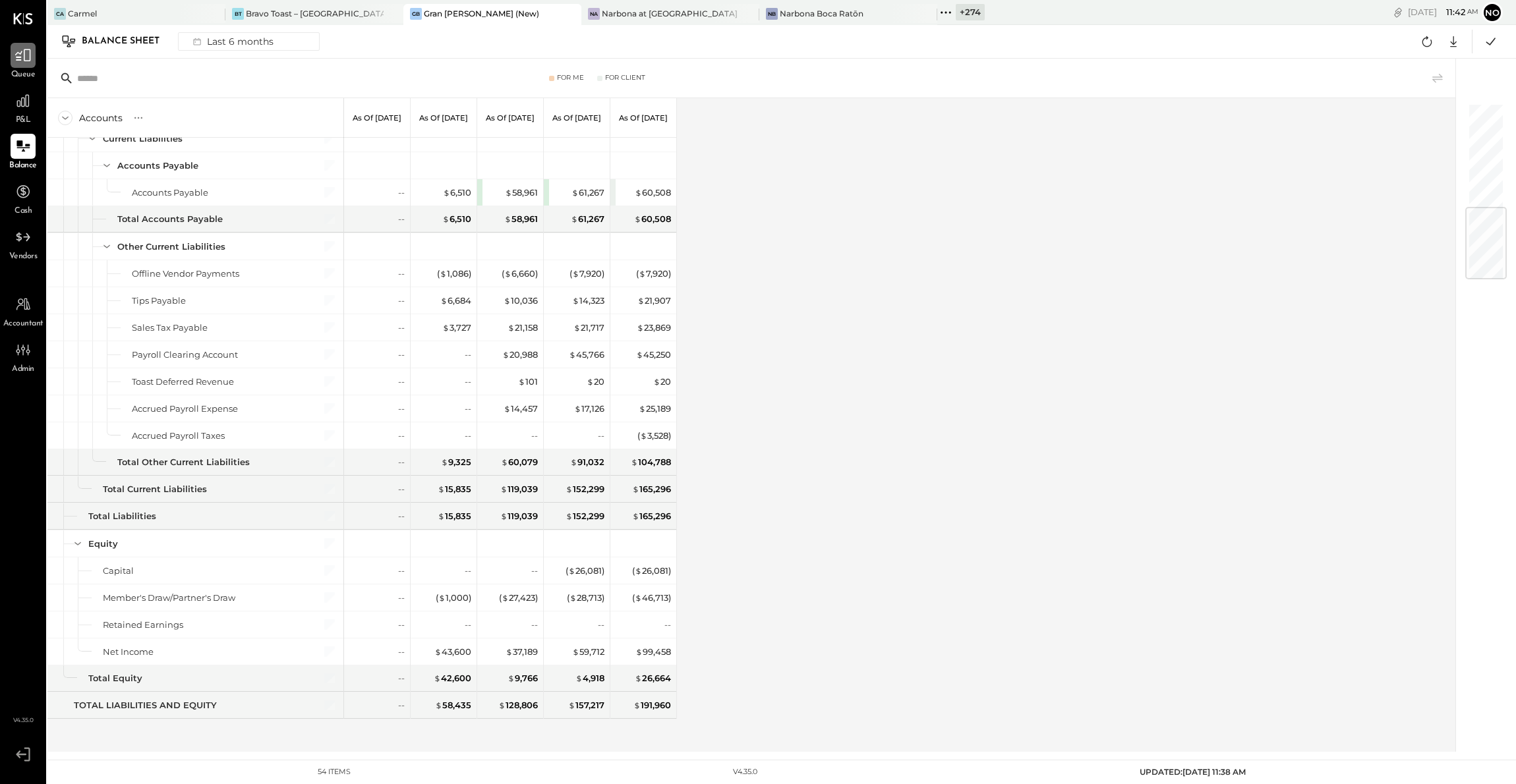
click at [21, 64] on div at bounding box center [22, 55] width 25 height 25
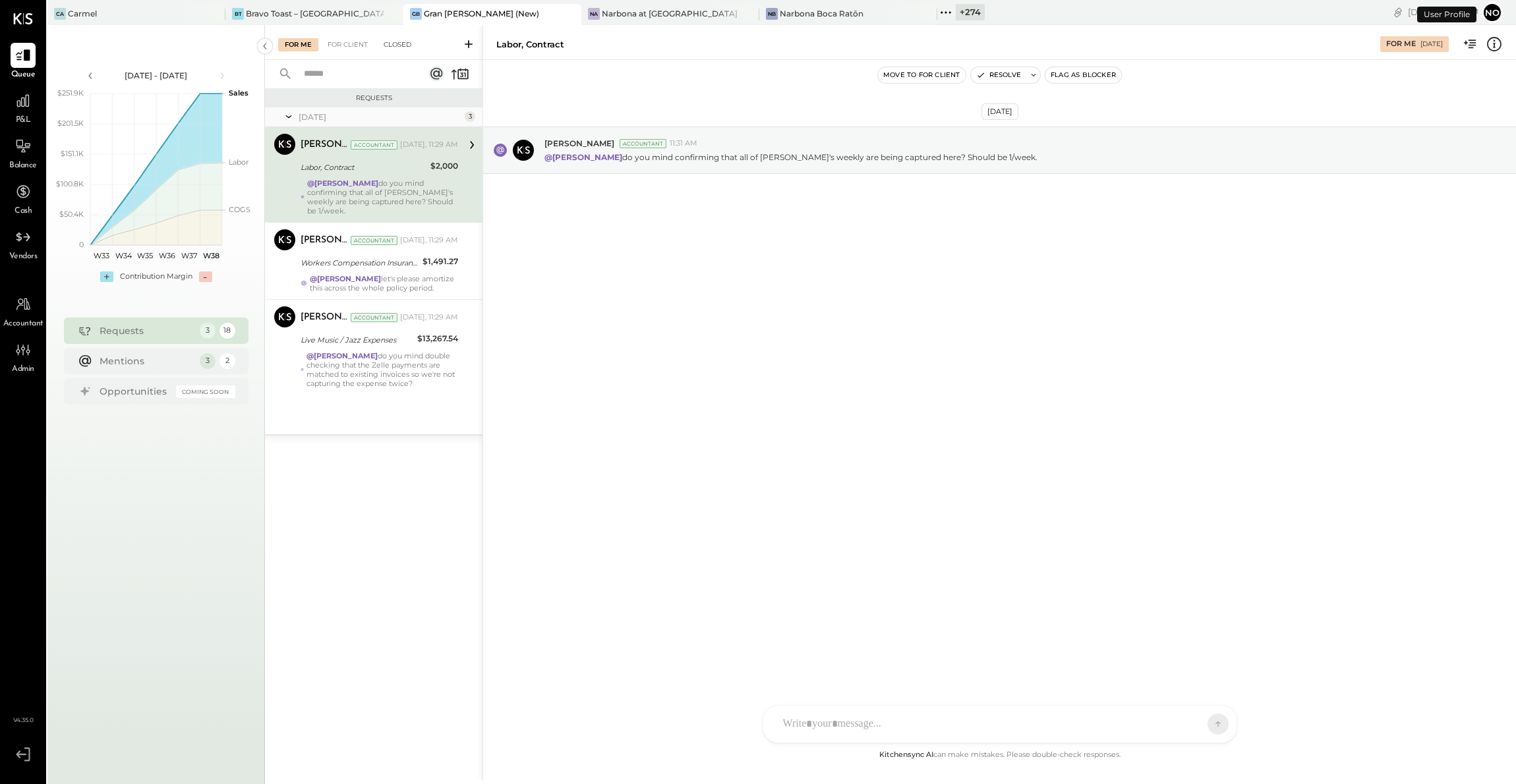
click at [394, 43] on div "Closed" at bounding box center [397, 45] width 41 height 13
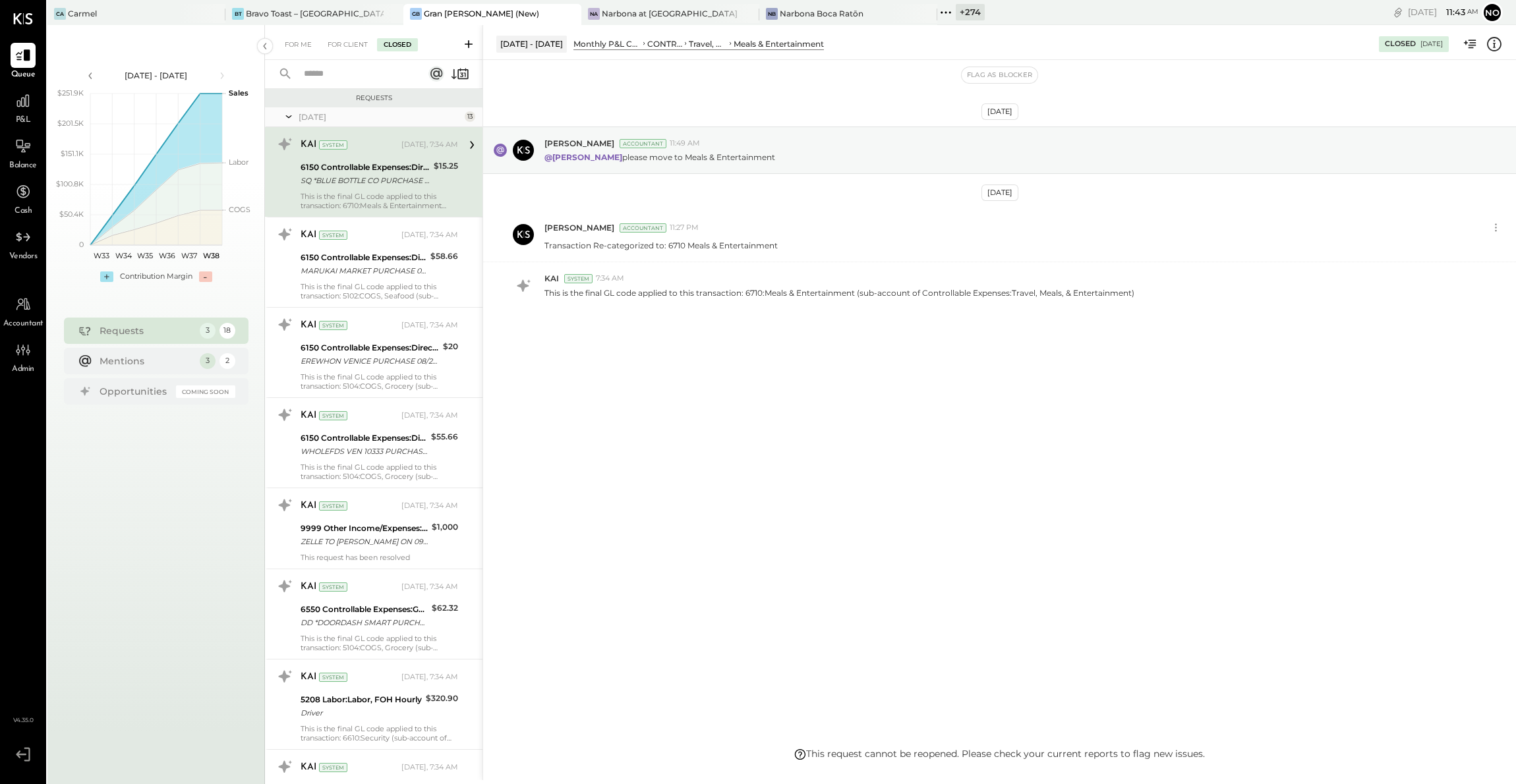
click at [324, 78] on input "text" at bounding box center [355, 74] width 119 height 21
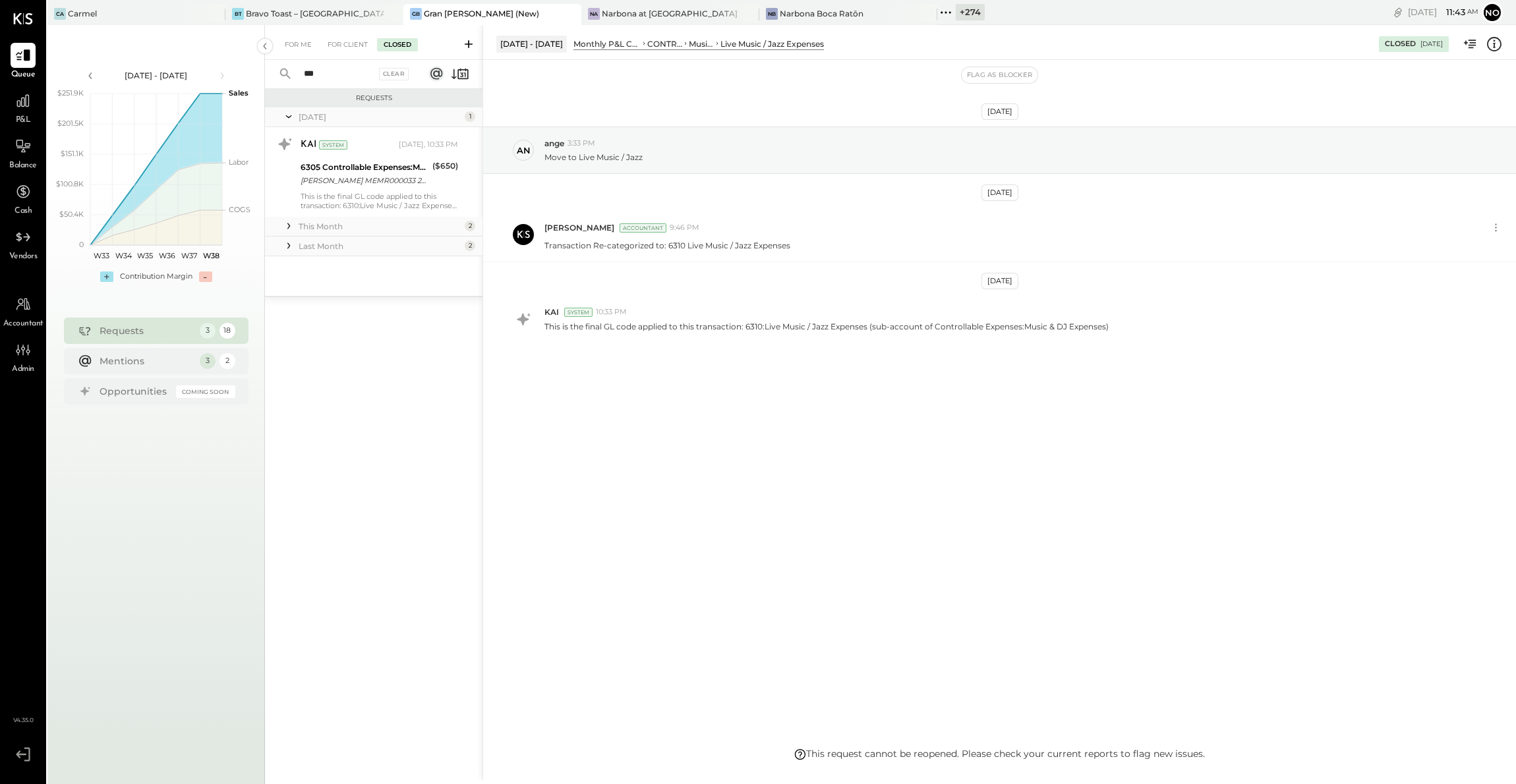
type input "***"
click at [346, 222] on div "This Month" at bounding box center [380, 226] width 163 height 11
click at [336, 72] on input "***" at bounding box center [336, 74] width 80 height 21
drag, startPoint x: 336, startPoint y: 73, endPoint x: 296, endPoint y: 68, distance: 40.3
click at [296, 68] on input "***" at bounding box center [336, 74] width 80 height 21
